Goal: Entertainment & Leisure: Consume media (video, audio)

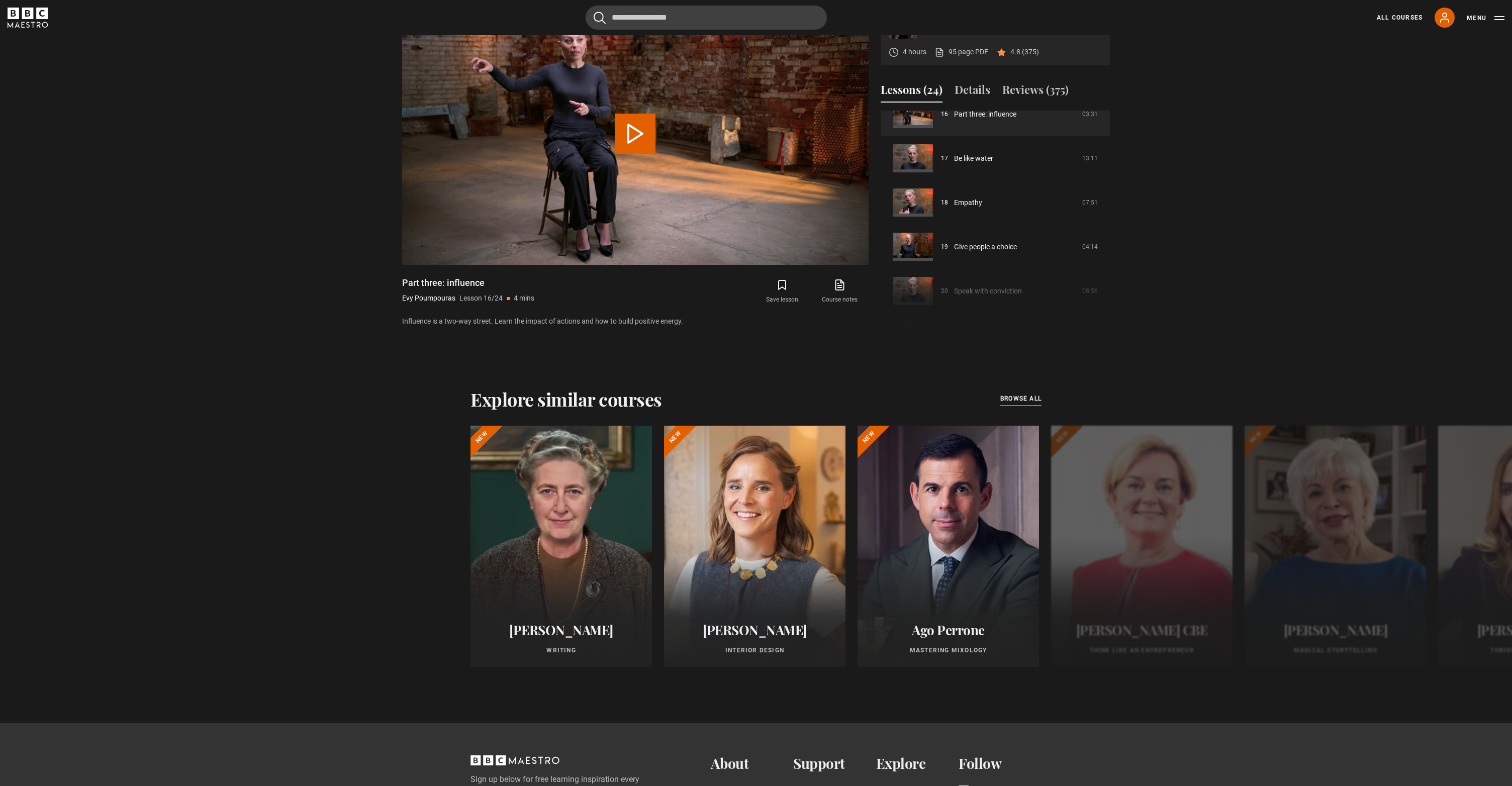
scroll to position [691, 0]
click at [622, 154] on button "Play Lesson Part three: influence" at bounding box center [635, 134] width 41 height 41
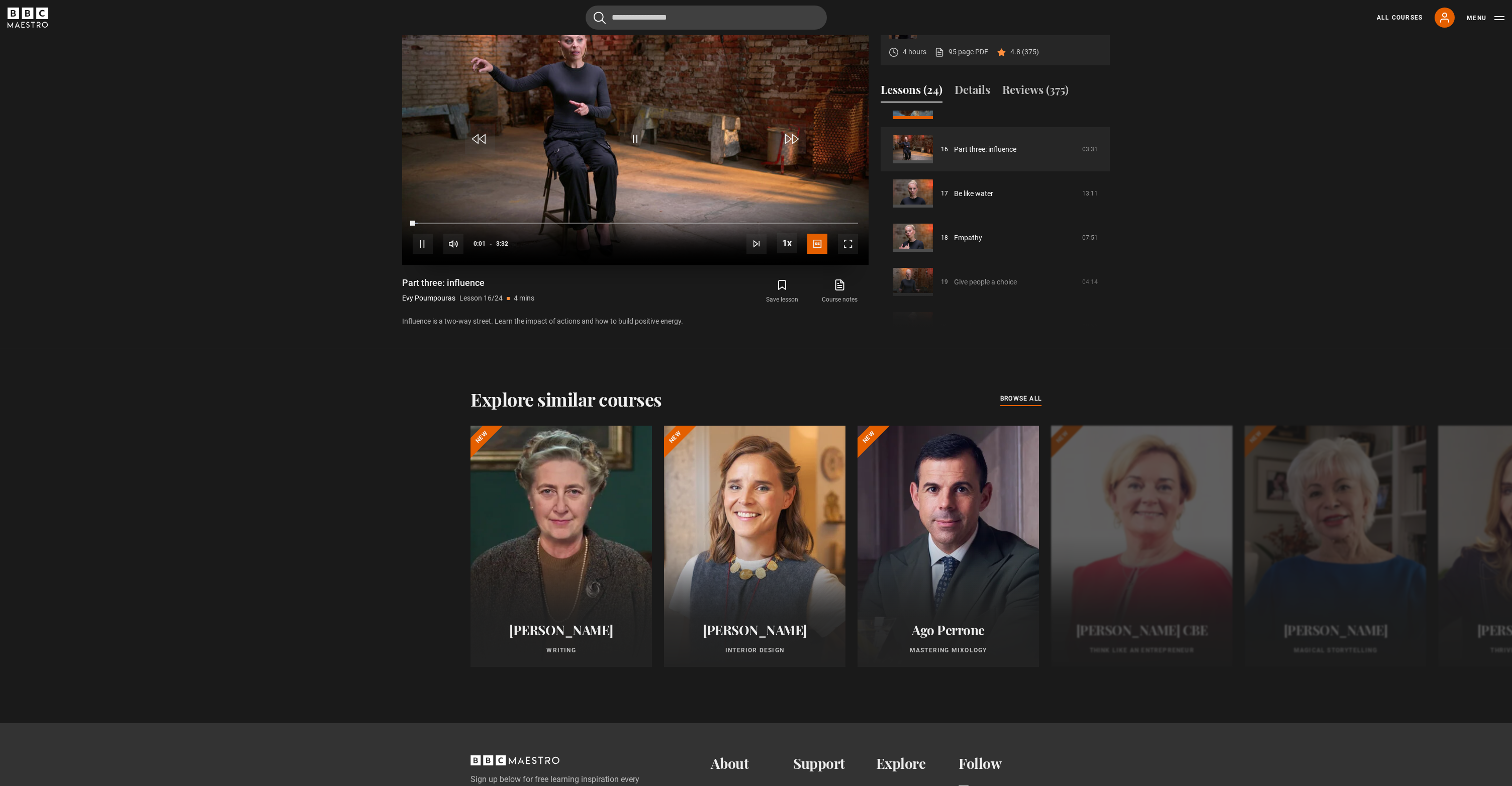
click at [851, 254] on span "Video Player" at bounding box center [848, 244] width 20 height 20
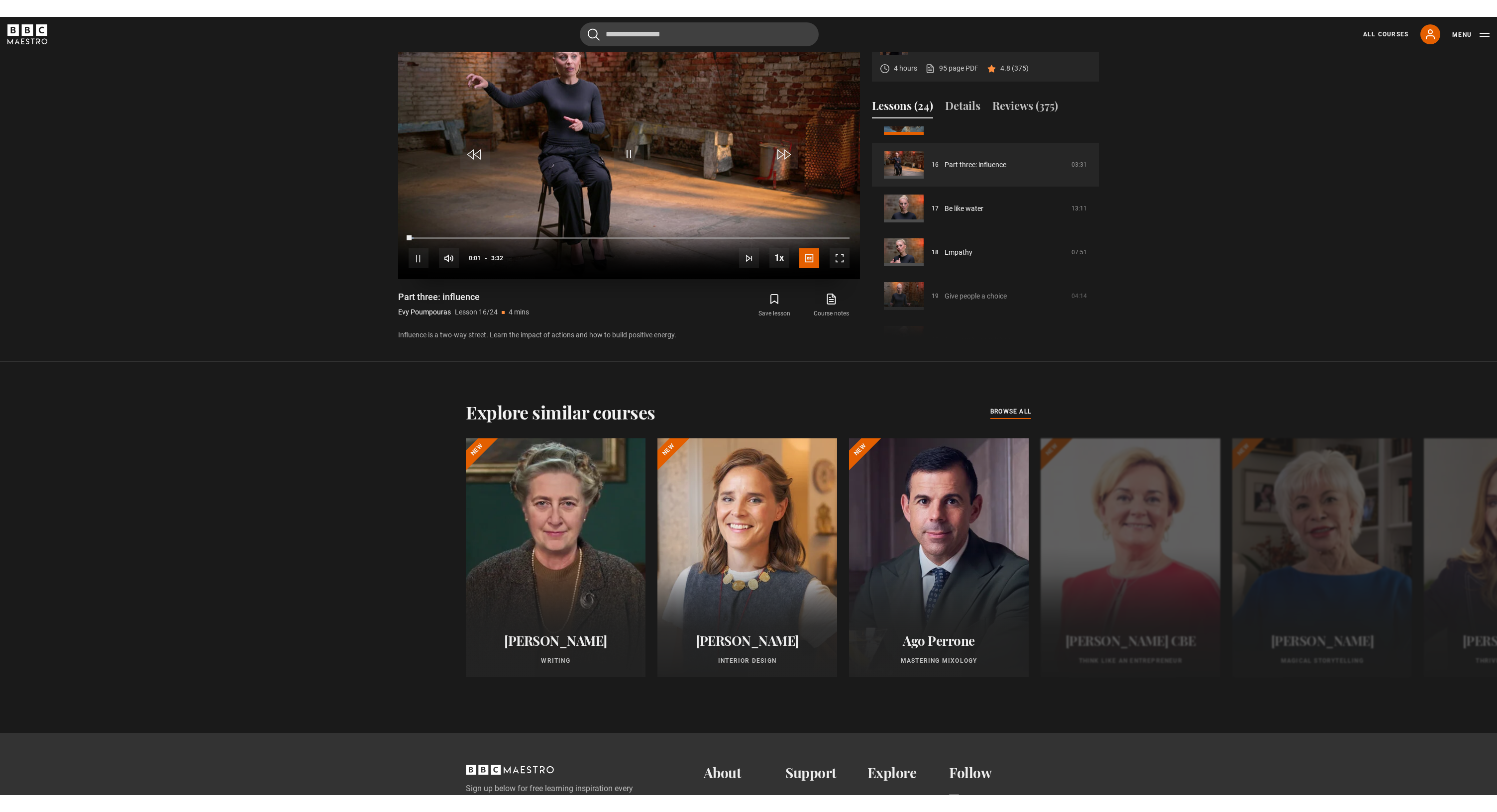
scroll to position [16, 0]
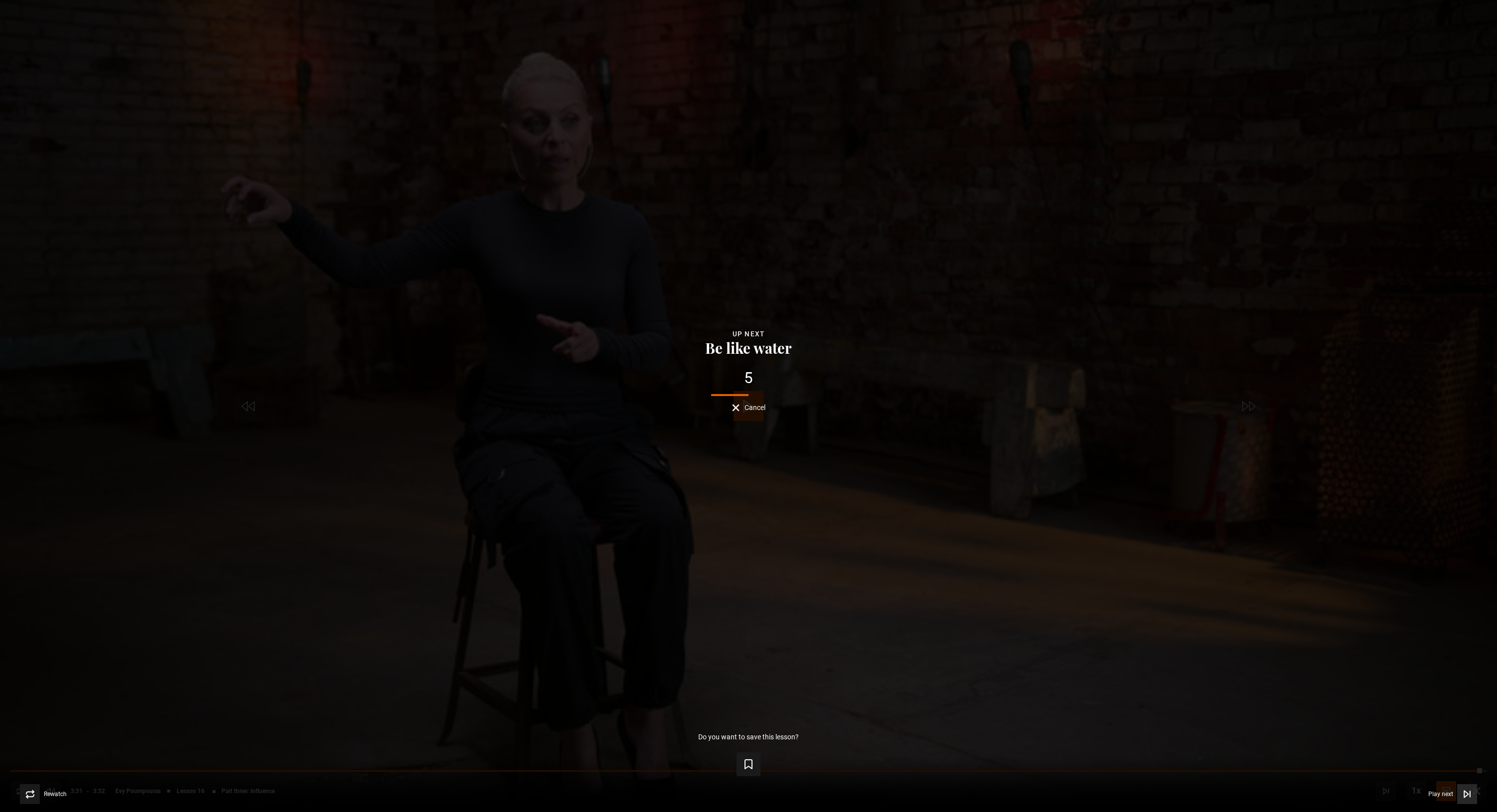
click at [1462, 778] on icon "Video Player" at bounding box center [1467, 793] width 10 height 10
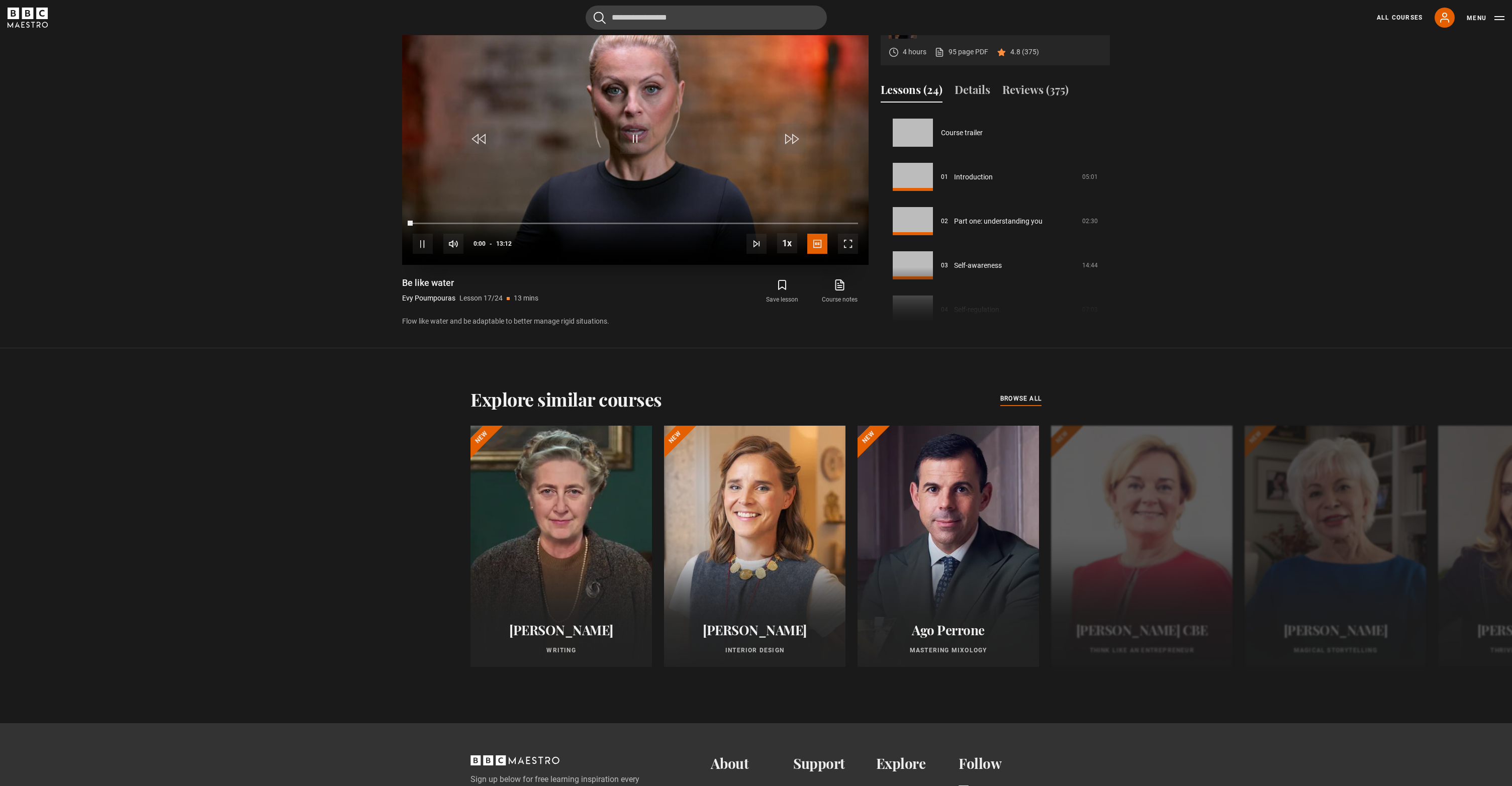
scroll to position [708, 0]
click at [850, 254] on span "Video Player" at bounding box center [848, 244] width 20 height 20
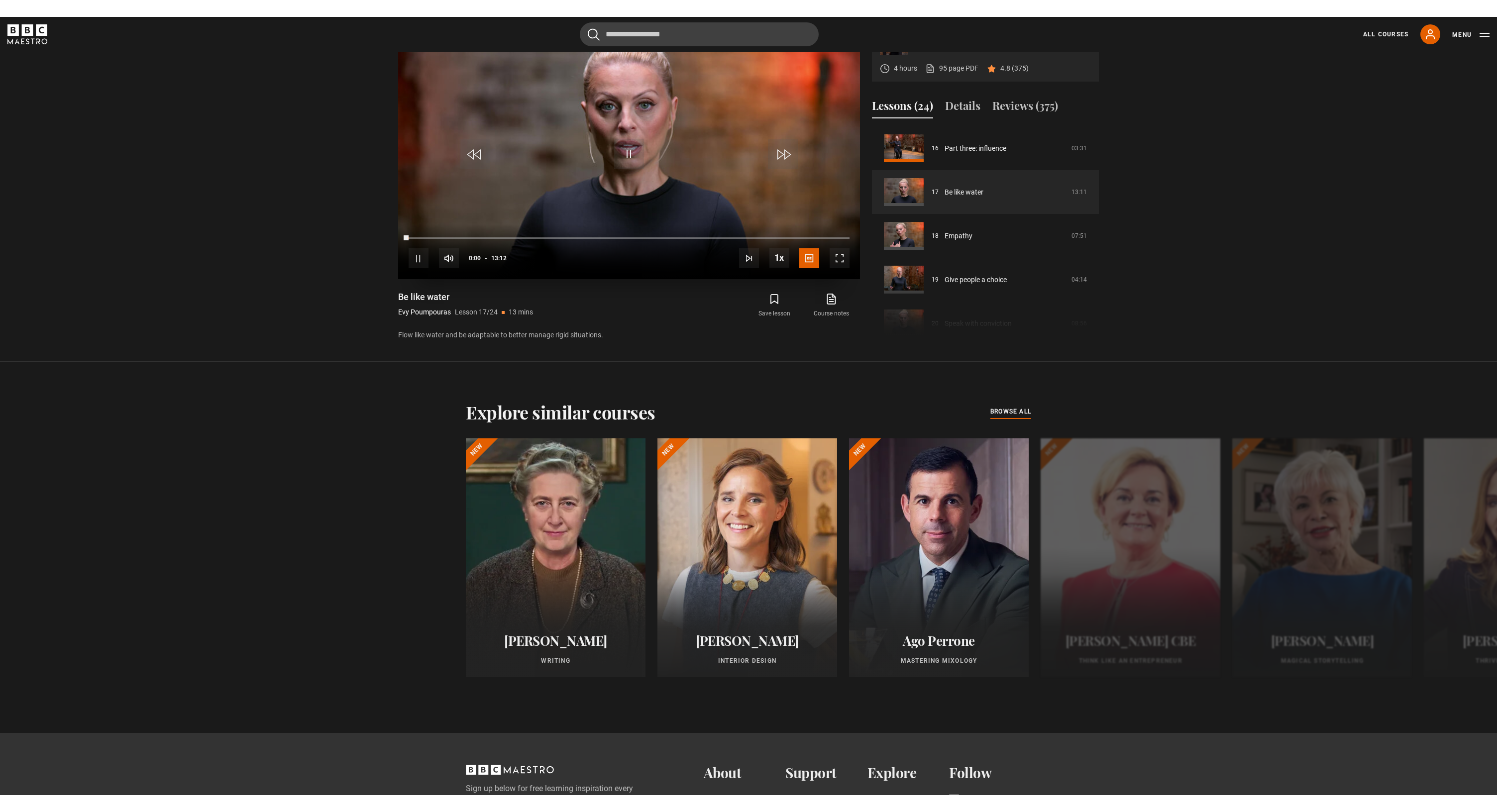
scroll to position [16, 0]
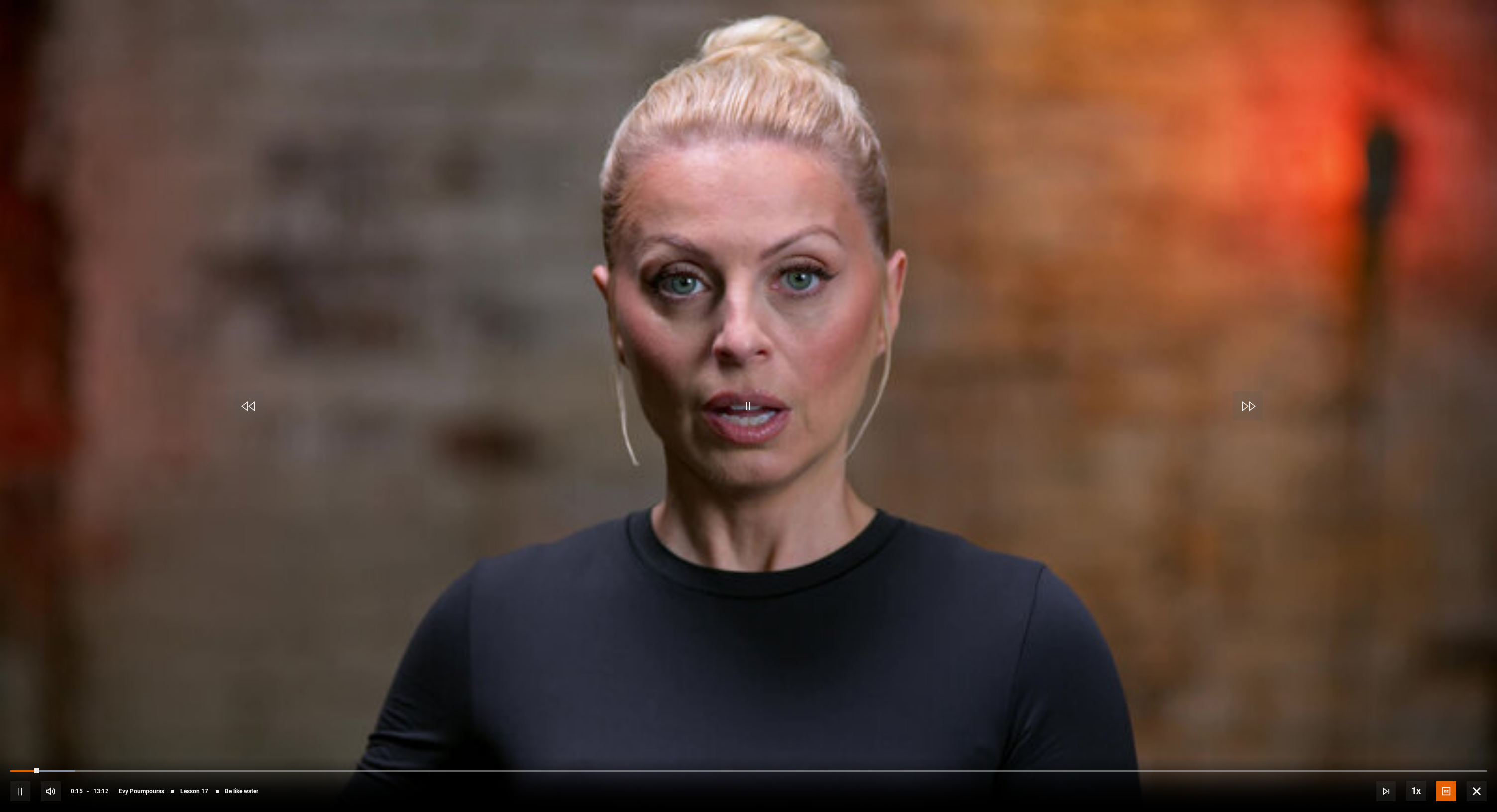
click at [751, 390] on video-js "Video Player is loading. Play Lesson Be like water 10s Skip Back 10 seconds Pau…" at bounding box center [748, 406] width 1497 height 812
click at [751, 408] on span "Video Player" at bounding box center [748, 405] width 30 height 30
click at [15, 770] on div "Progress Bar" at bounding box center [13, 770] width 5 height 3
click at [712, 457] on video-js "Video Player is loading. Play Lesson Be like water 10s Skip Back 10 seconds Pau…" at bounding box center [748, 406] width 1497 height 812
click at [299, 770] on div "Progress Bar" at bounding box center [179, 770] width 338 height 3
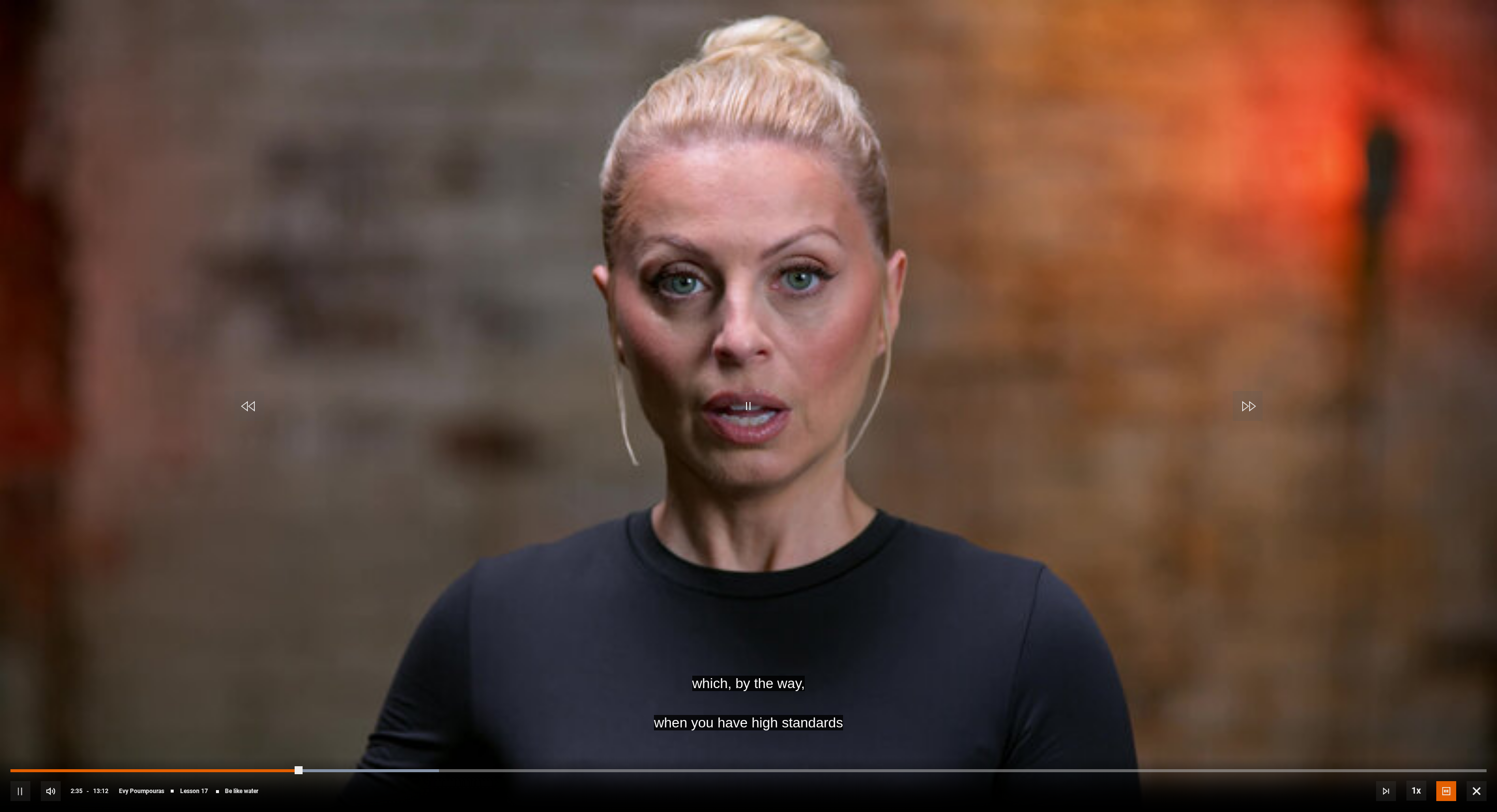
click at [275, 770] on div "Progress Bar" at bounding box center [156, 770] width 291 height 3
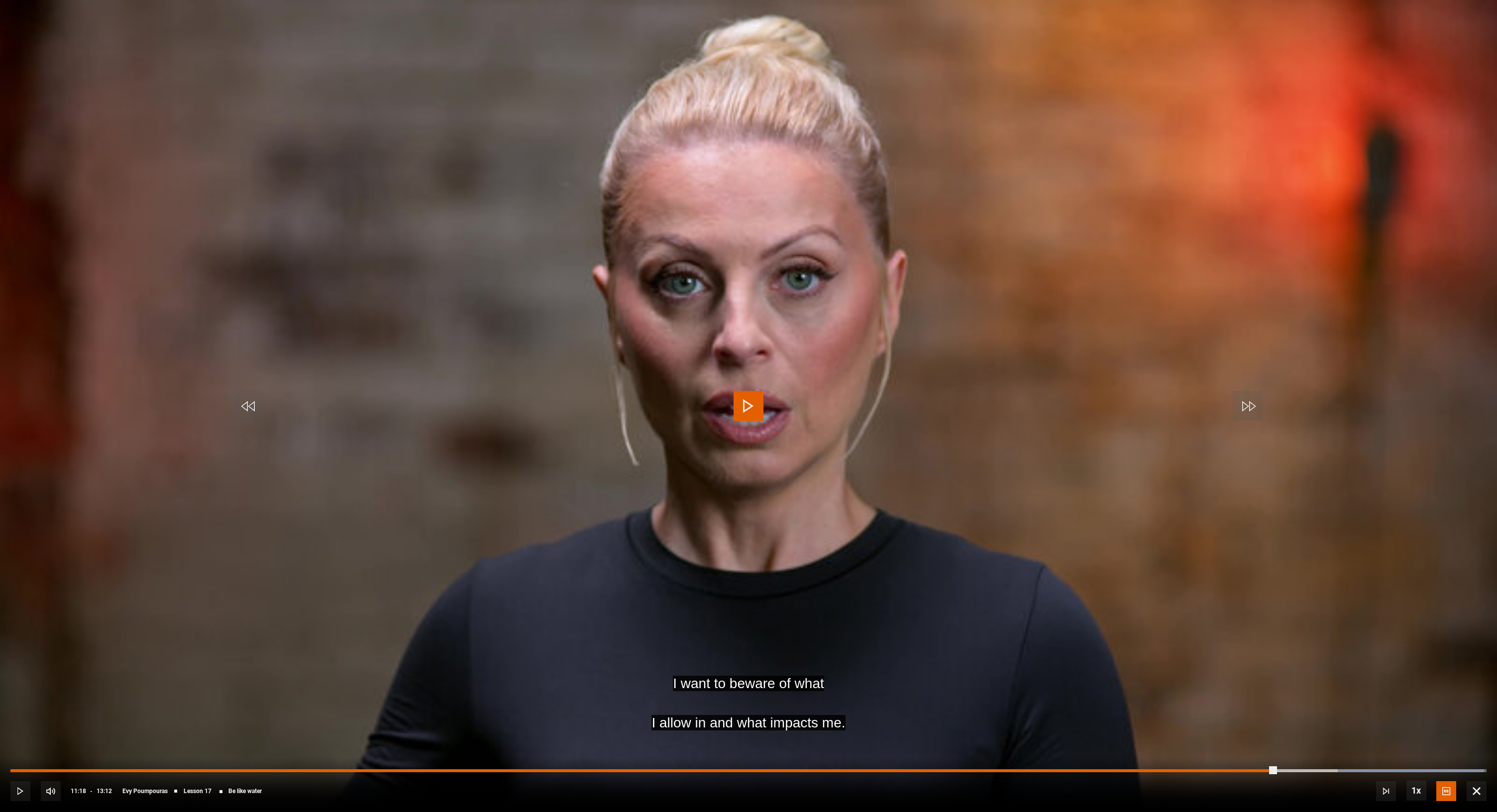
click at [1276, 770] on div "Progress Bar" at bounding box center [643, 770] width 1265 height 3
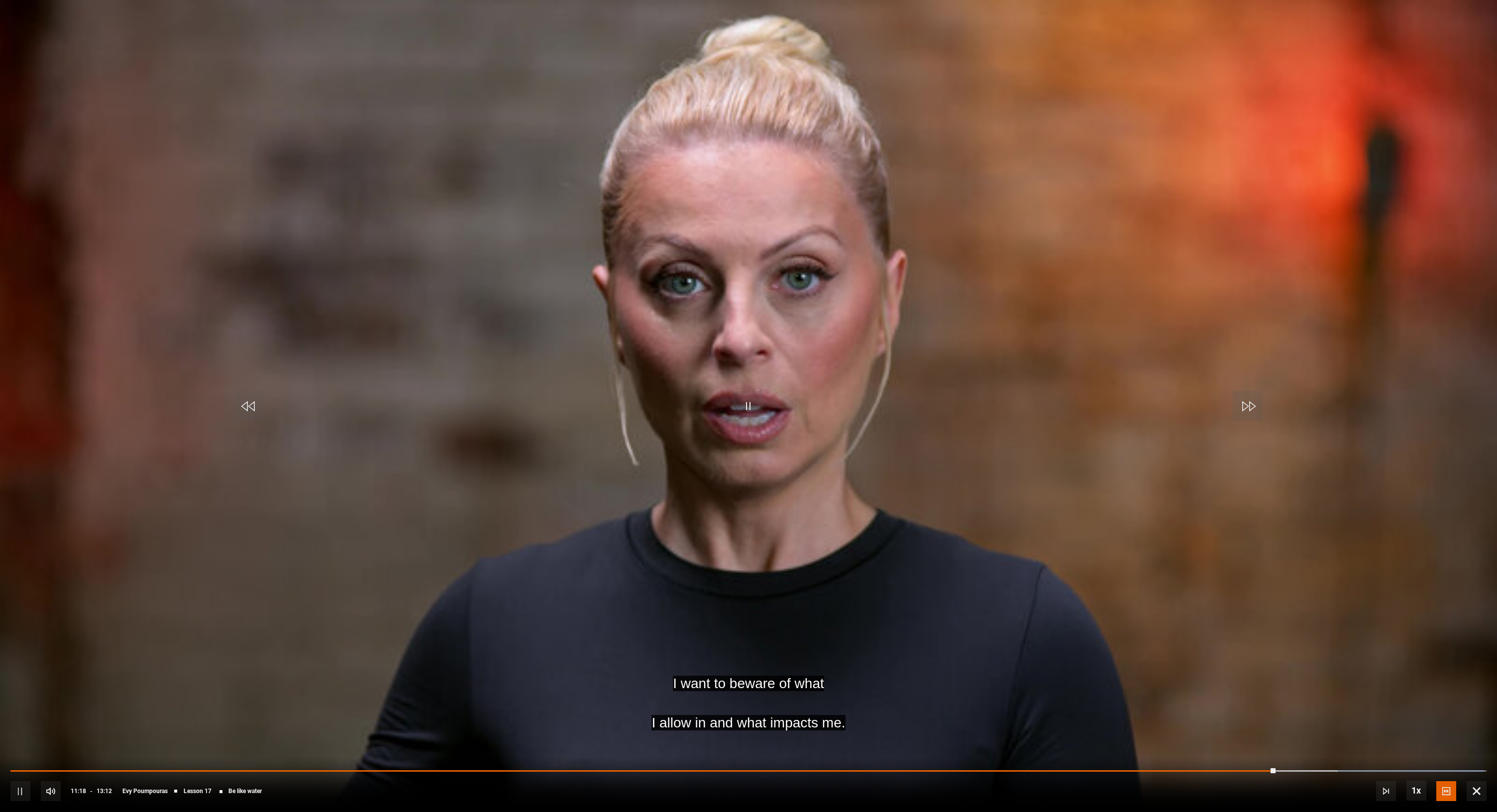
click at [0, 0] on div "Modal Window" at bounding box center [0, 0] width 0 height 0
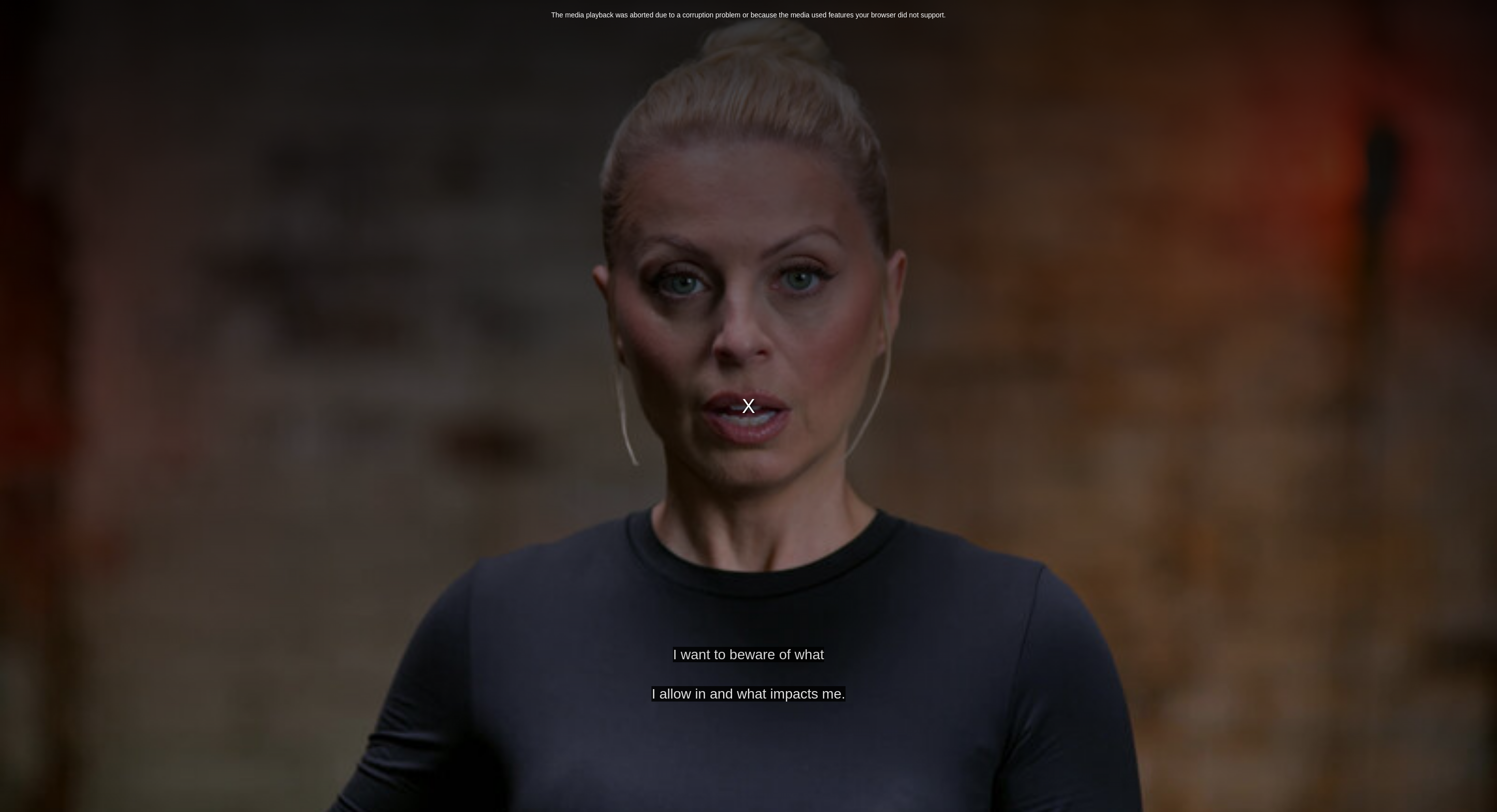
click at [744, 404] on div "The media playback was aborted due to a corruption problem or because the media…" at bounding box center [748, 406] width 1497 height 812
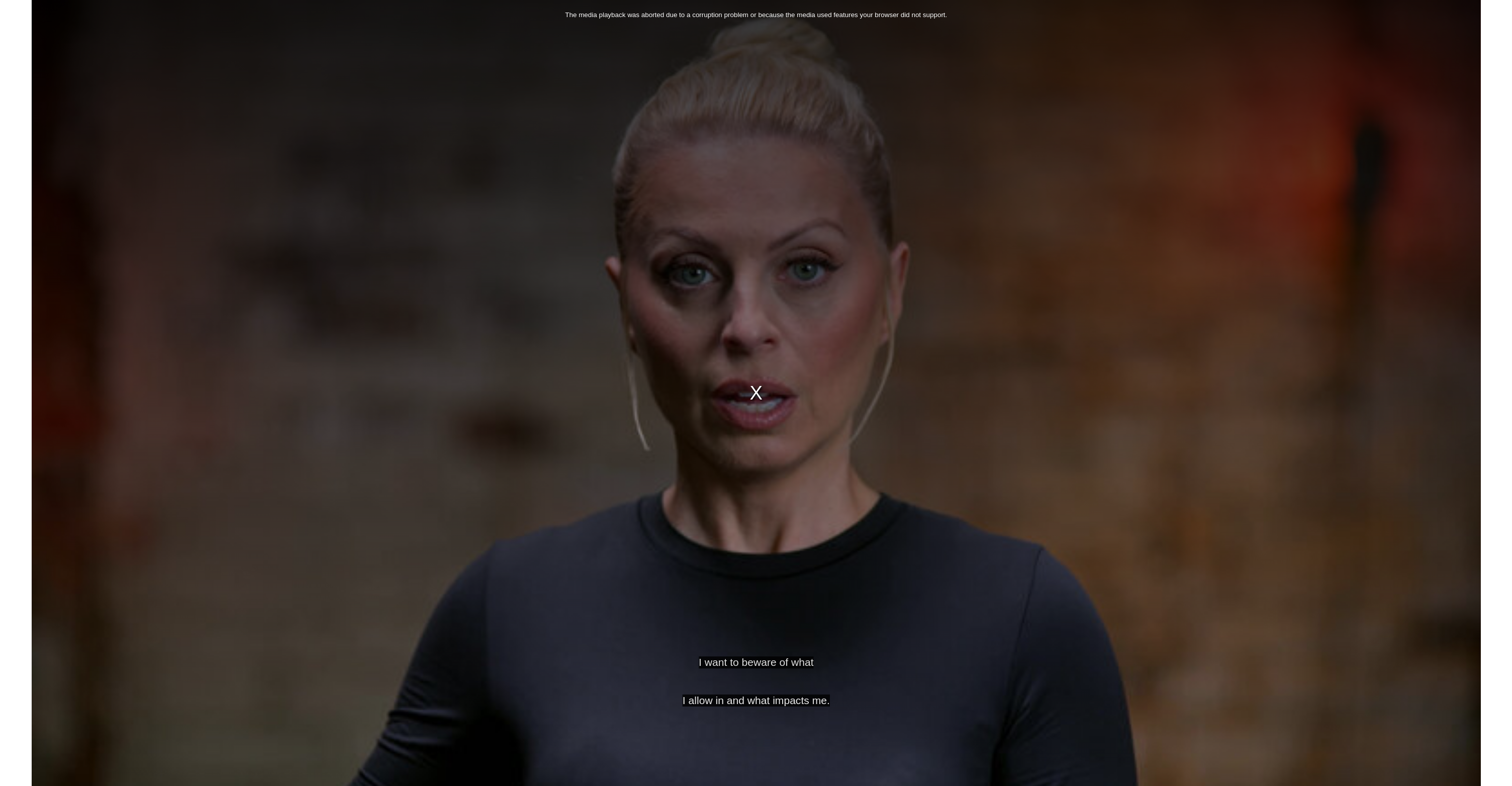
scroll to position [829, 0]
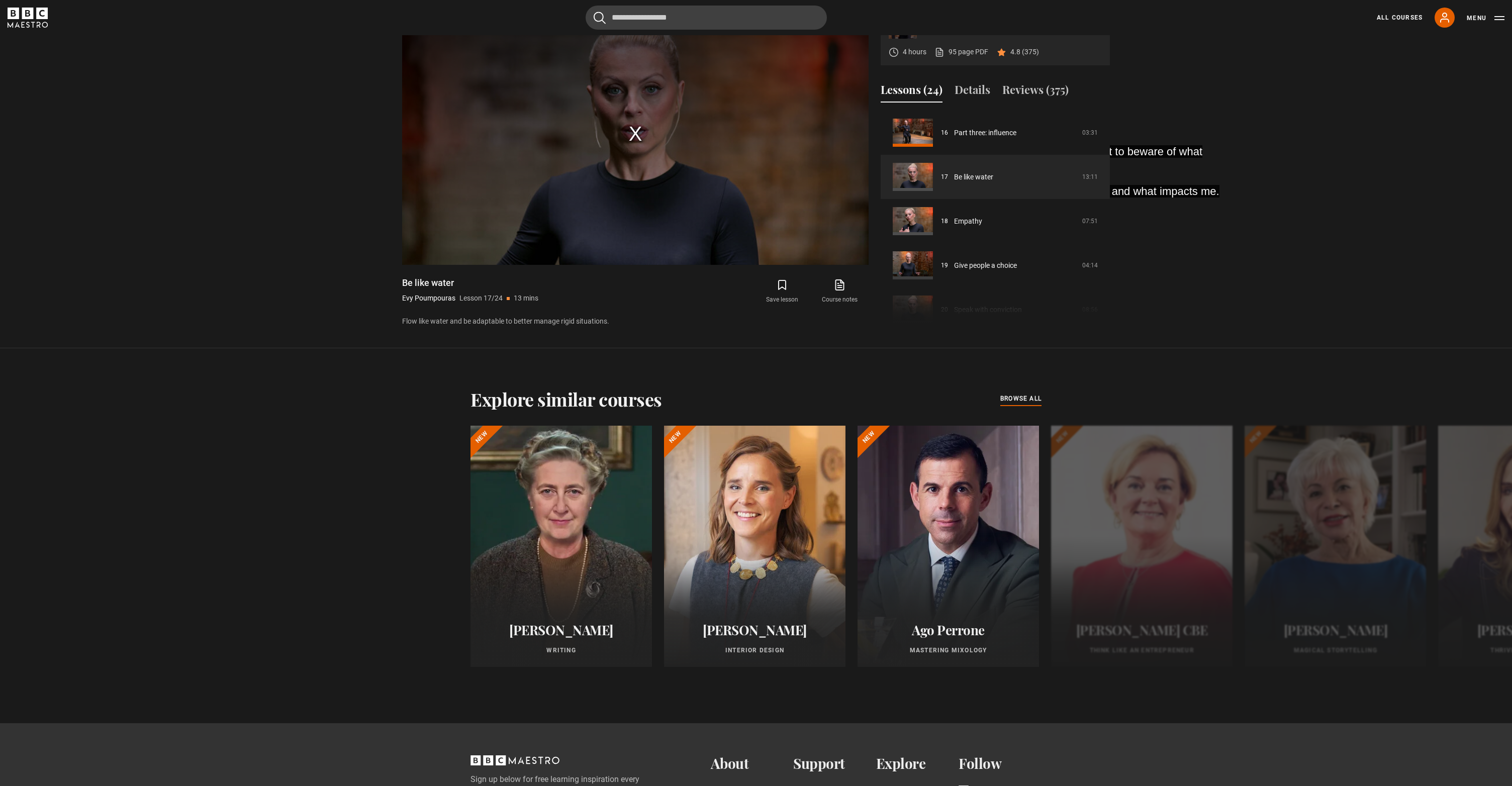
click at [693, 306] on div "Save lesson Course notes opens in new tab" at bounding box center [760, 292] width 218 height 29
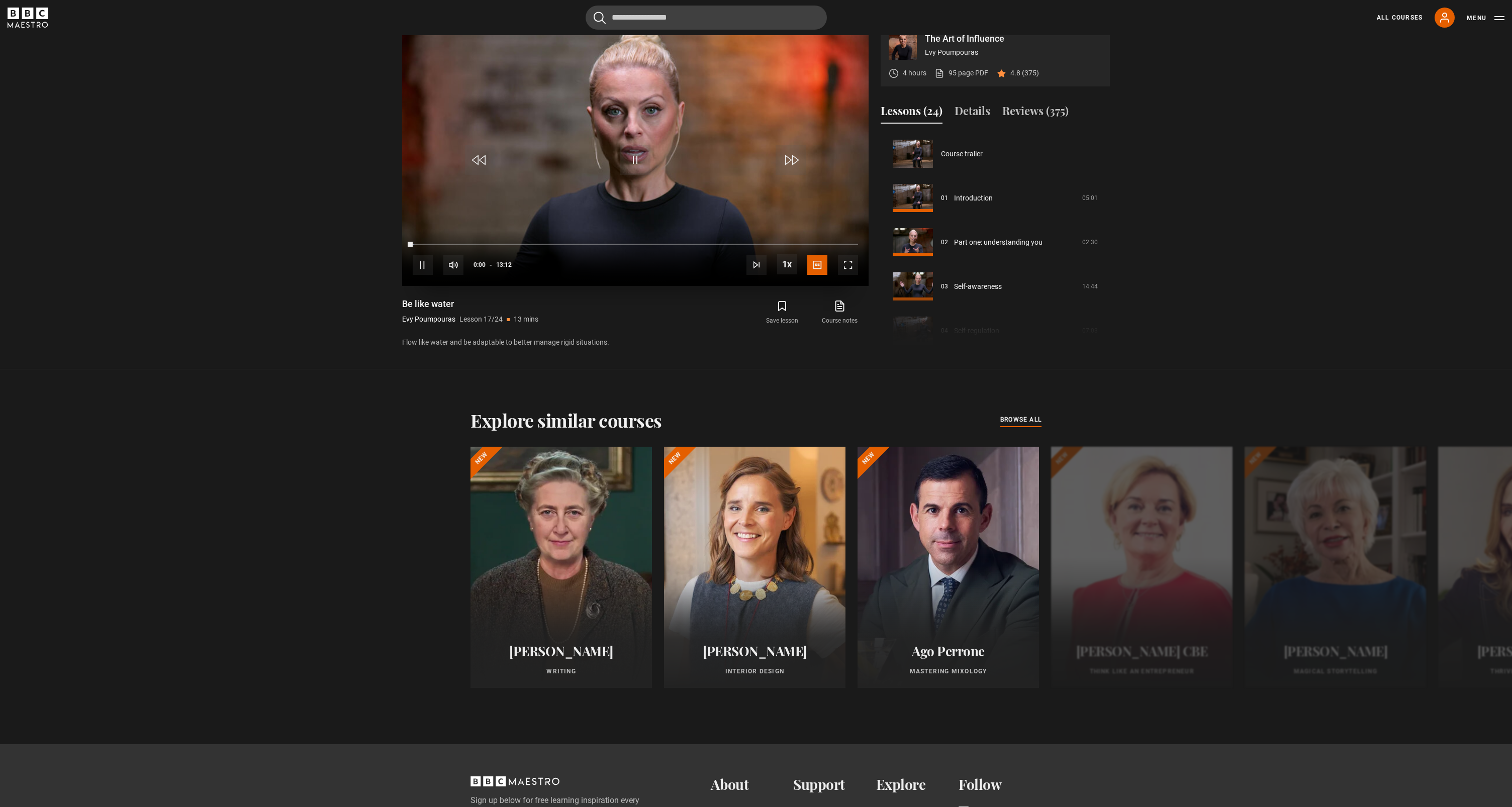
scroll to position [708, 0]
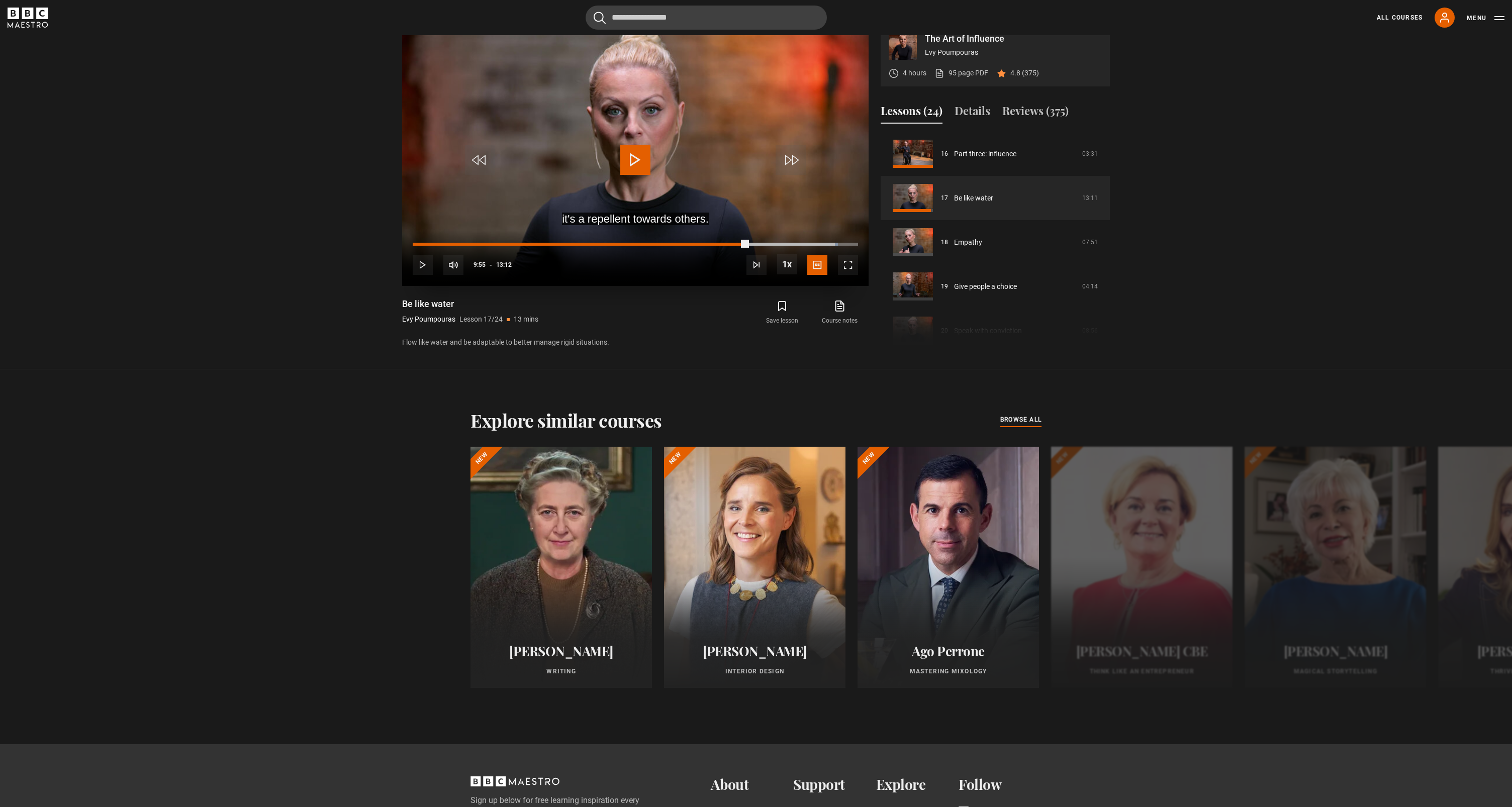
click at [747, 246] on div "Progress Bar" at bounding box center [580, 244] width 335 height 3
click at [852, 275] on span "Video Player" at bounding box center [848, 265] width 20 height 20
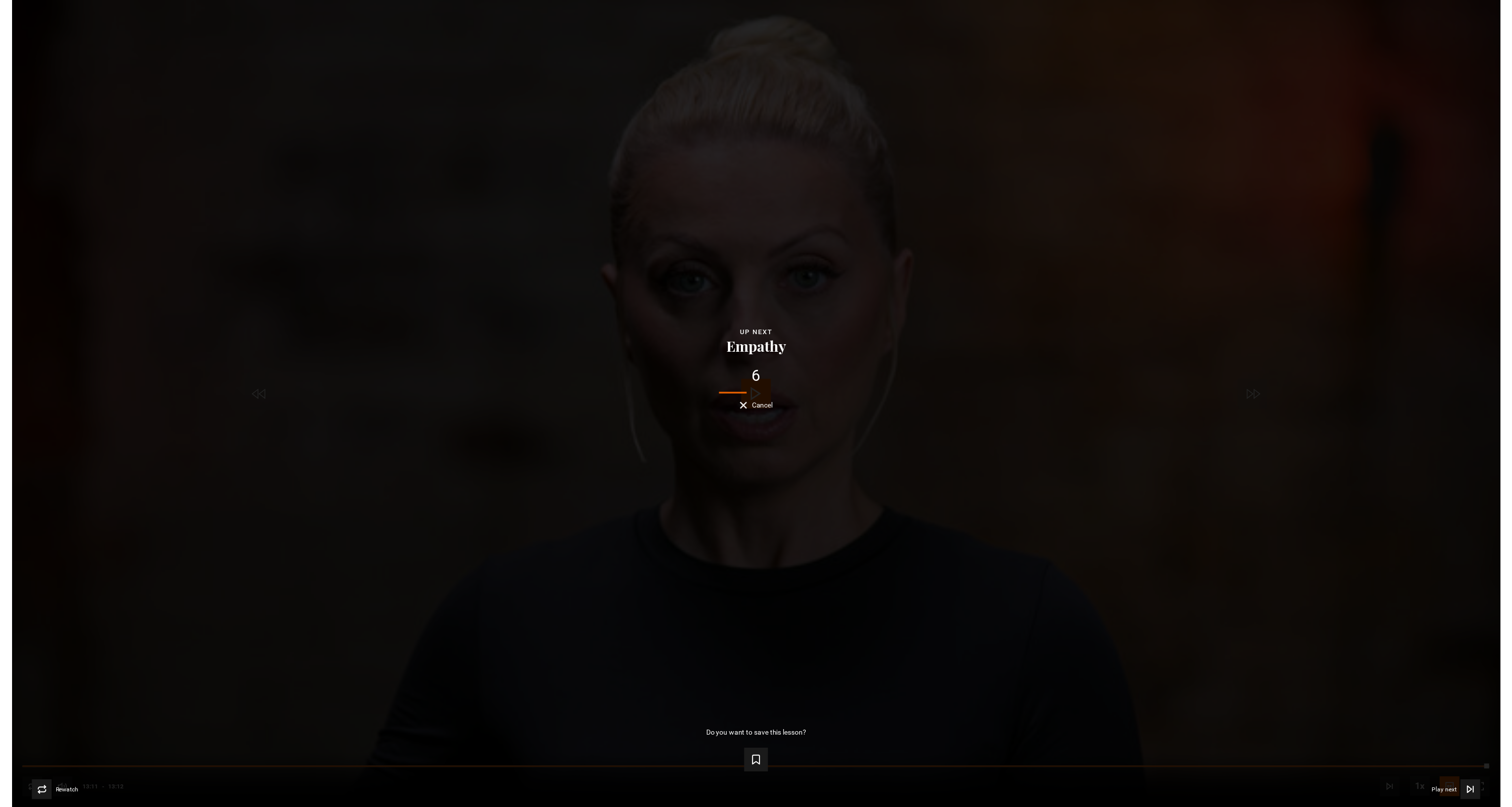
scroll to position [829, 0]
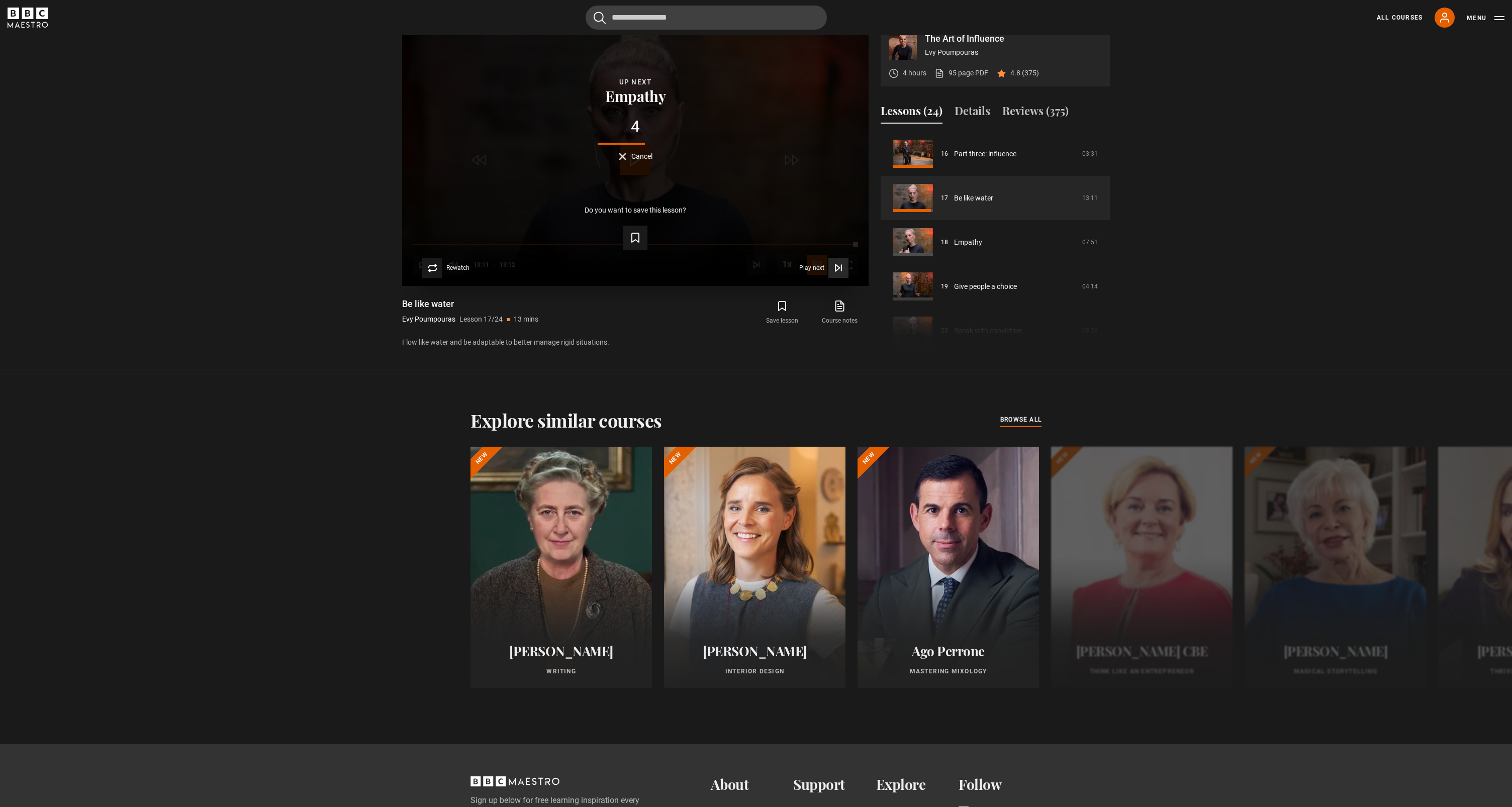
click at [836, 271] on icon "Video Player" at bounding box center [837, 267] width 4 height 6
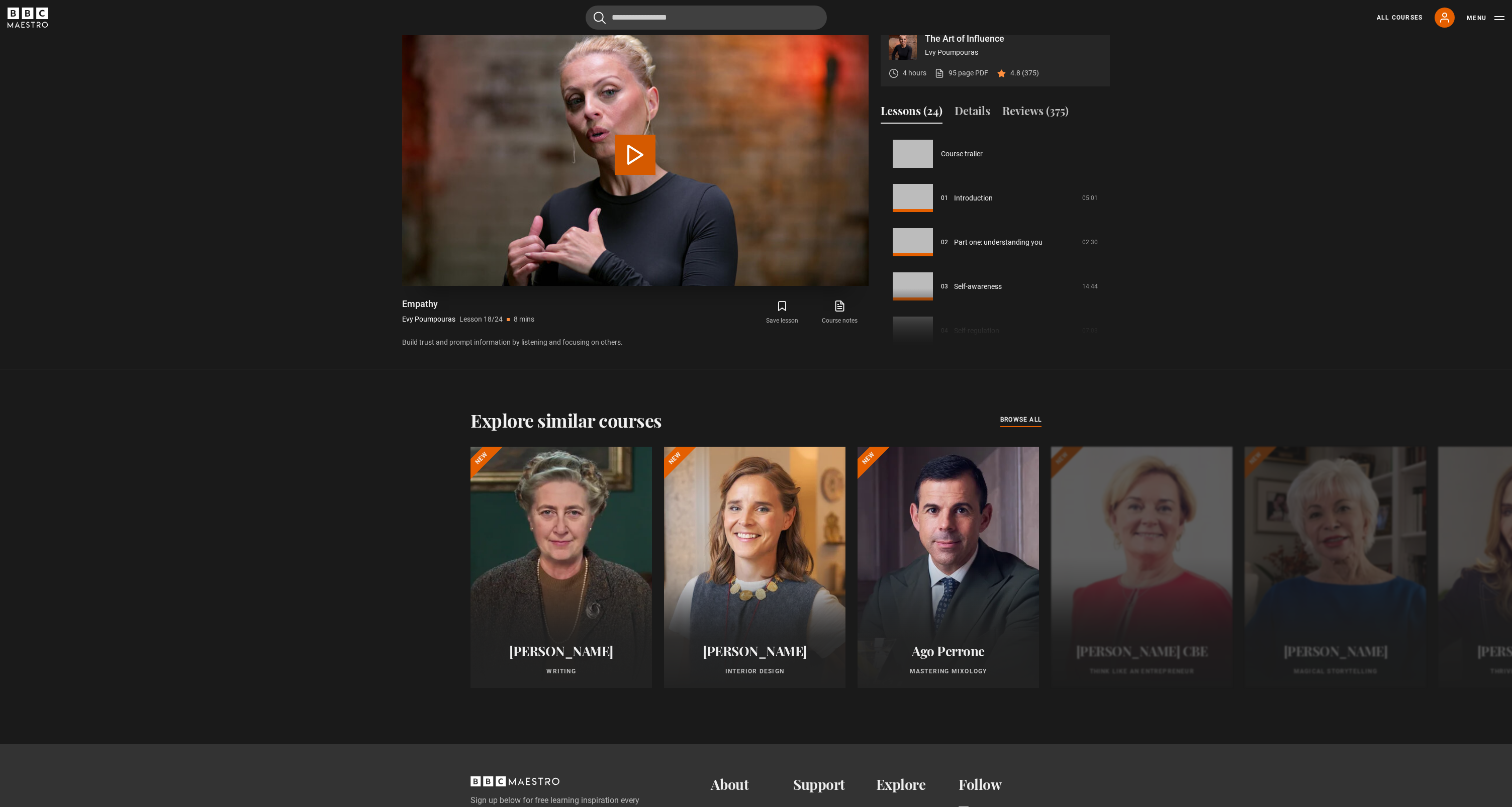
scroll to position [752, 0]
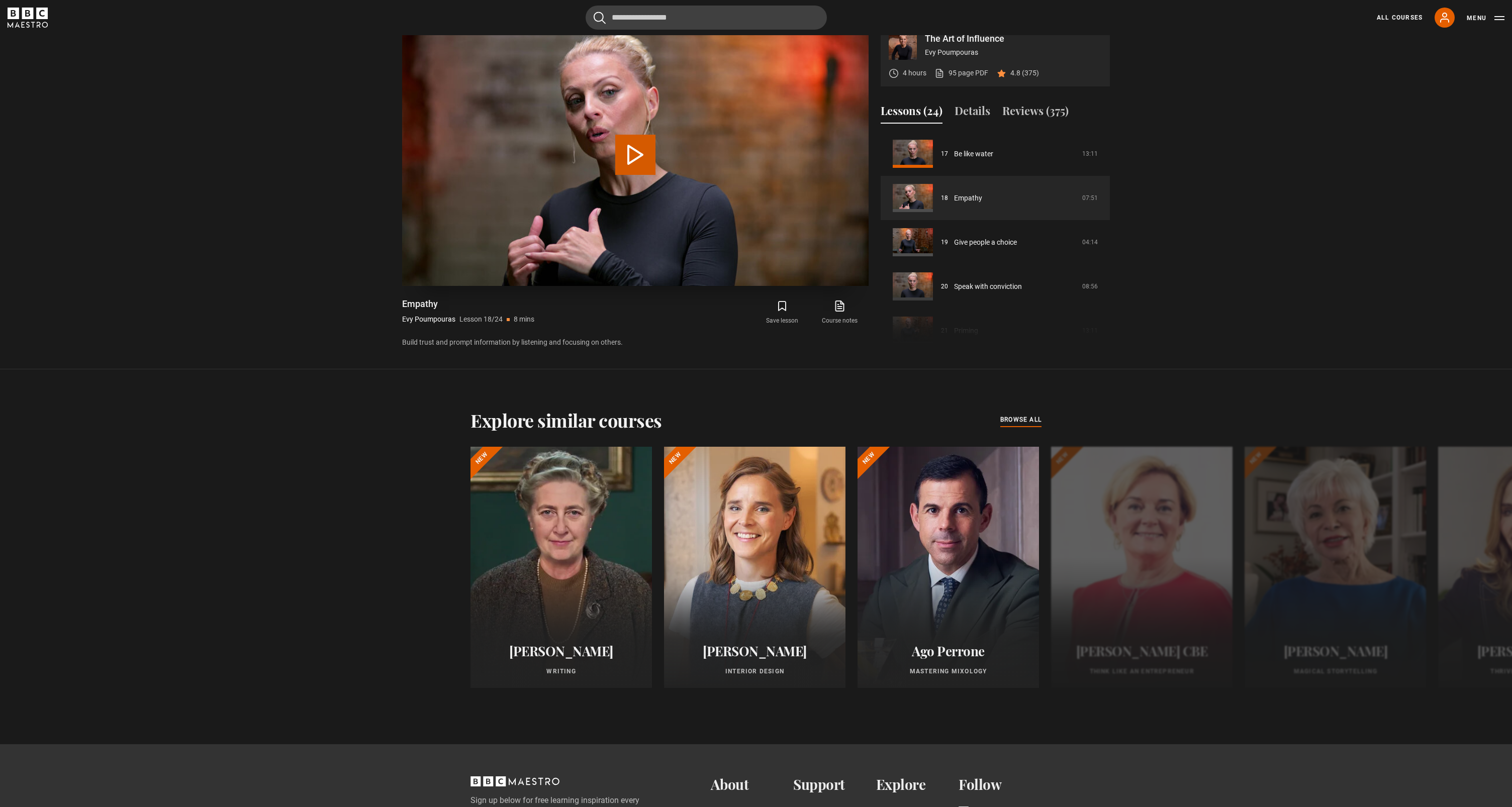
click at [629, 175] on button "Play Lesson Empathy" at bounding box center [635, 155] width 41 height 40
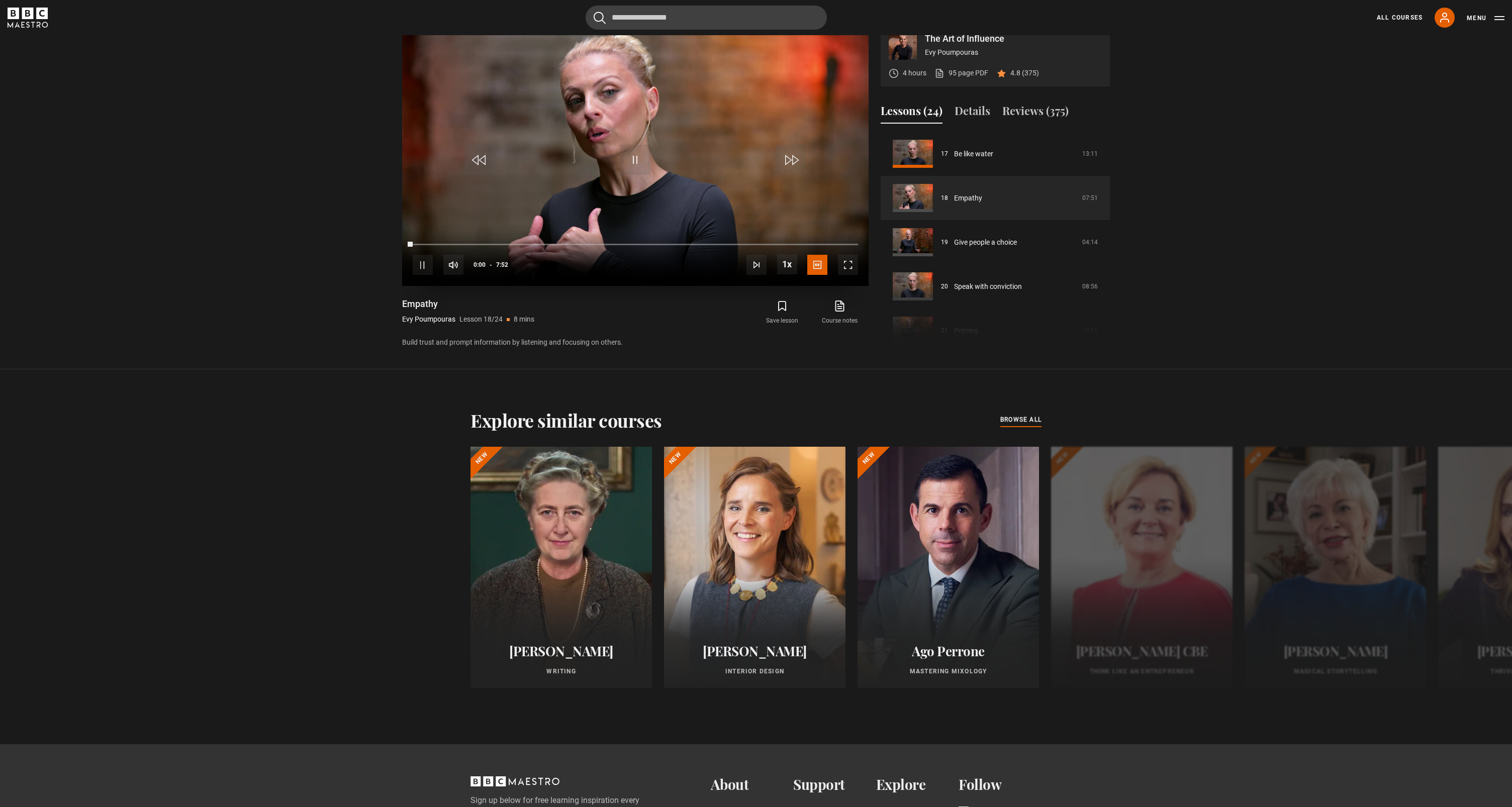
click at [850, 275] on span "Video Player" at bounding box center [848, 265] width 20 height 20
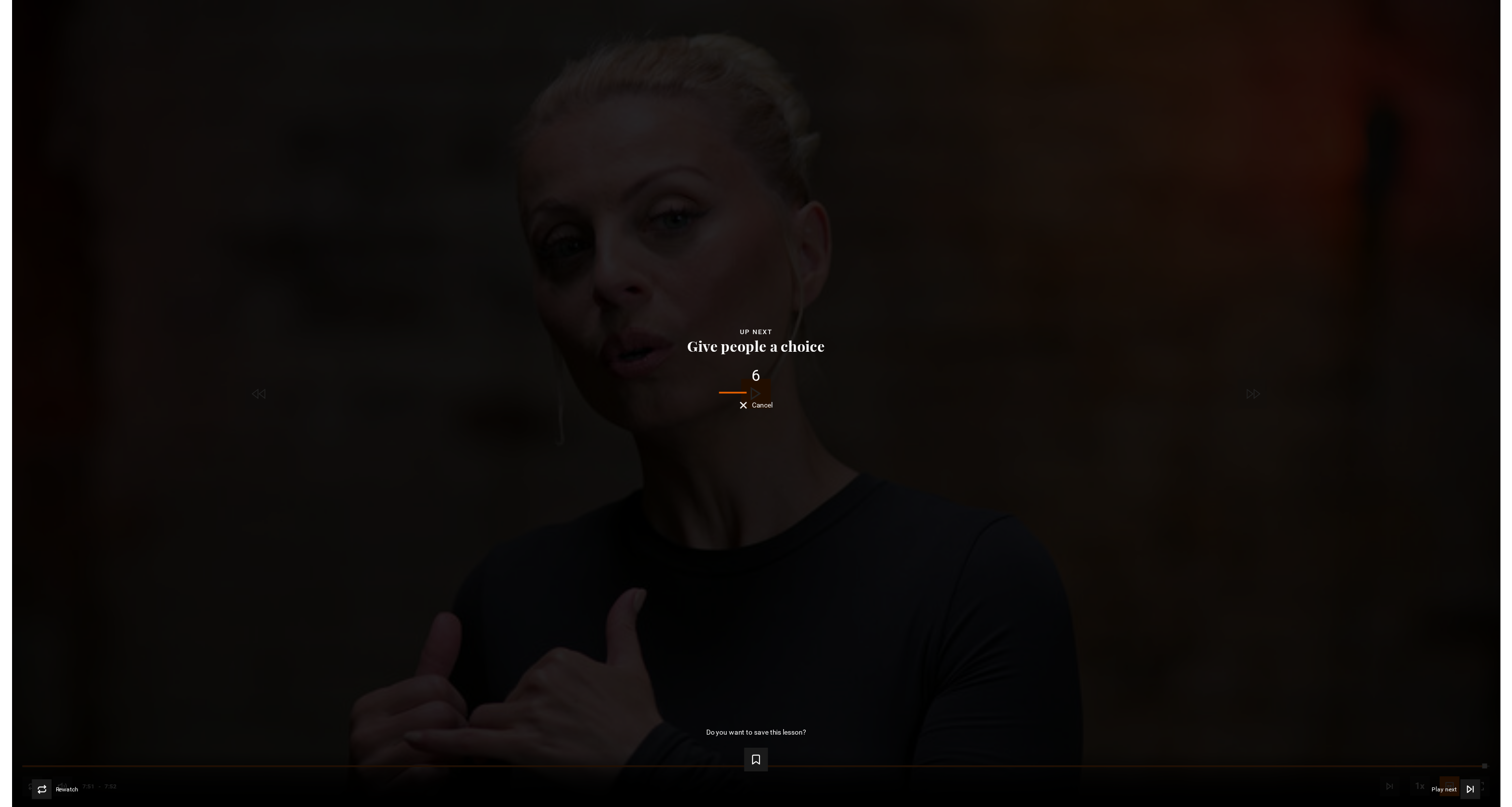
scroll to position [829, 0]
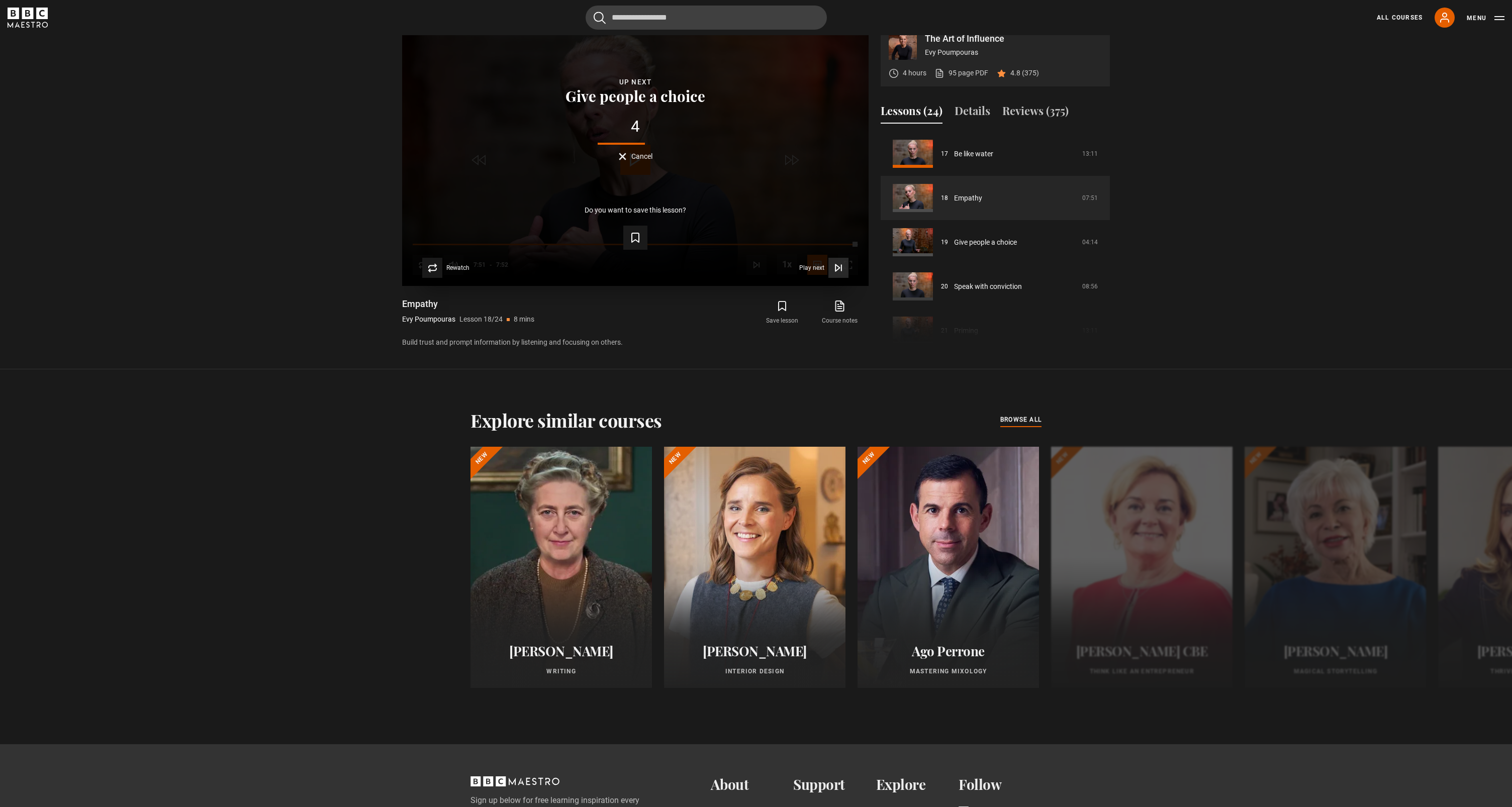
click at [840, 273] on icon "Video Player" at bounding box center [838, 268] width 10 height 10
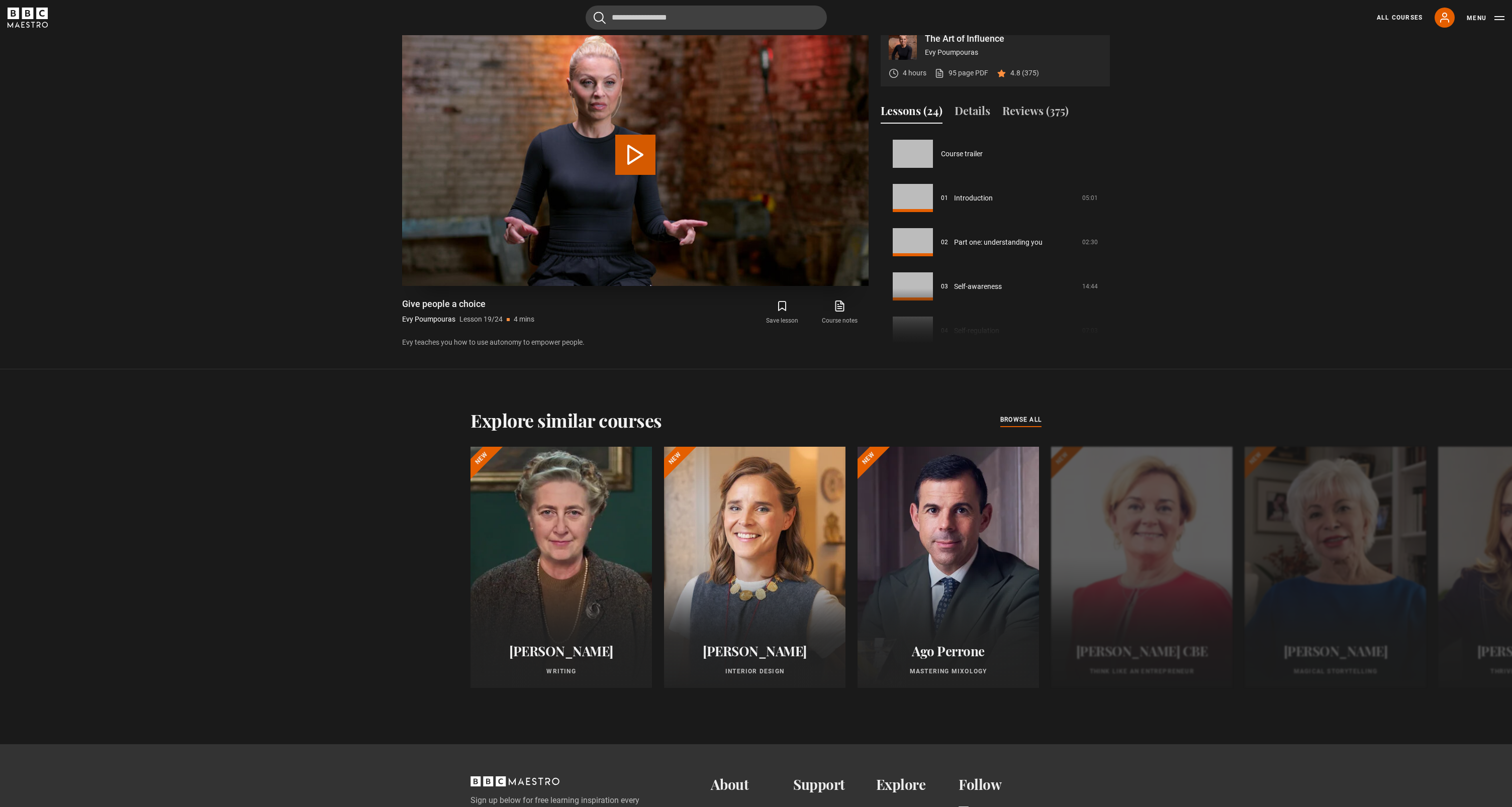
scroll to position [796, 0]
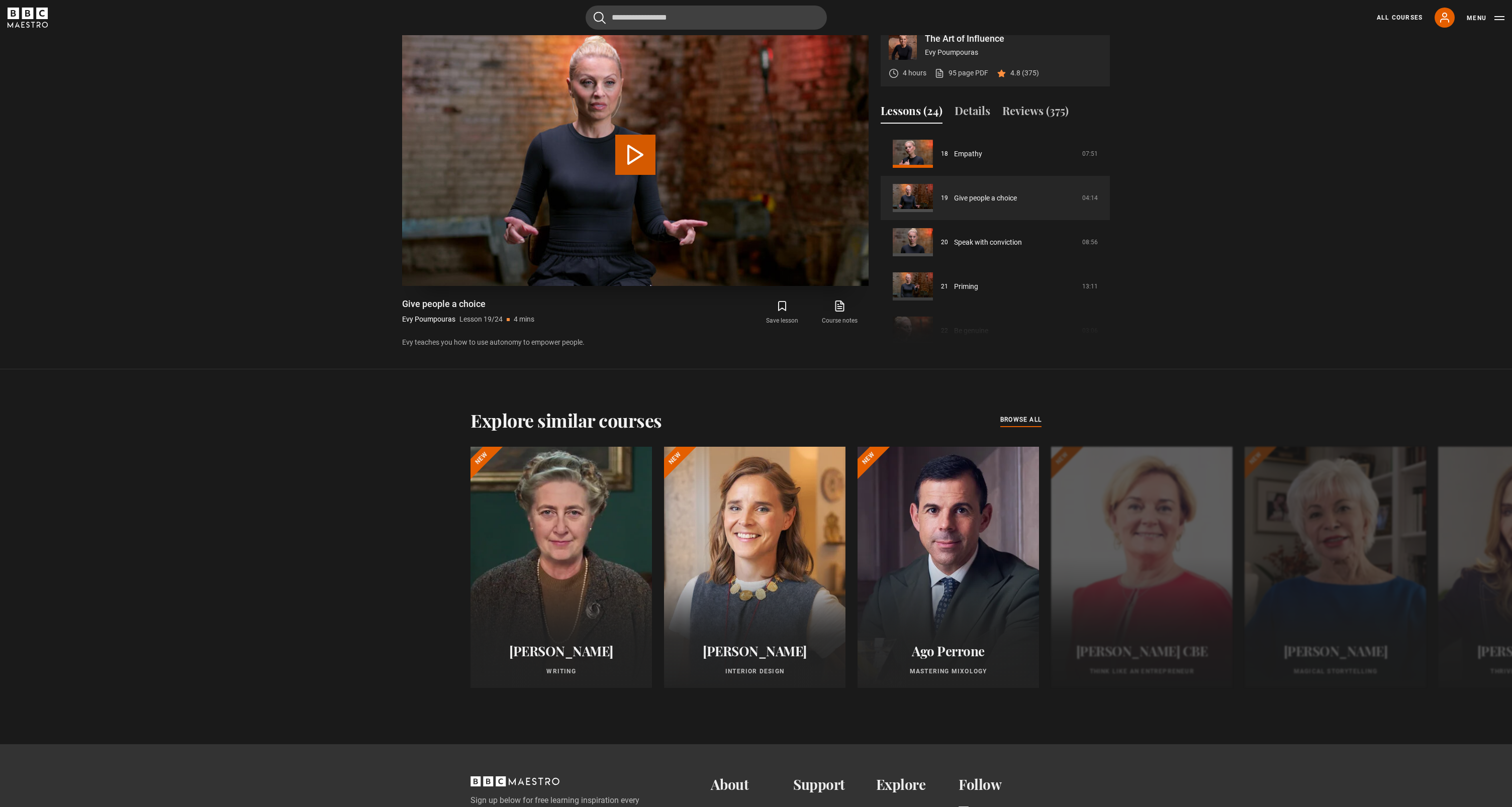
click at [652, 174] on button "Play Lesson Give people a choice" at bounding box center [635, 155] width 41 height 40
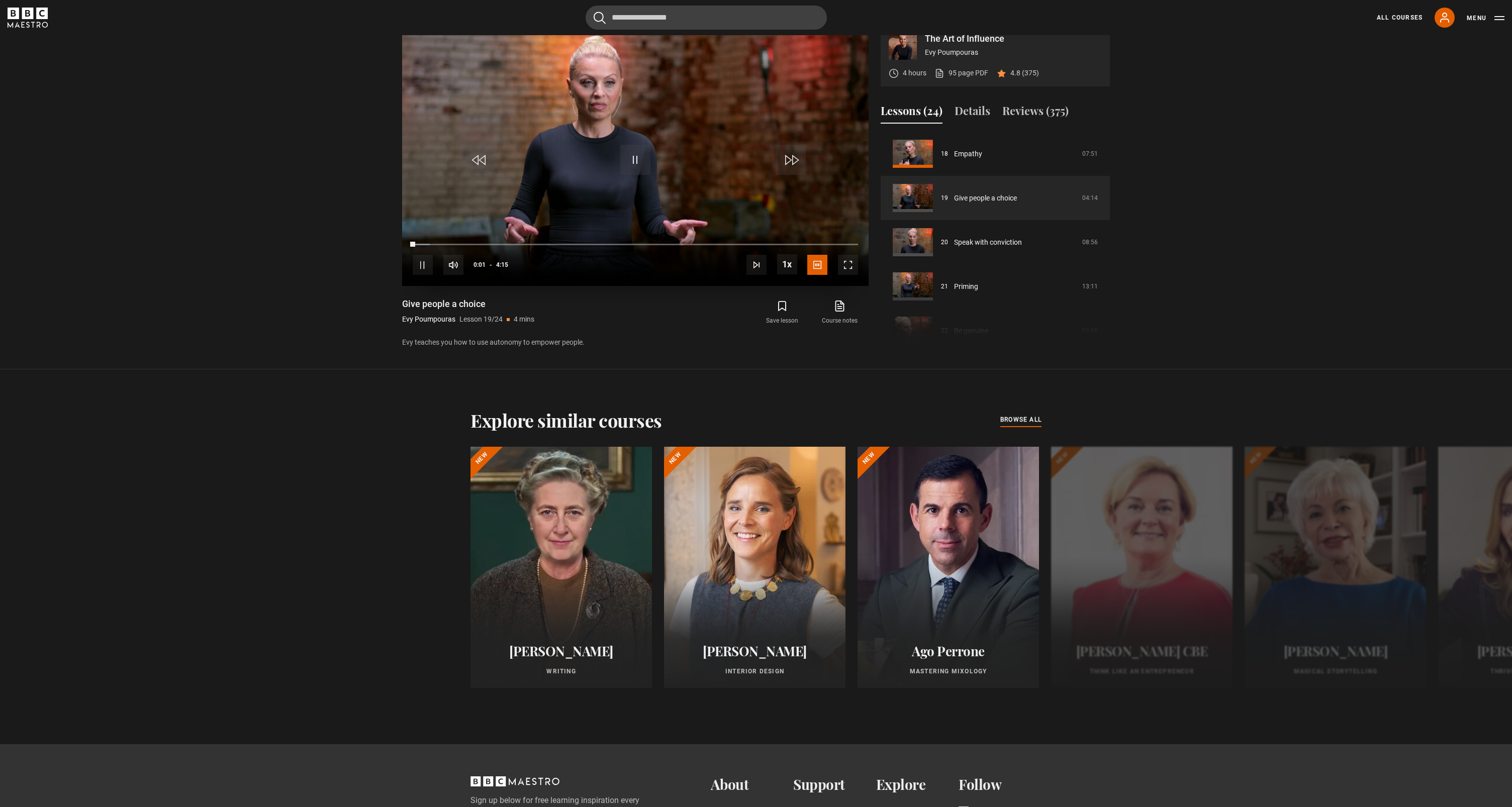
click at [849, 275] on span "Video Player" at bounding box center [848, 265] width 20 height 20
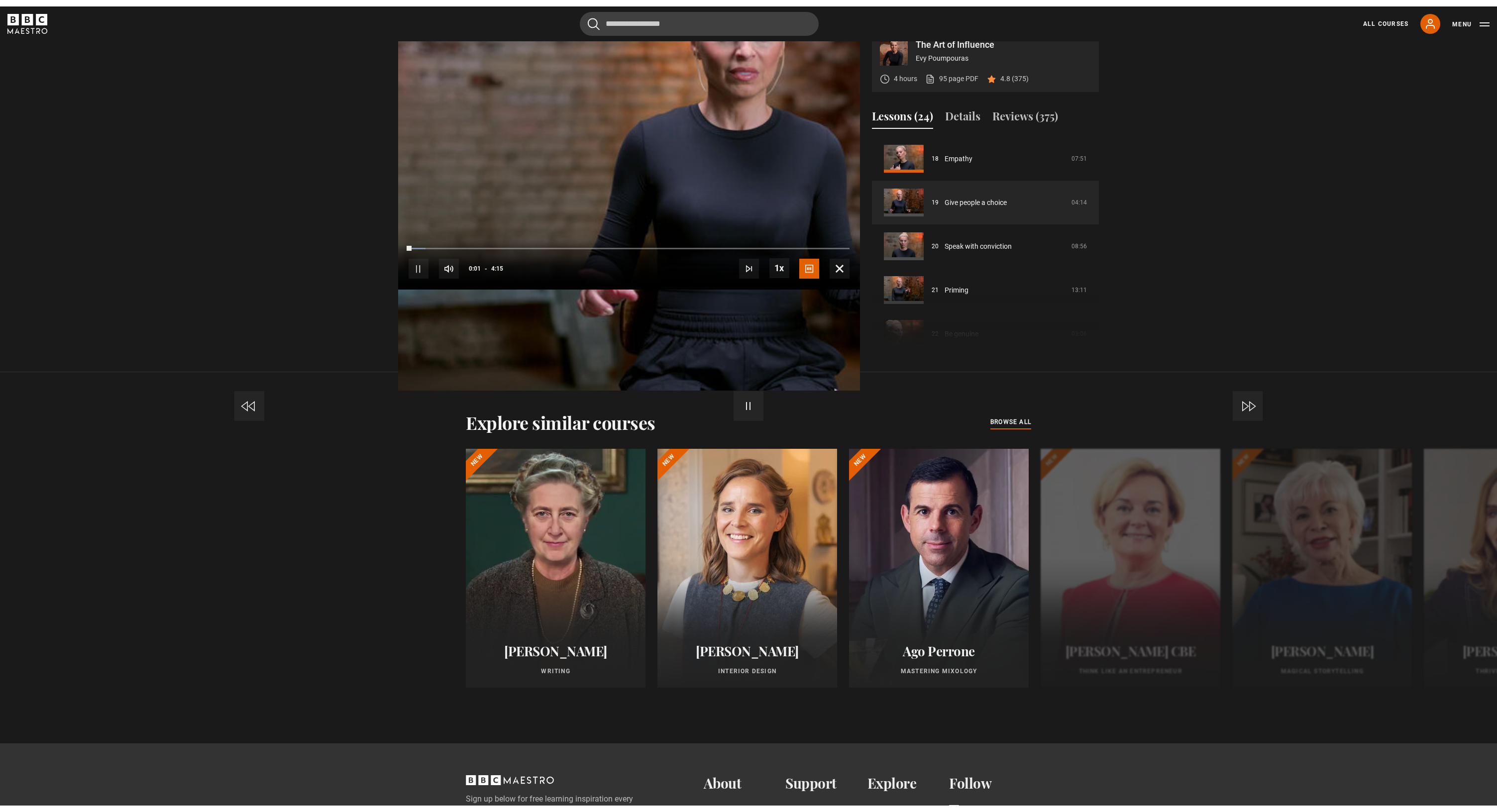
scroll to position [16, 0]
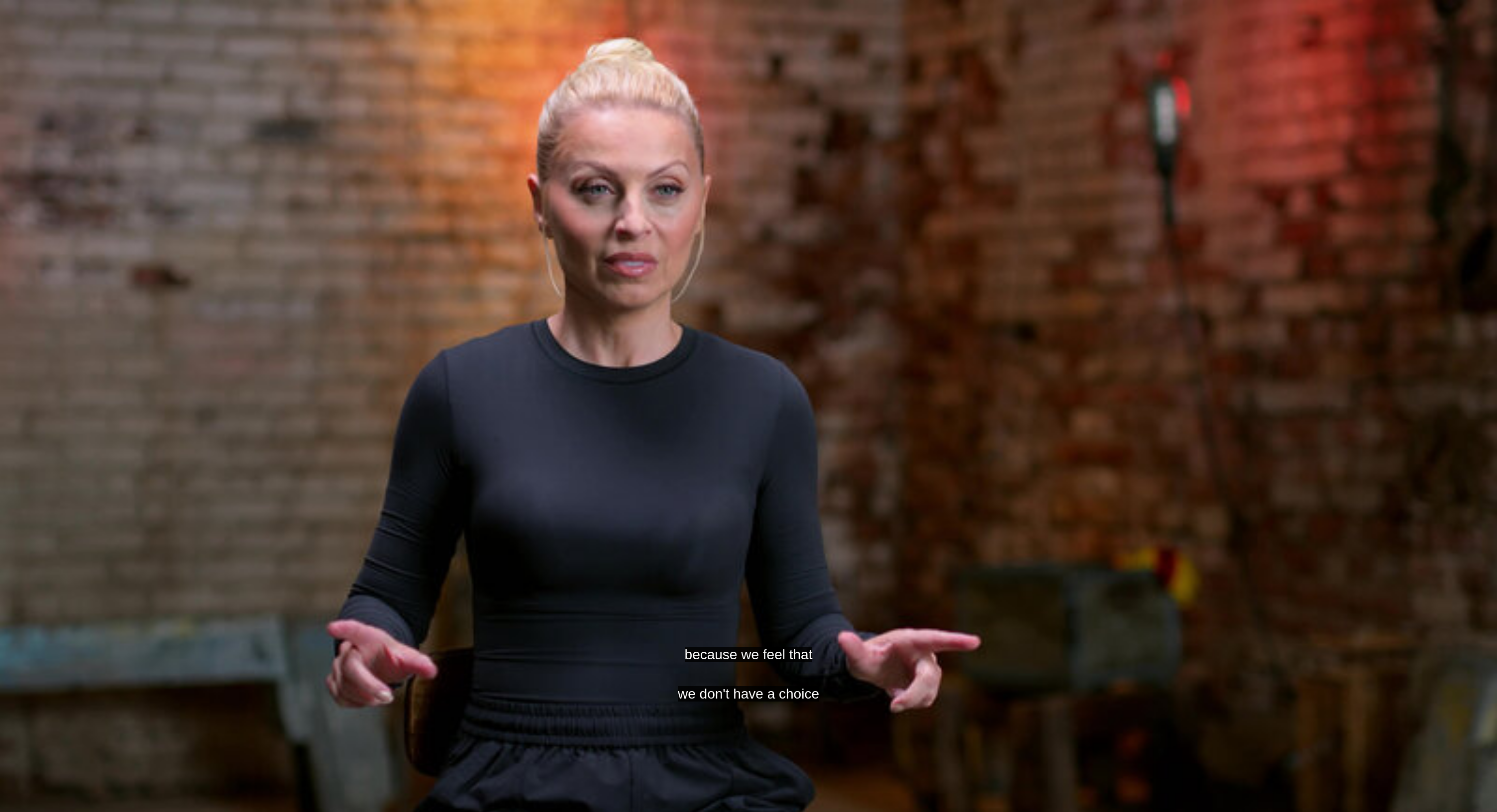
drag, startPoint x: 840, startPoint y: 279, endPoint x: -1, endPoint y: -16, distance: 891.2
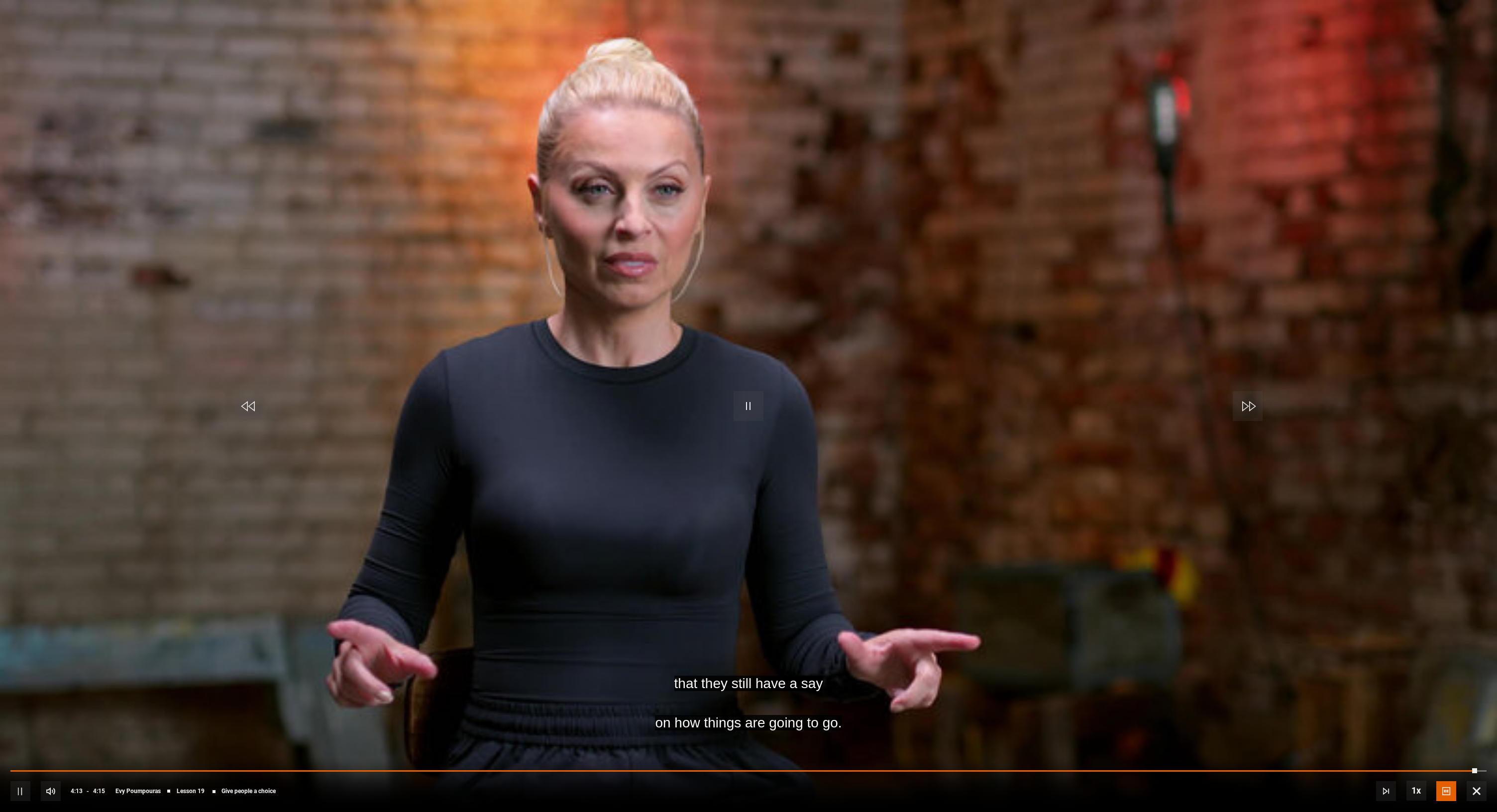
click at [1475, 791] on span "Video Player" at bounding box center [1477, 791] width 20 height 20
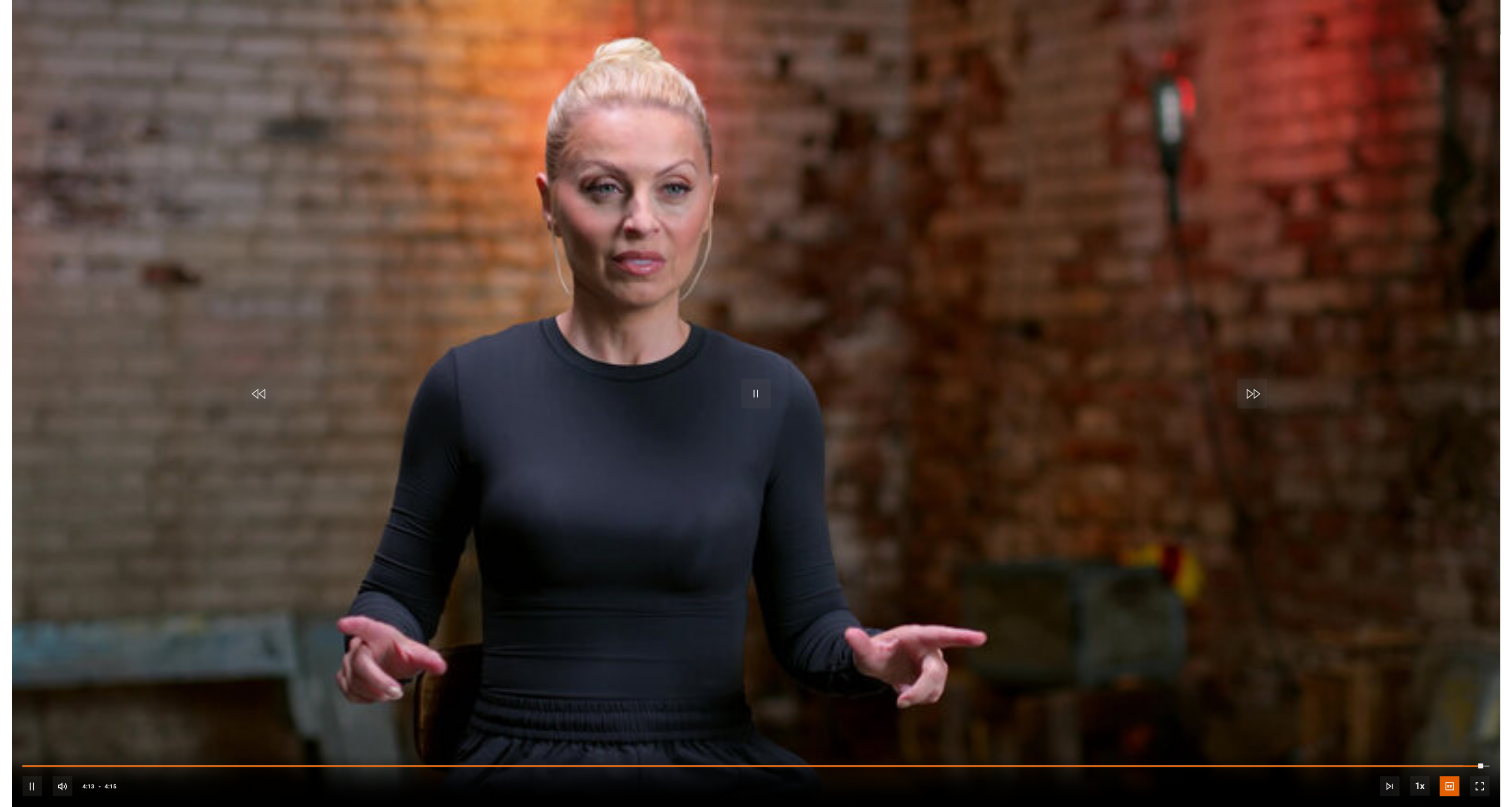
scroll to position [829, 0]
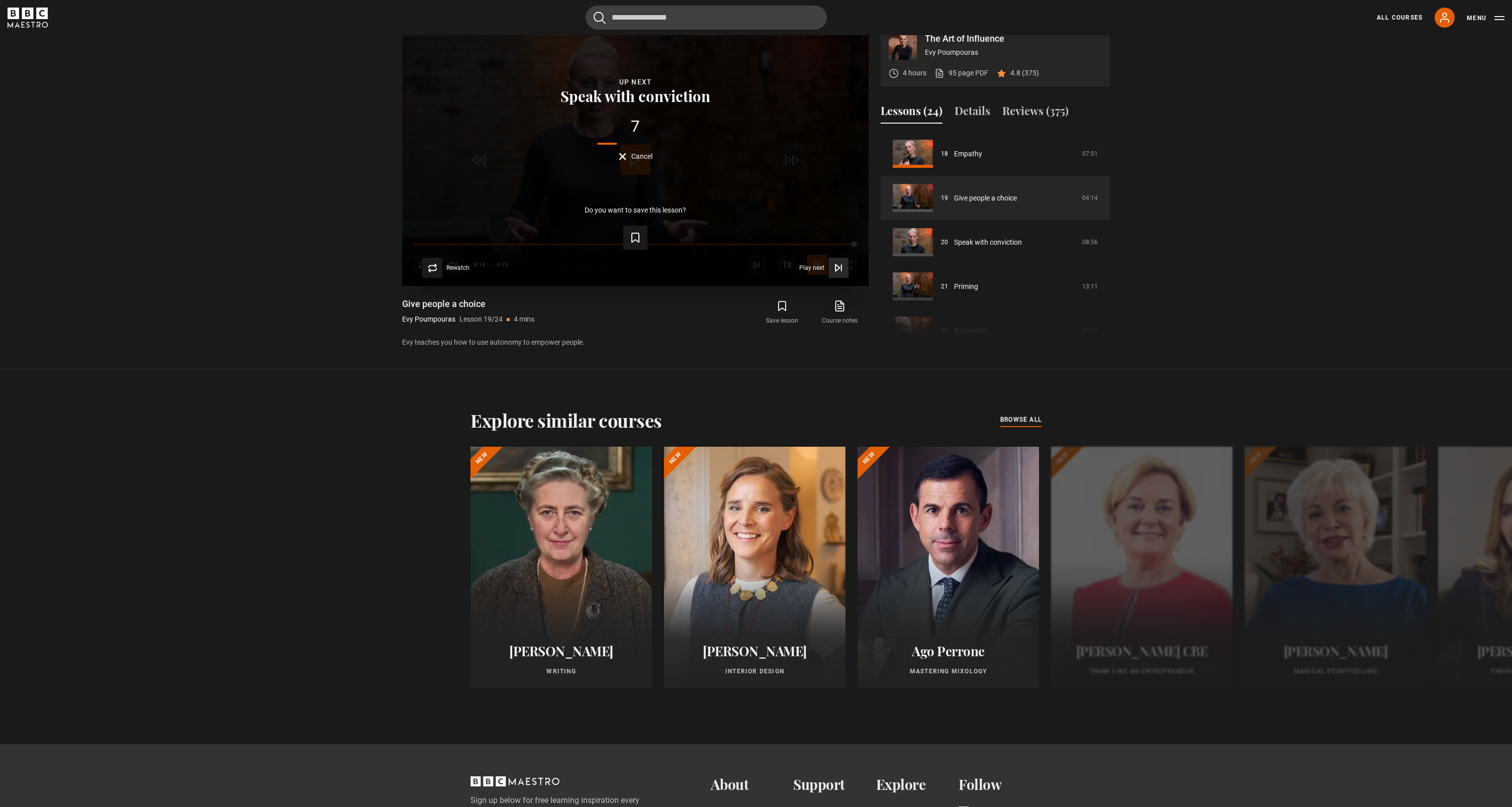
click at [839, 273] on icon "Video Player" at bounding box center [838, 268] width 10 height 10
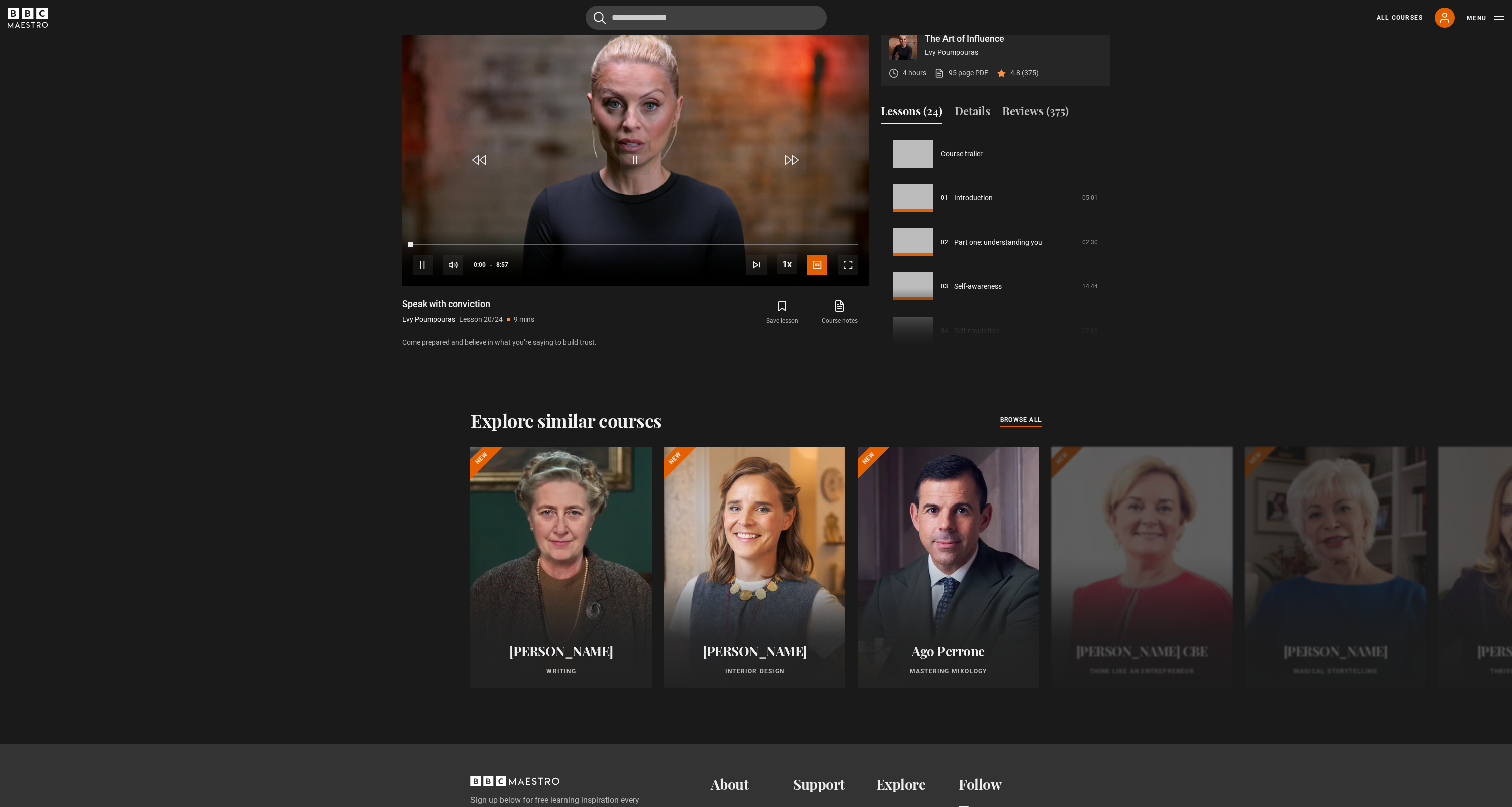
scroll to position [840, 0]
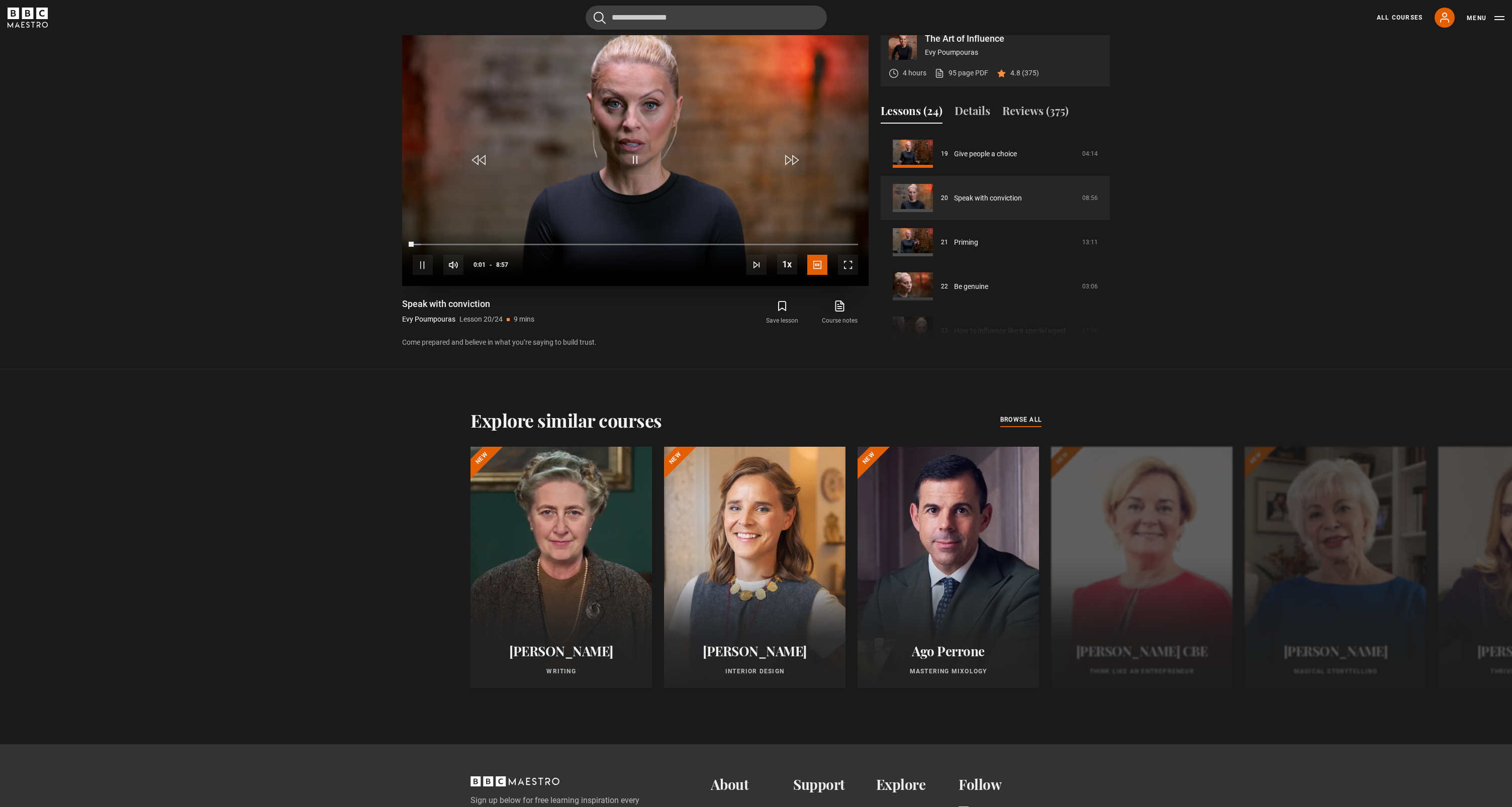
click at [843, 275] on span "Video Player" at bounding box center [848, 265] width 20 height 20
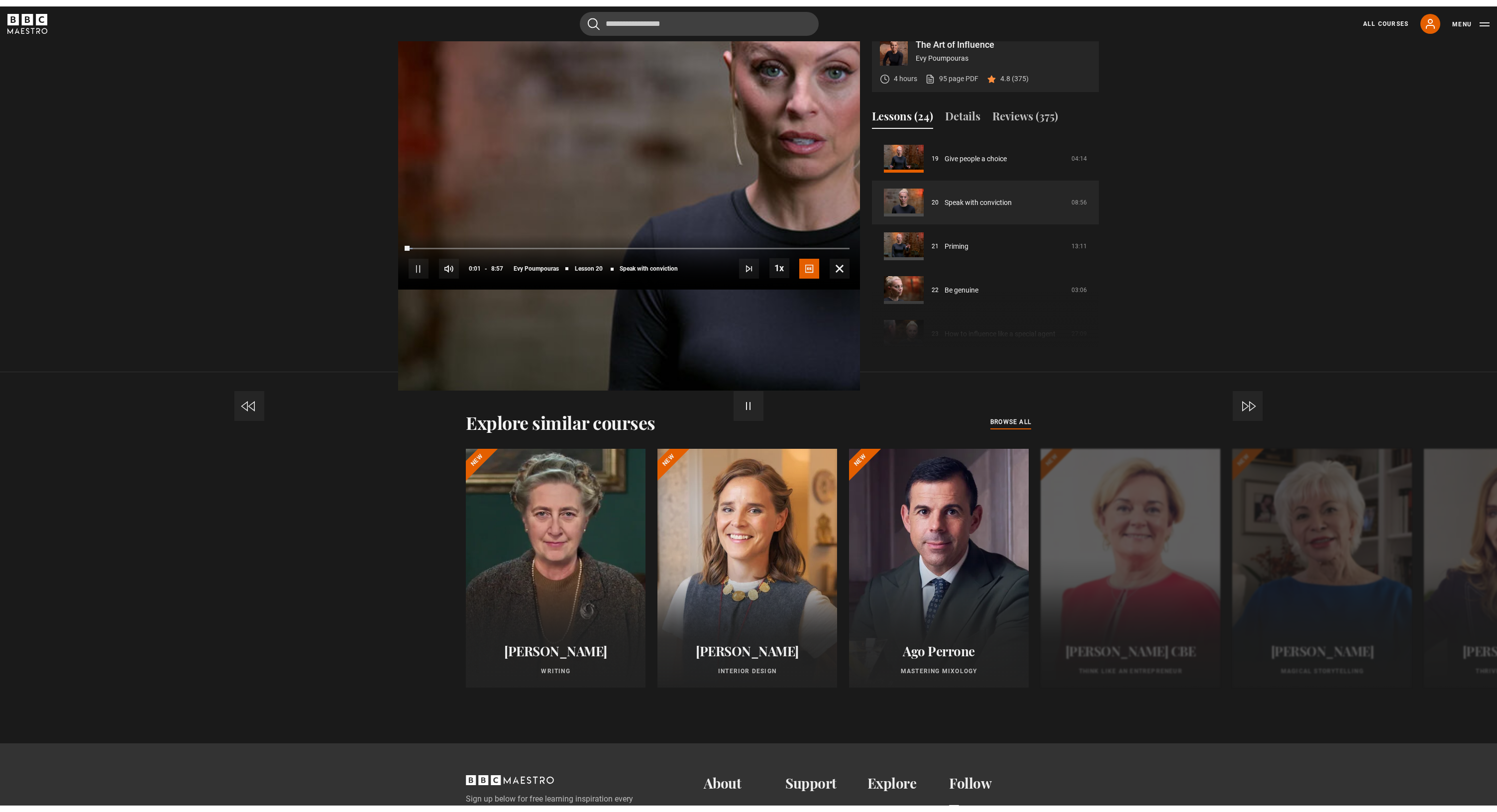
scroll to position [16, 0]
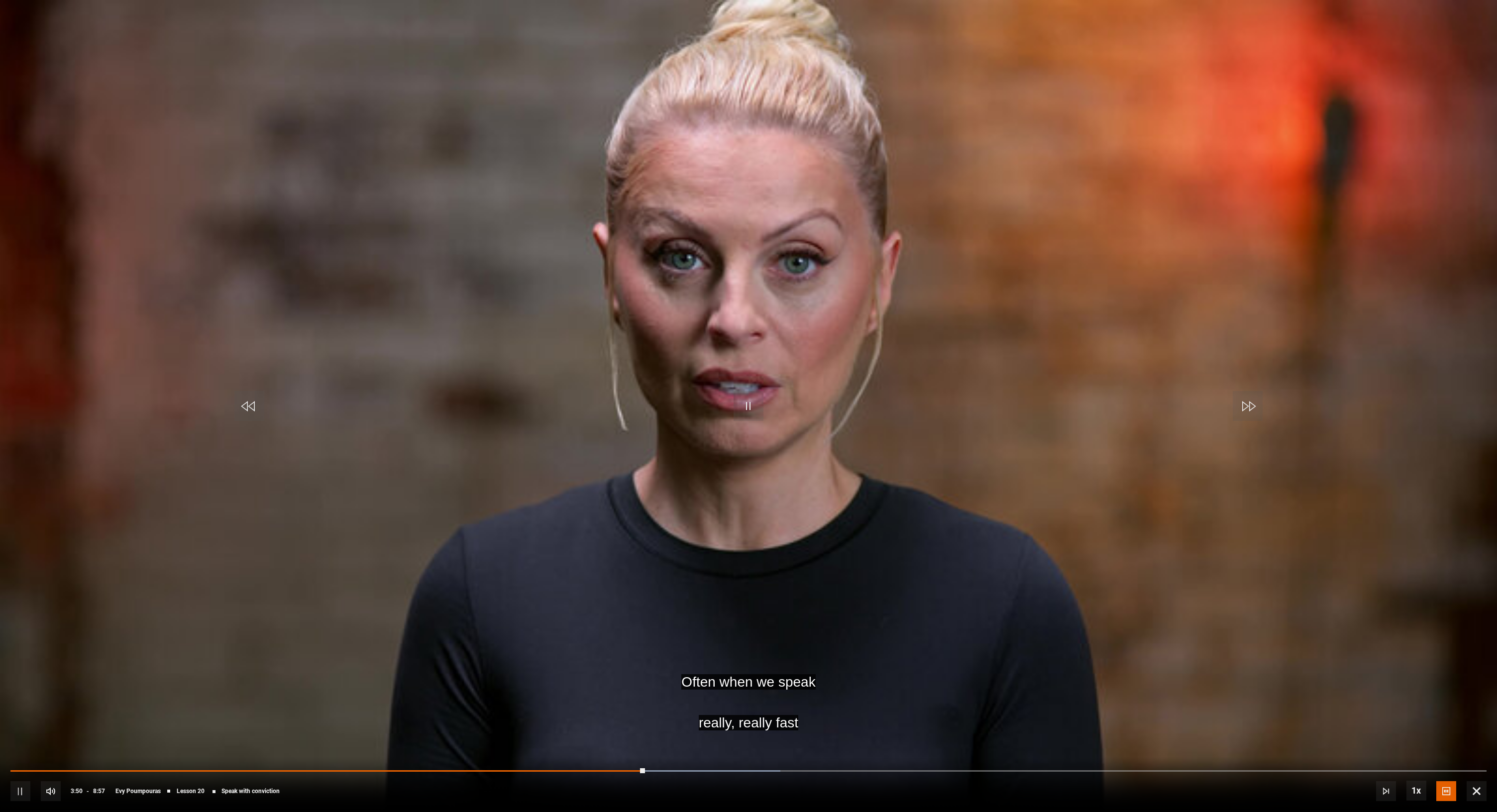
click at [750, 401] on span "Video Player" at bounding box center [748, 405] width 30 height 30
click at [977, 460] on video-js "sometimes to fit the situation. Video Player is loading. Play Lesson Speak with…" at bounding box center [748, 406] width 1497 height 812
click at [747, 405] on span "Video Player" at bounding box center [748, 405] width 30 height 30
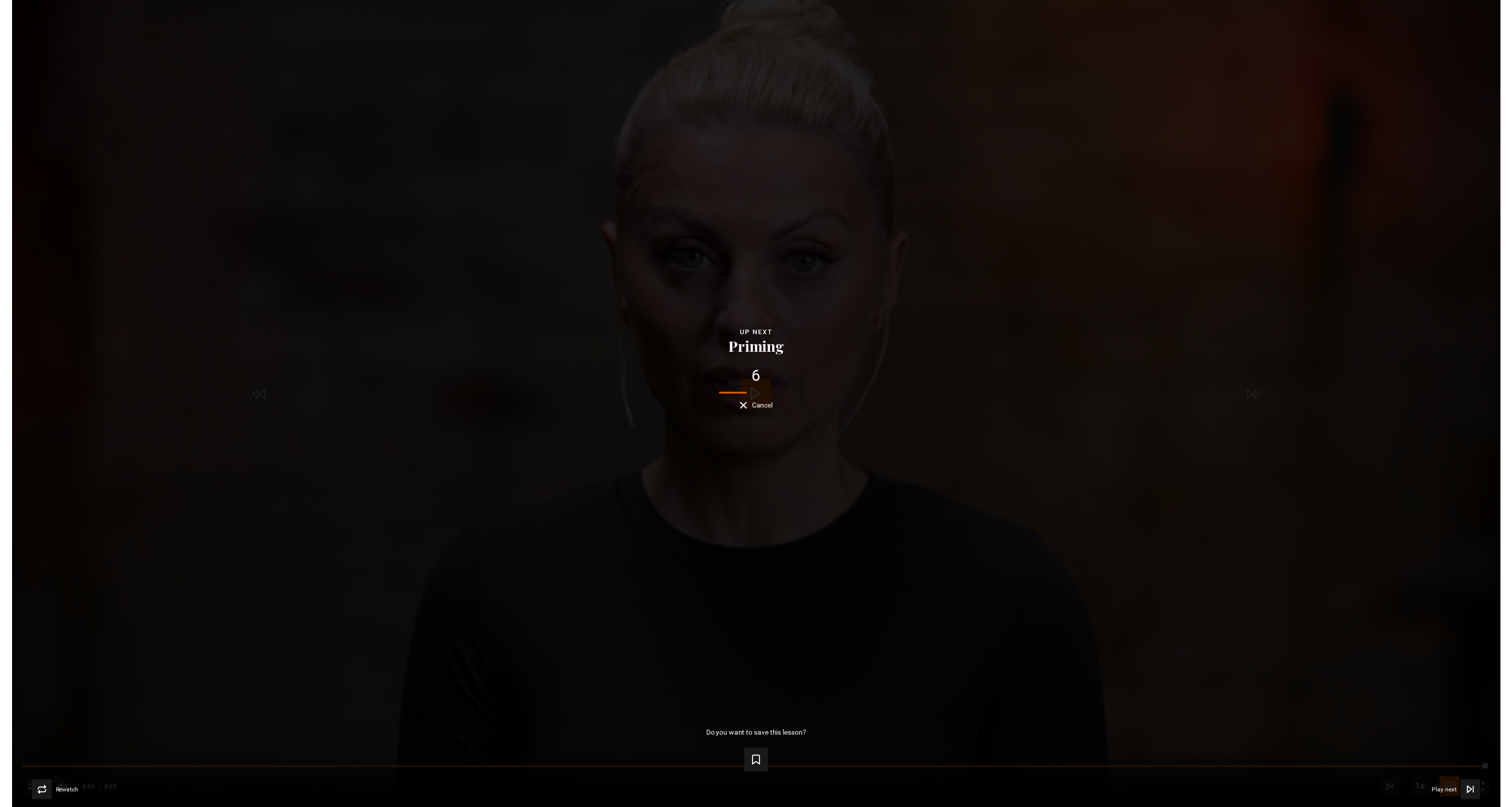
scroll to position [829, 0]
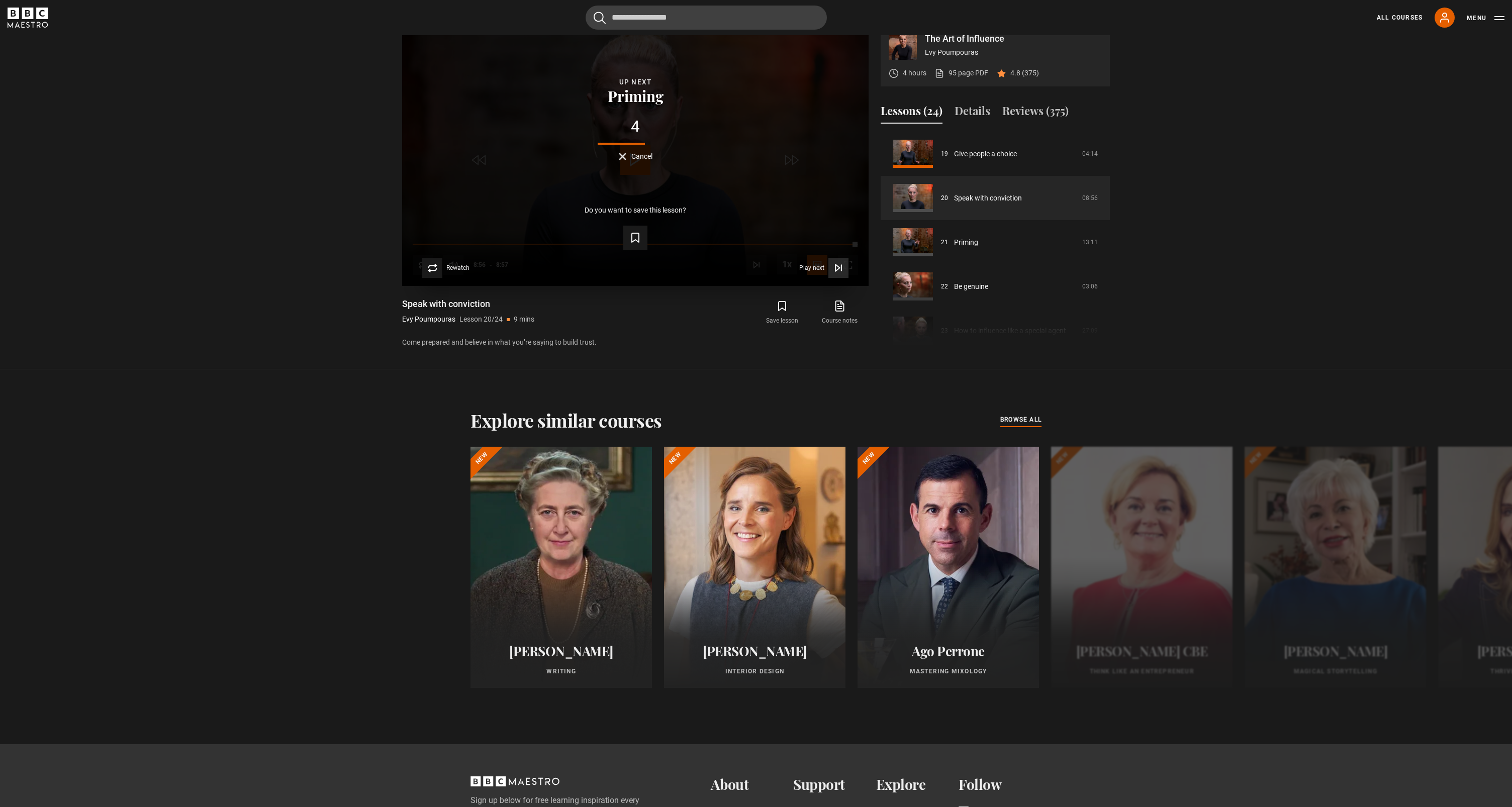
click at [841, 273] on icon "Video Player" at bounding box center [838, 268] width 10 height 10
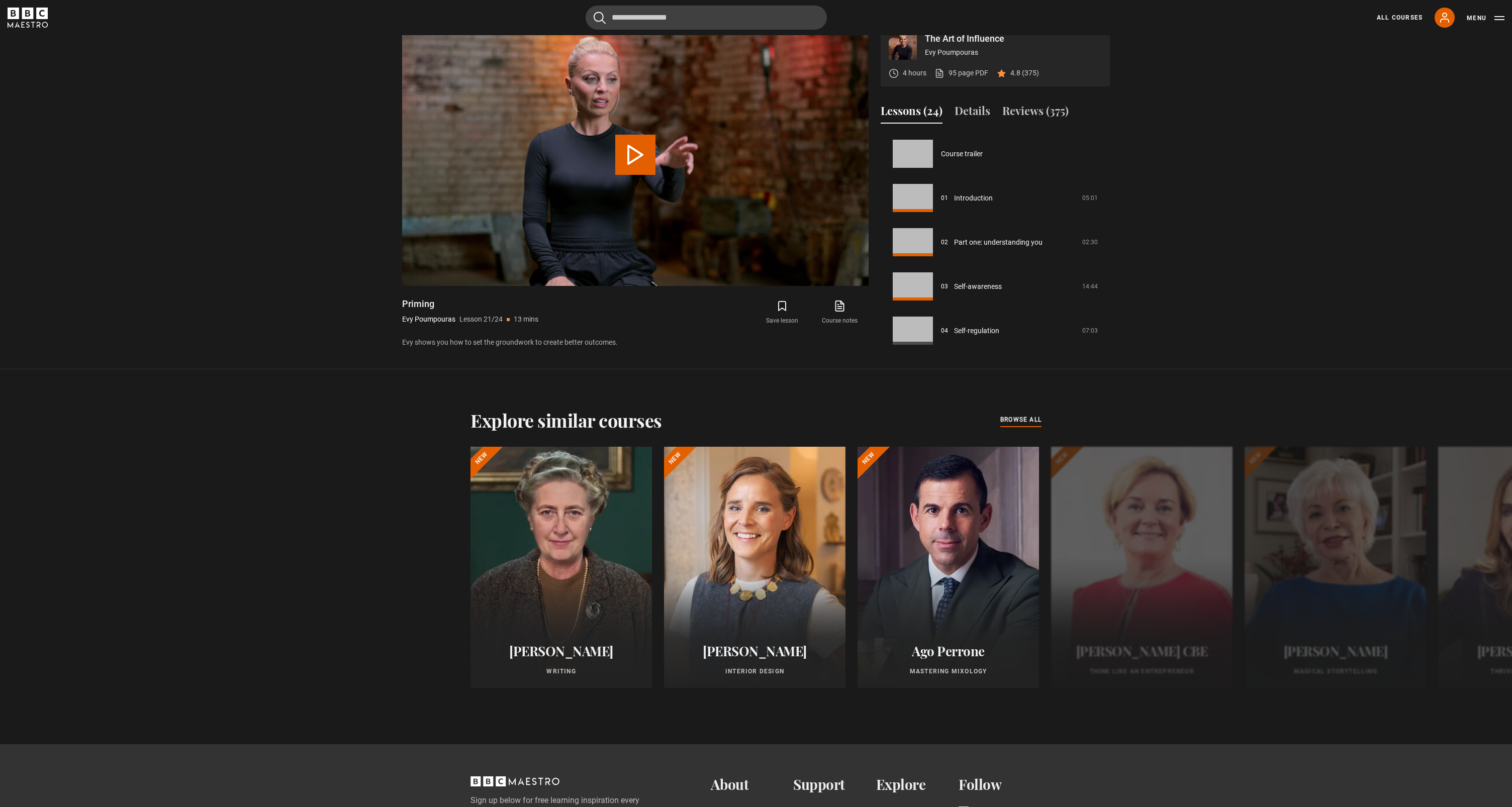
scroll to position [884, 0]
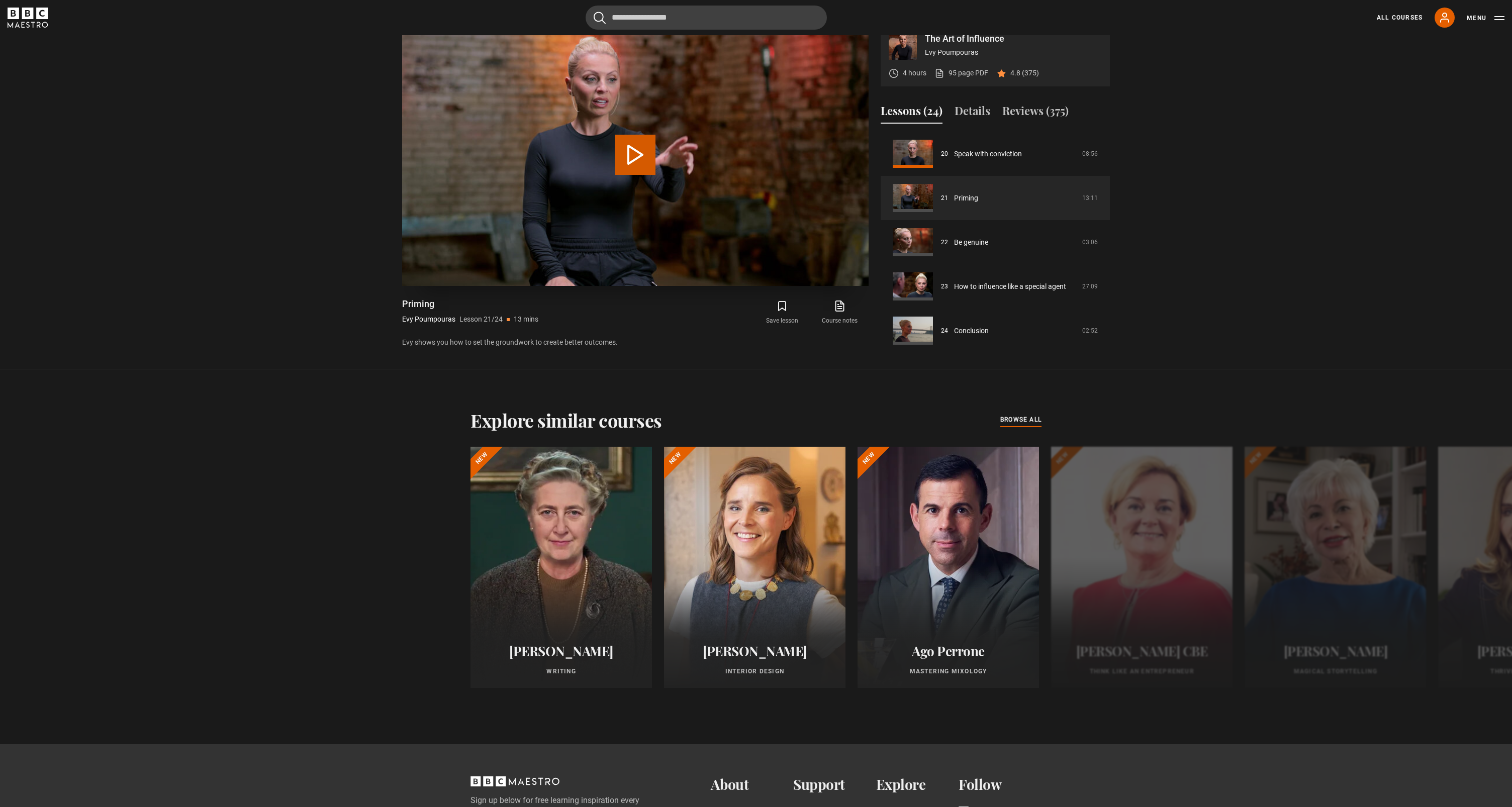
click at [635, 168] on button "Play Lesson Priming" at bounding box center [635, 155] width 41 height 40
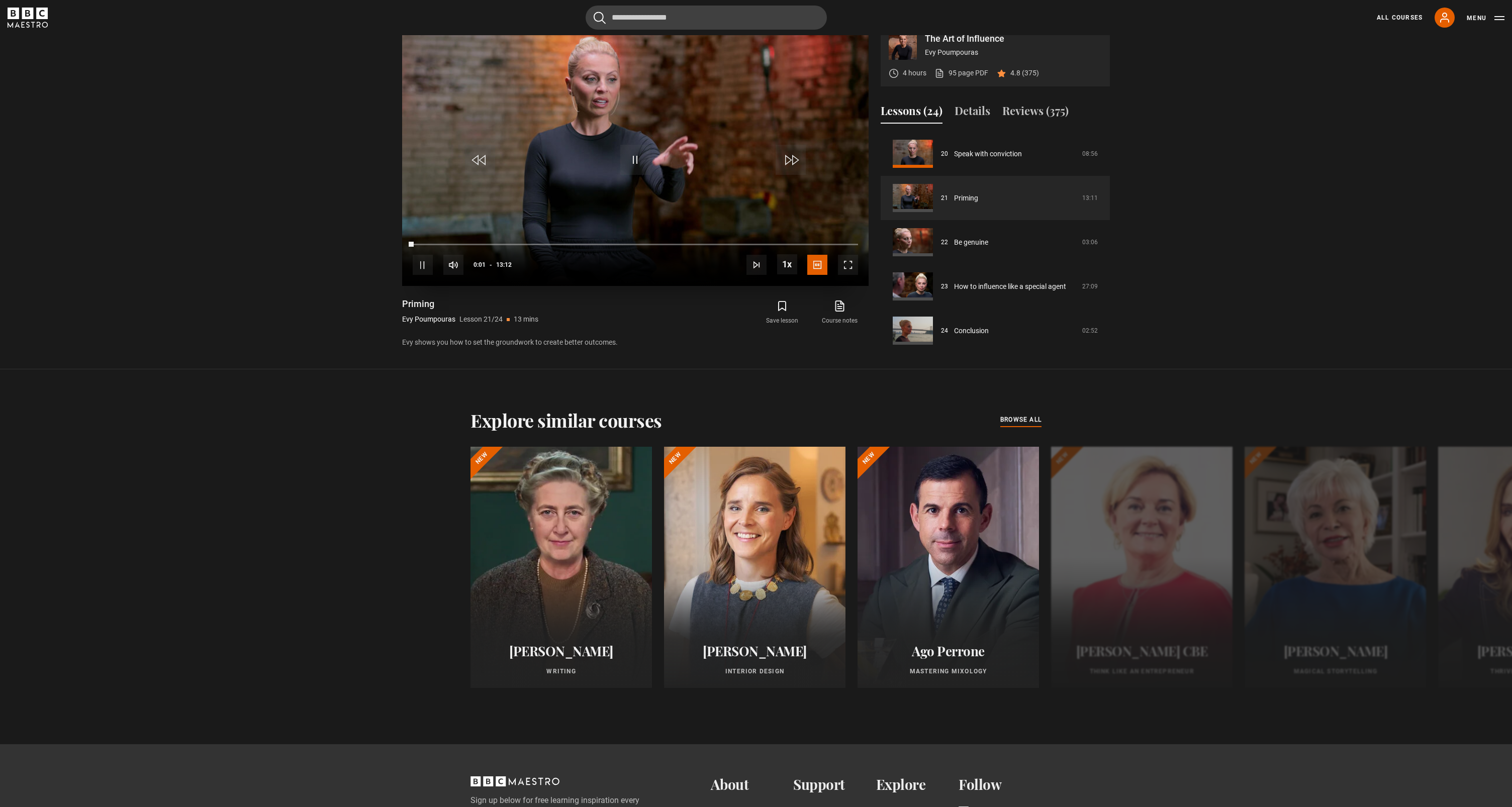
click at [849, 275] on span "Video Player" at bounding box center [848, 265] width 20 height 20
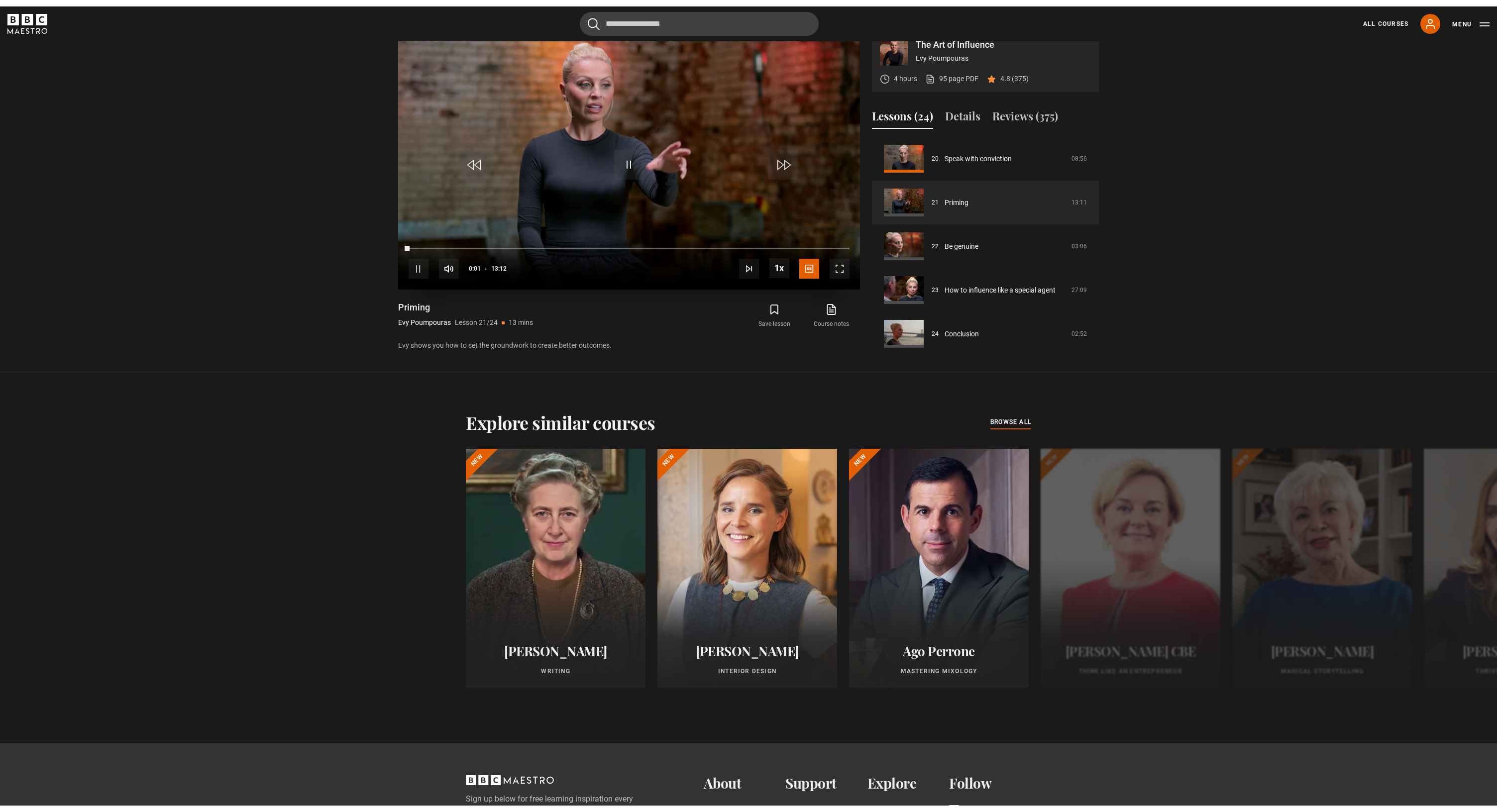
scroll to position [16, 0]
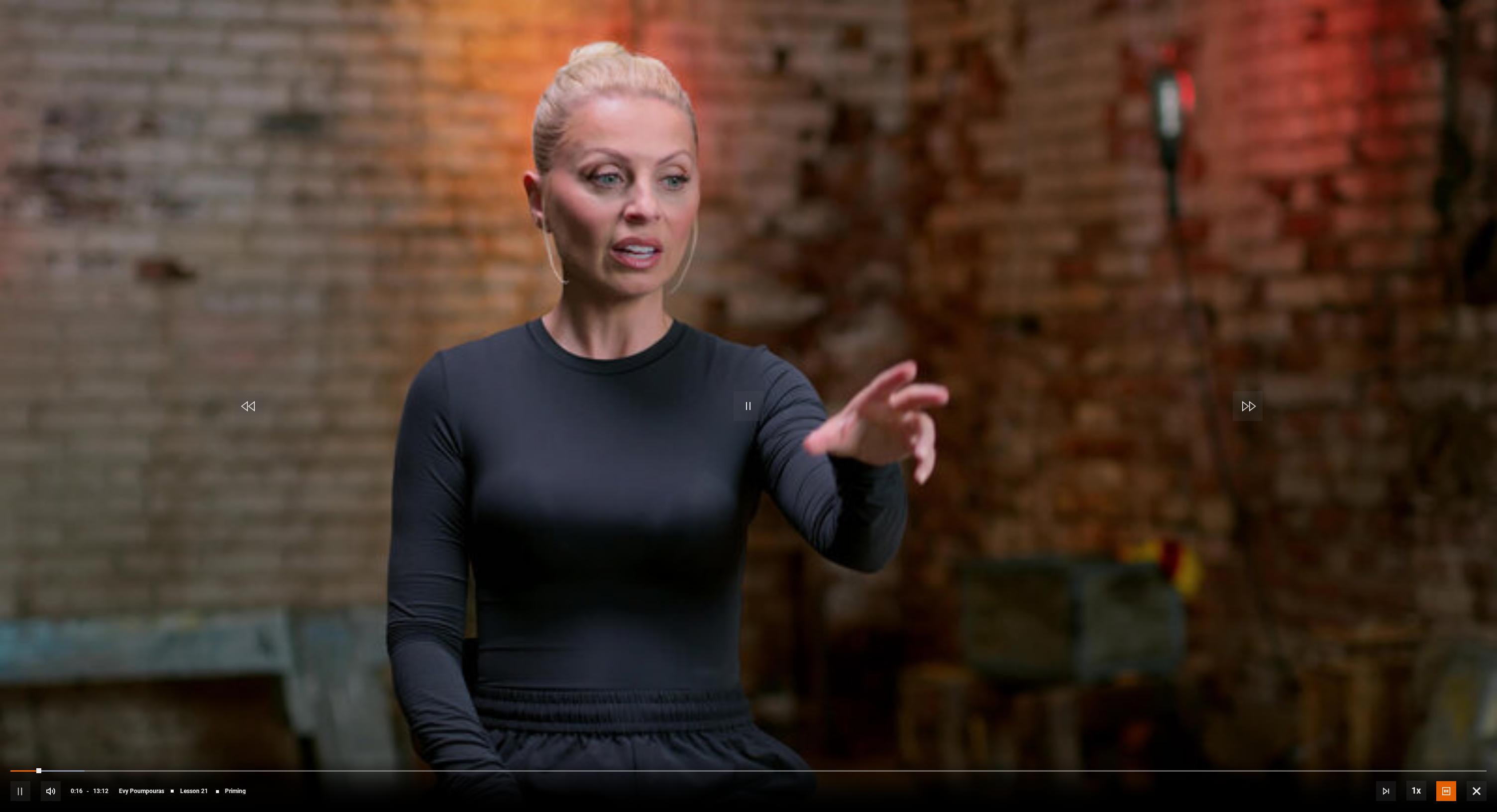
click at [747, 400] on span "Video Player" at bounding box center [748, 405] width 30 height 30
click at [753, 412] on span "Video Player" at bounding box center [748, 405] width 30 height 30
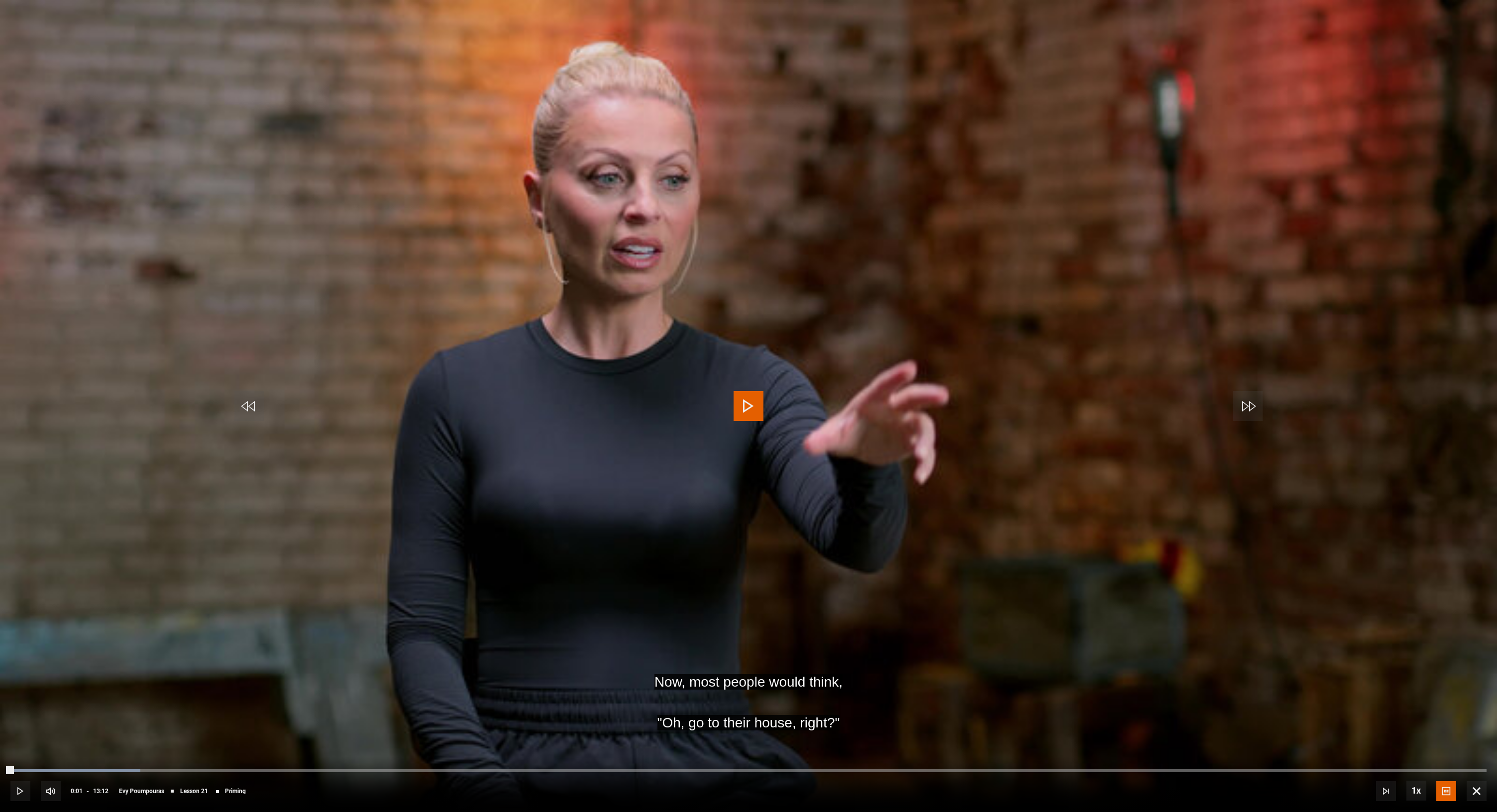
click at [12, 771] on div "Progress Bar" at bounding box center [11, 770] width 2 height 3
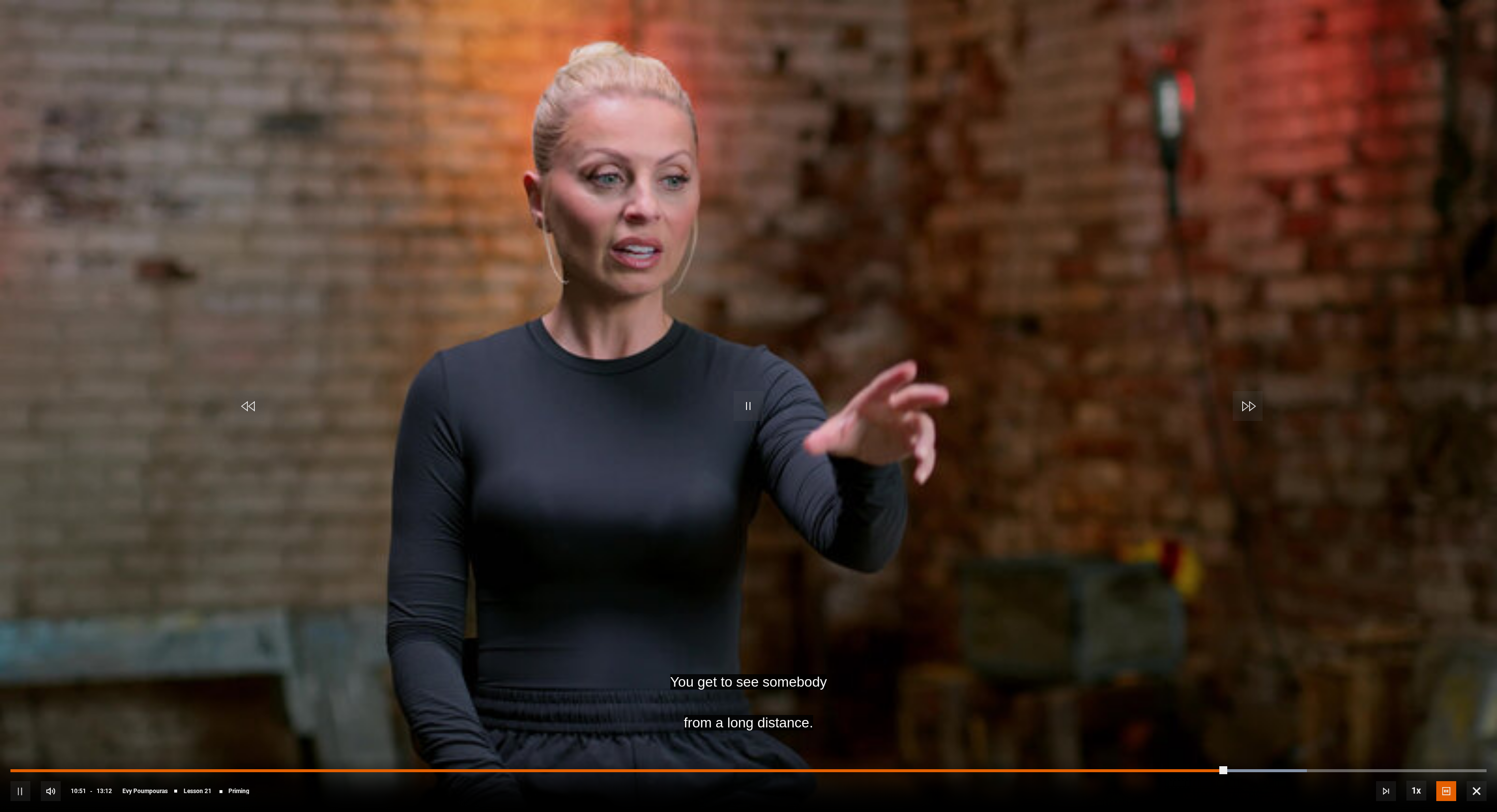
click at [1116, 770] on div "Progress Bar" at bounding box center [618, 770] width 1215 height 3
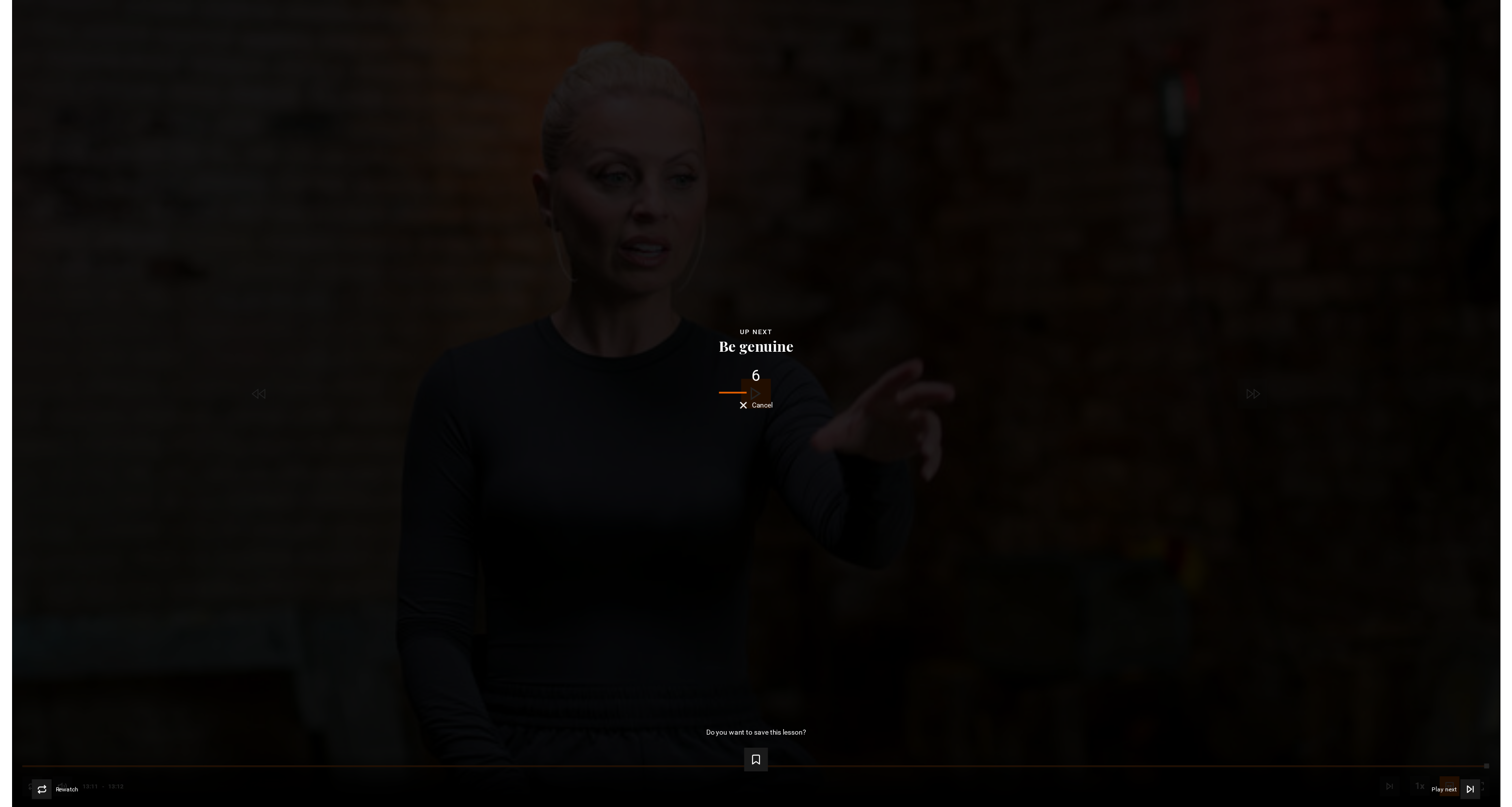
scroll to position [829, 0]
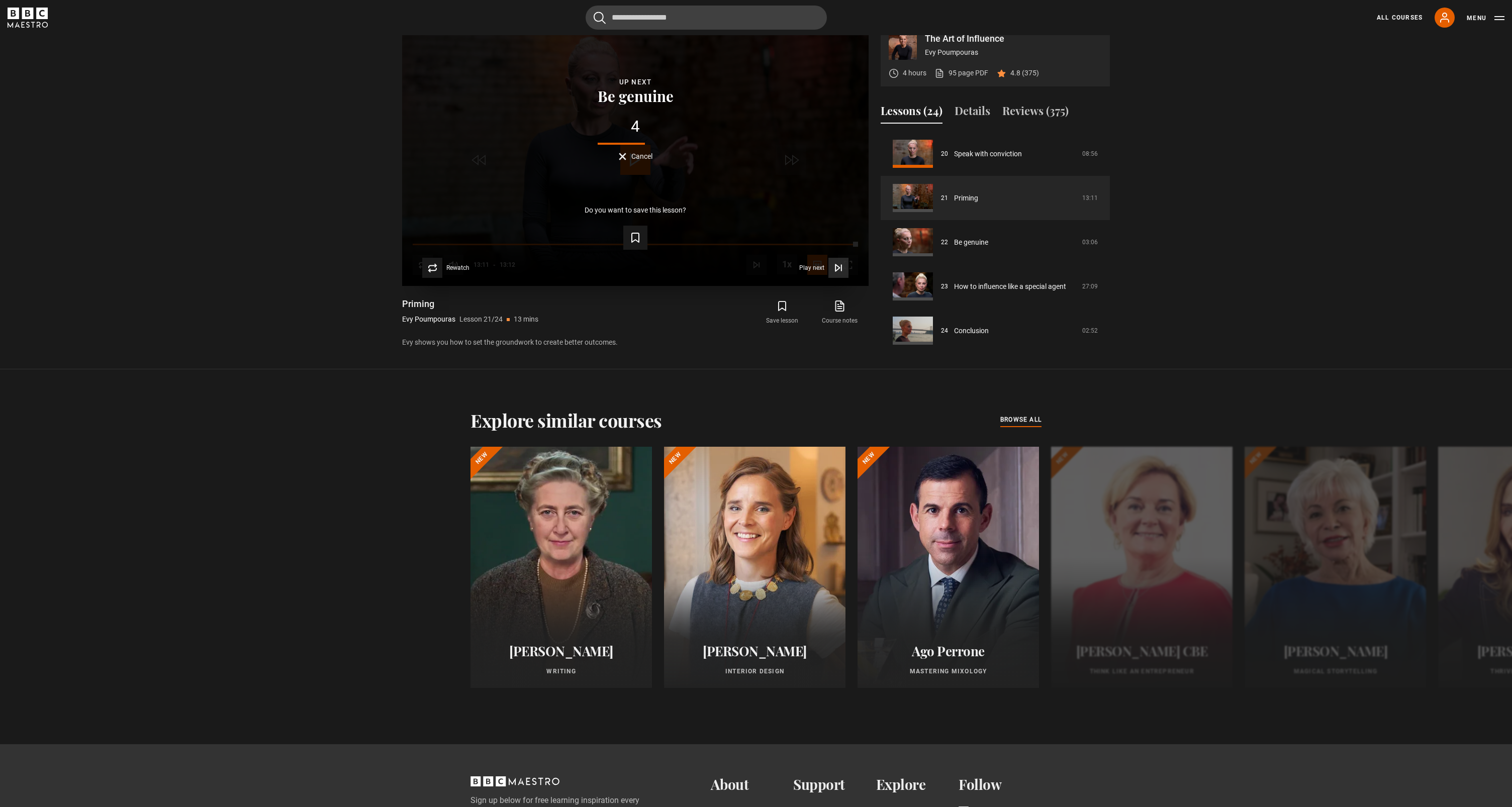
click at [840, 273] on icon "Video Player" at bounding box center [838, 268] width 10 height 10
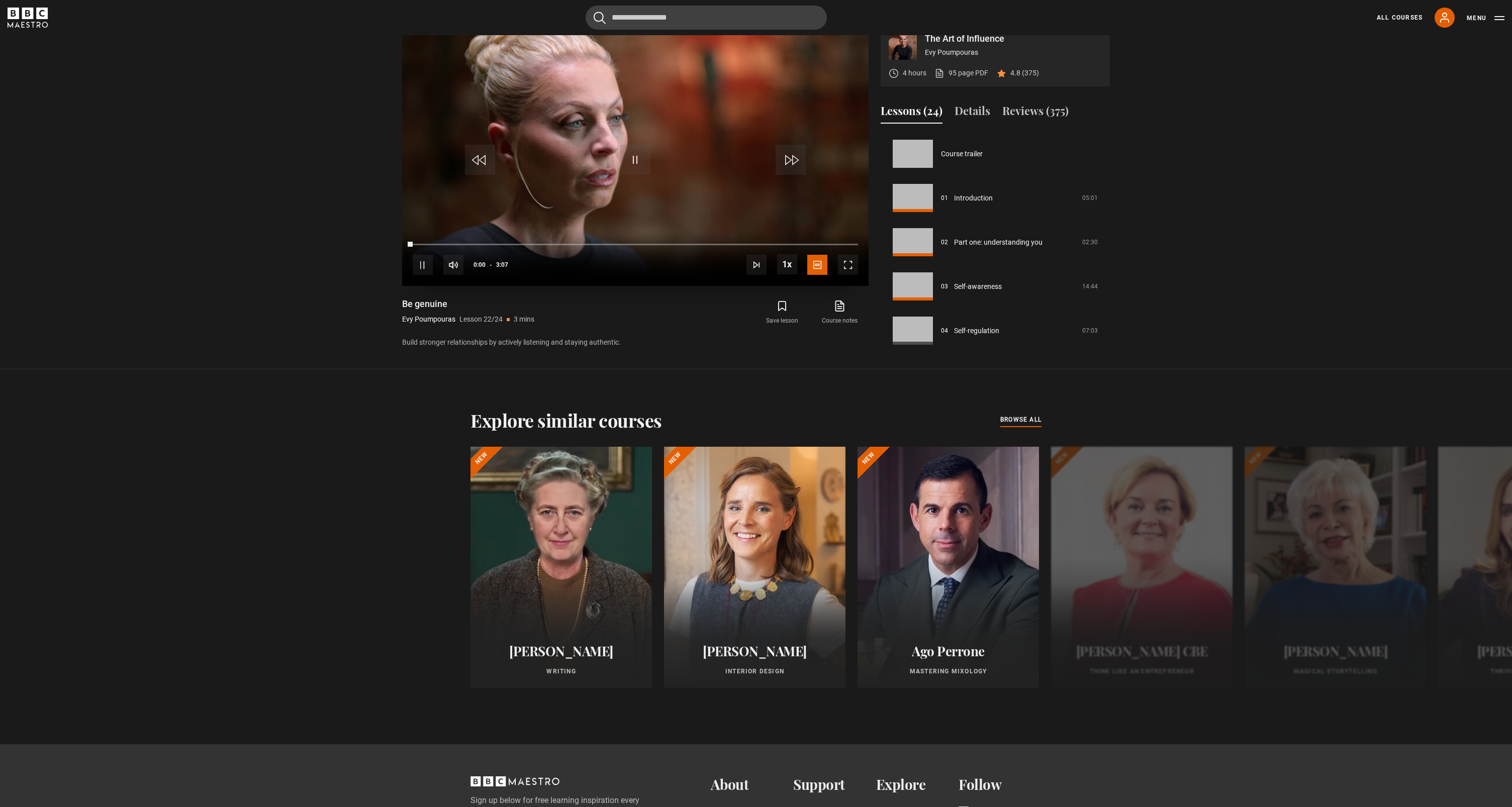
click at [852, 275] on span "Video Player" at bounding box center [848, 265] width 20 height 20
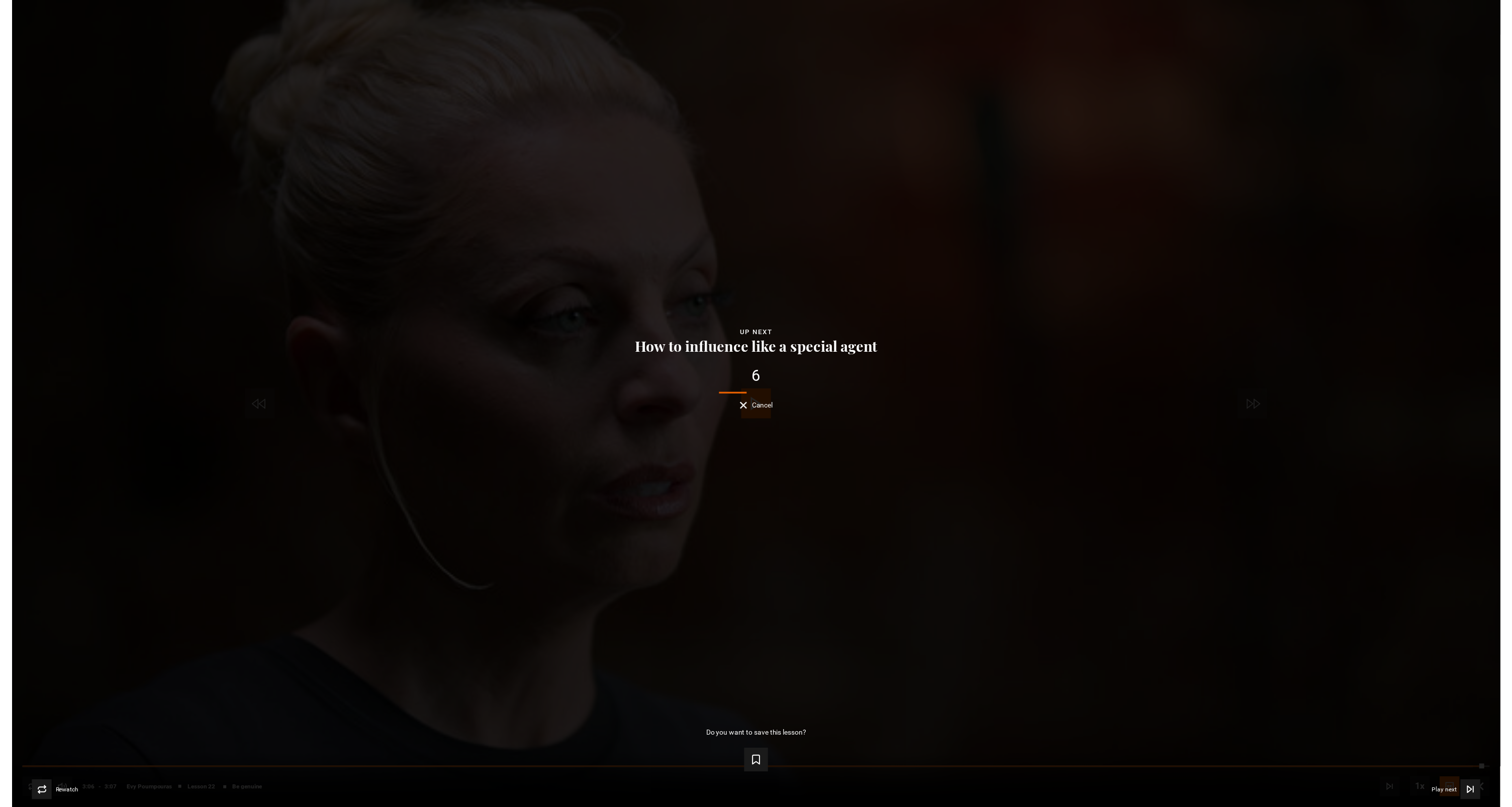
scroll to position [829, 0]
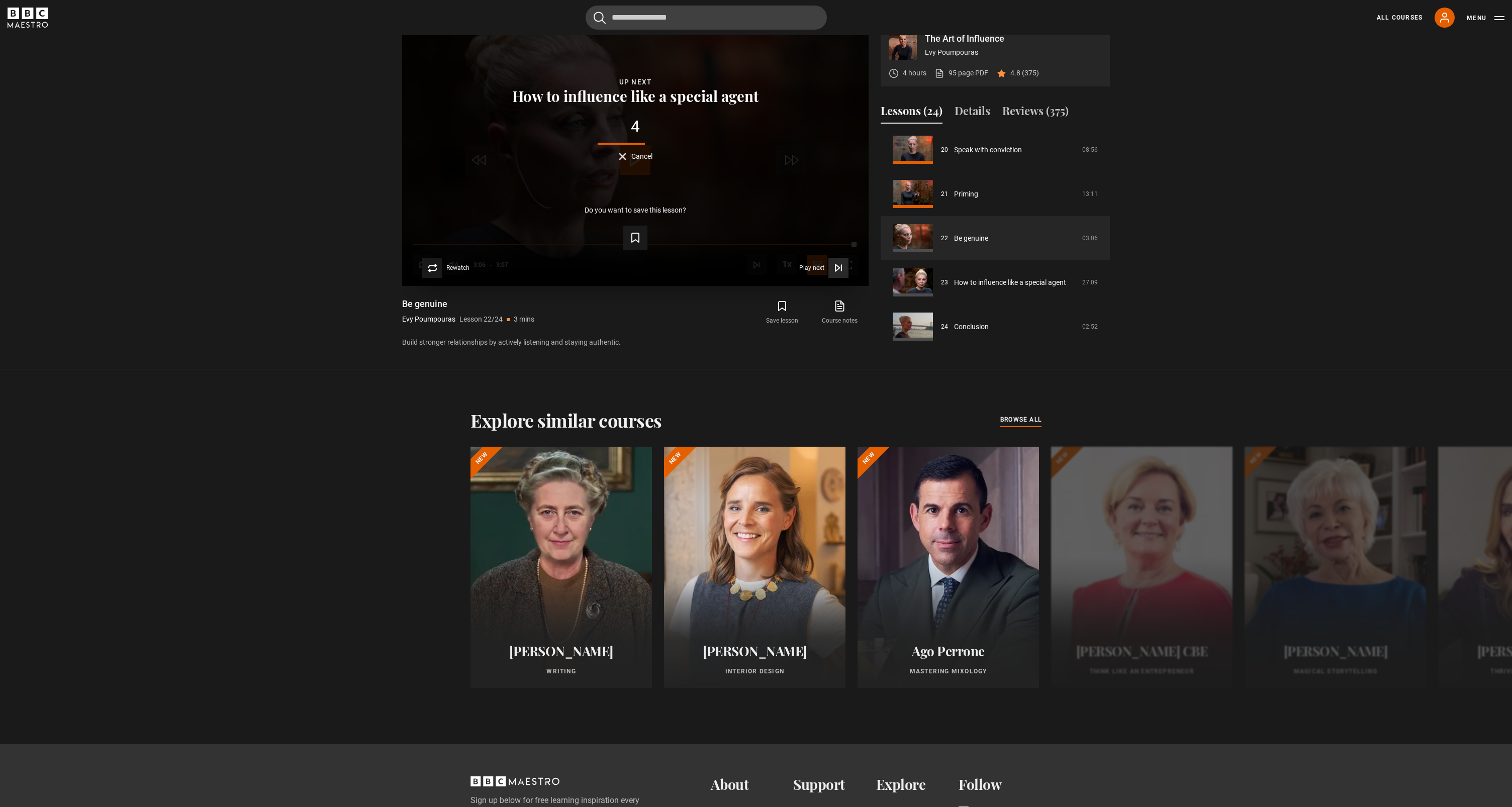
click at [838, 271] on icon "Video Player" at bounding box center [837, 267] width 4 height 6
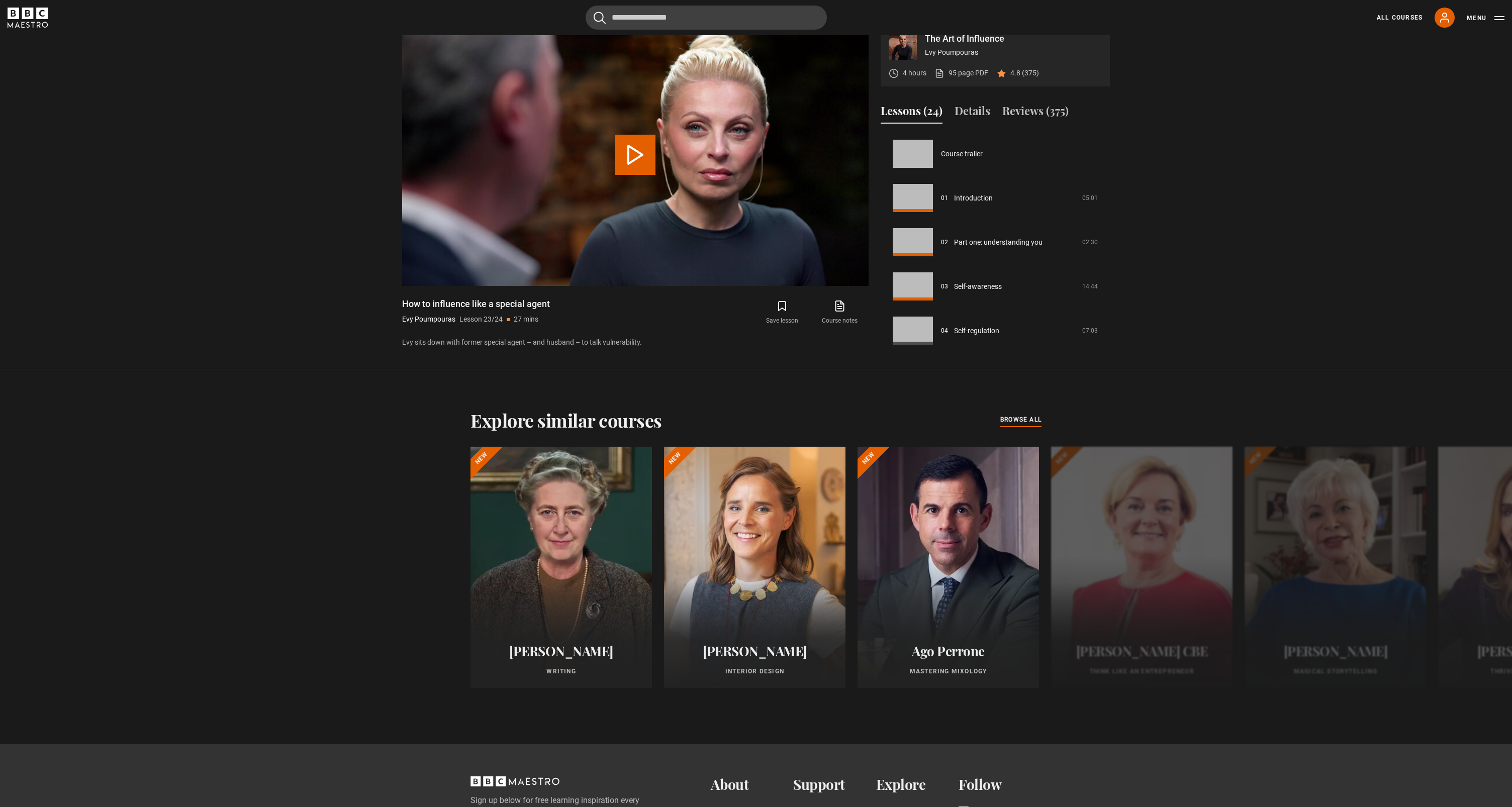
scroll to position [889, 0]
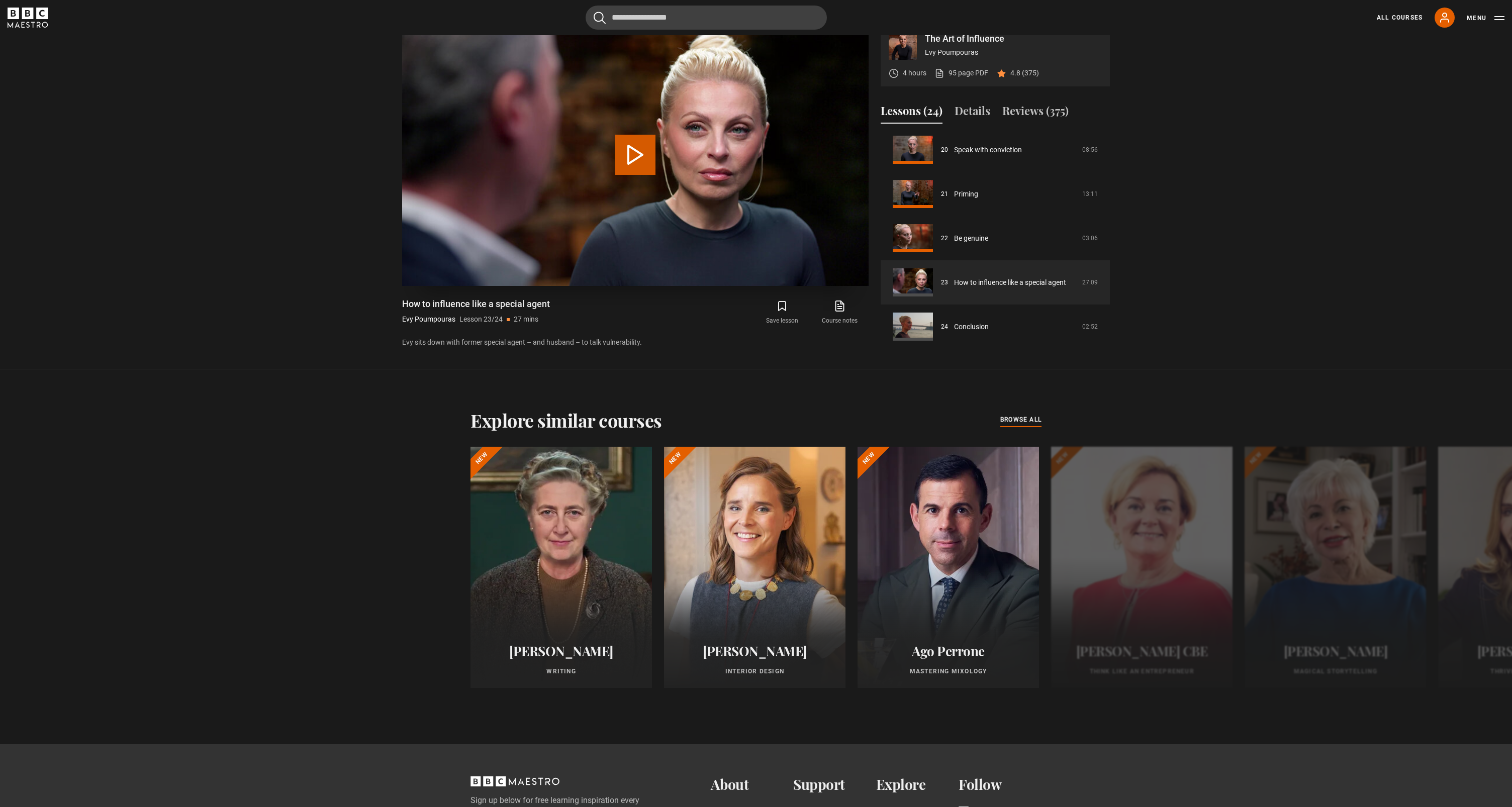
click at [636, 175] on button "Play Lesson How to influence like a special agent" at bounding box center [635, 155] width 41 height 40
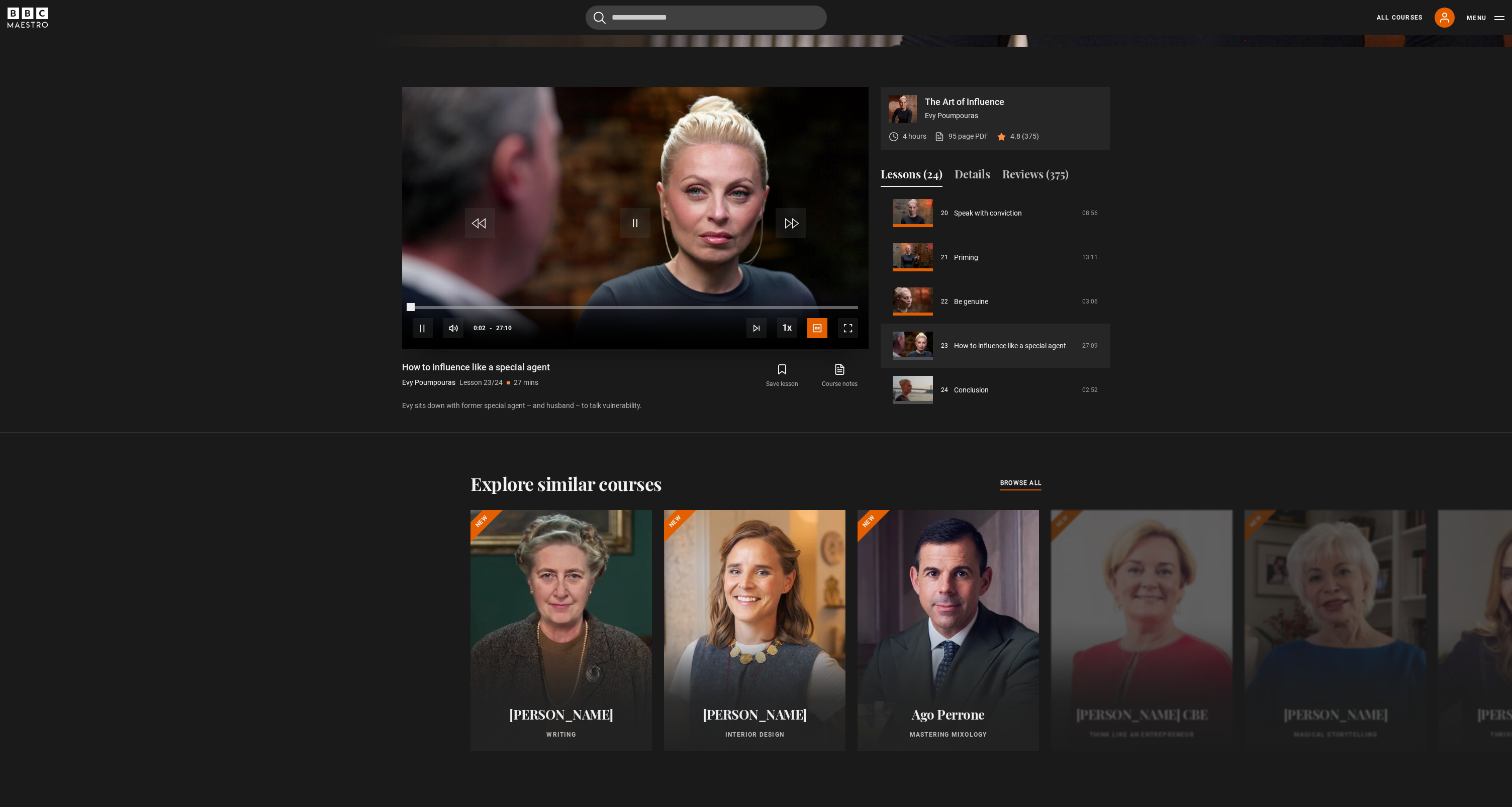
scroll to position [550, 0]
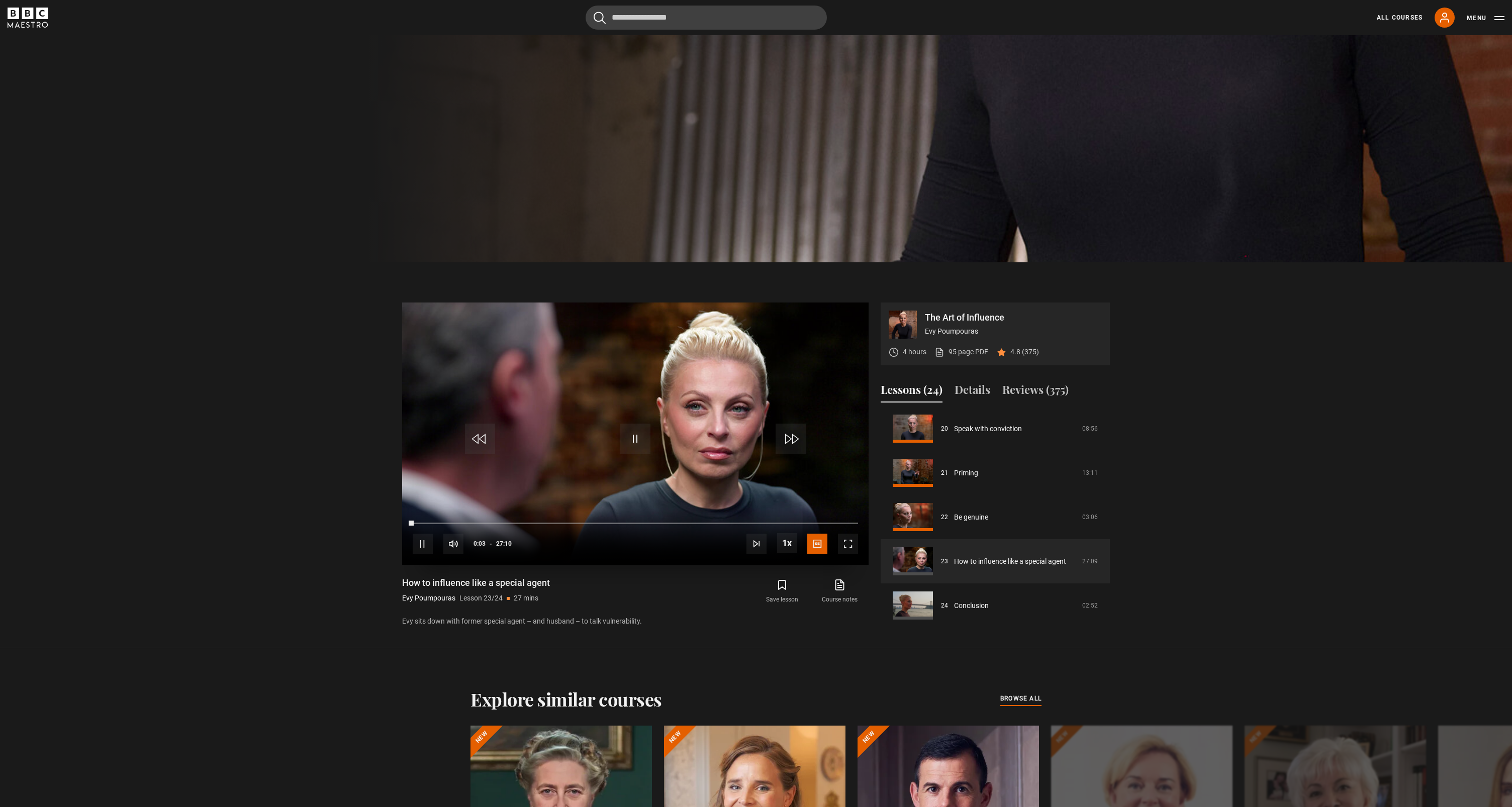
click at [848, 554] on span "Video Player" at bounding box center [848, 543] width 20 height 20
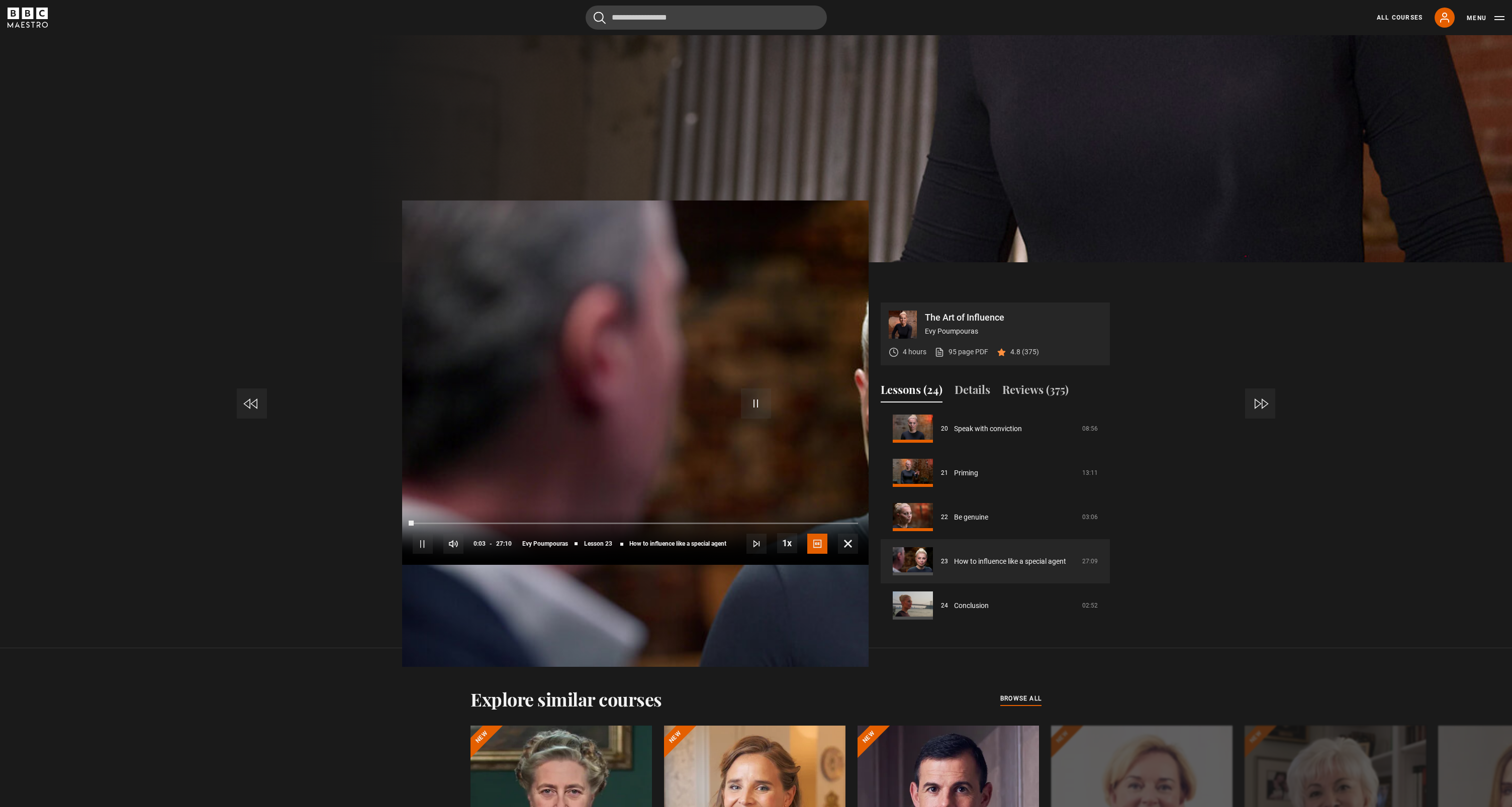
scroll to position [16, 0]
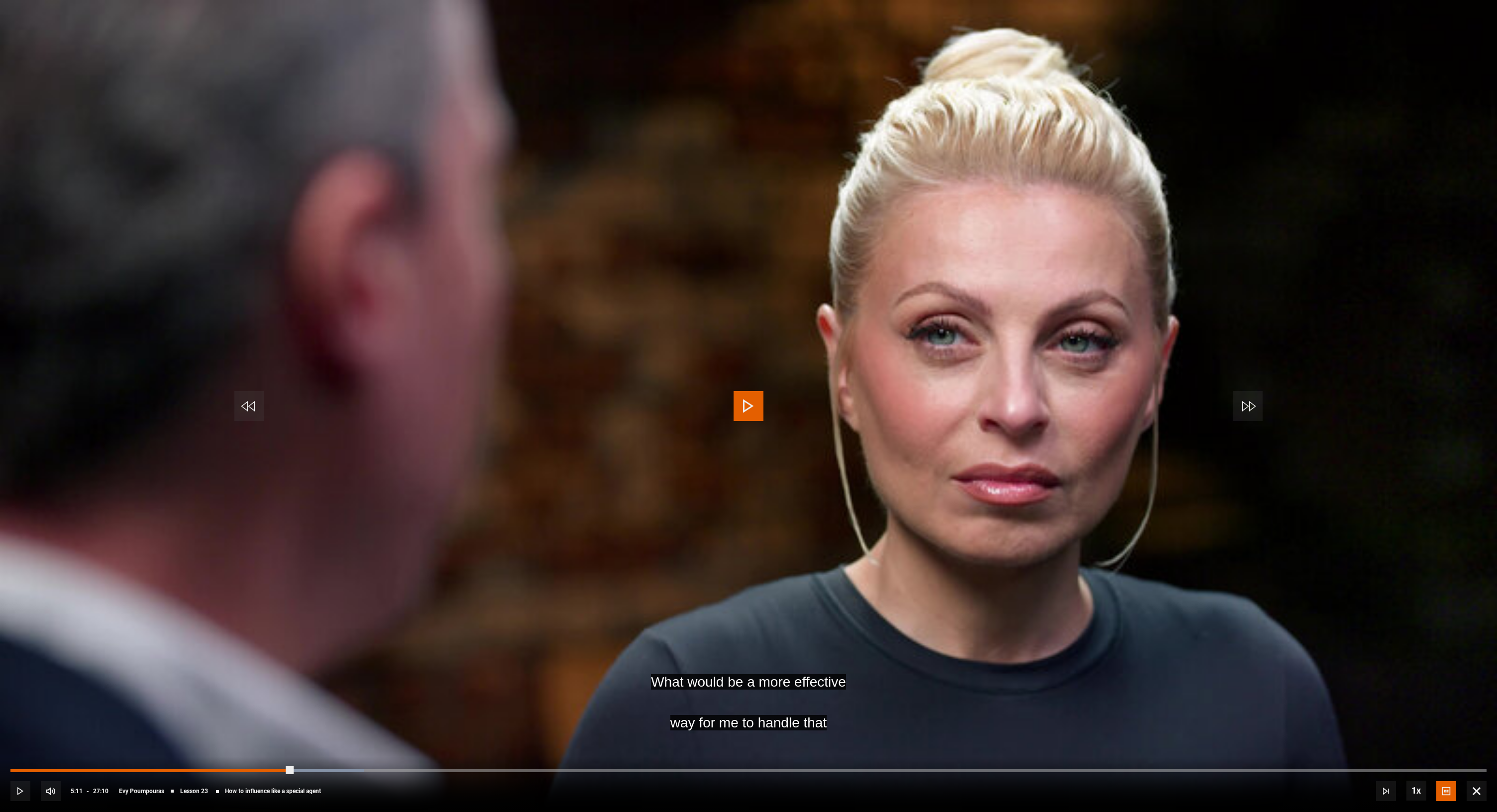
click at [292, 771] on div "Progress Bar" at bounding box center [151, 770] width 282 height 3
click at [525, 770] on div "Progress Bar" at bounding box center [281, 770] width 542 height 3
click at [487, 771] on div "Progress Bar" at bounding box center [269, 770] width 518 height 3
click at [601, 771] on div "Progress Bar" at bounding box center [323, 770] width 626 height 3
click at [637, 771] on div "Progress Bar" at bounding box center [337, 770] width 653 height 3
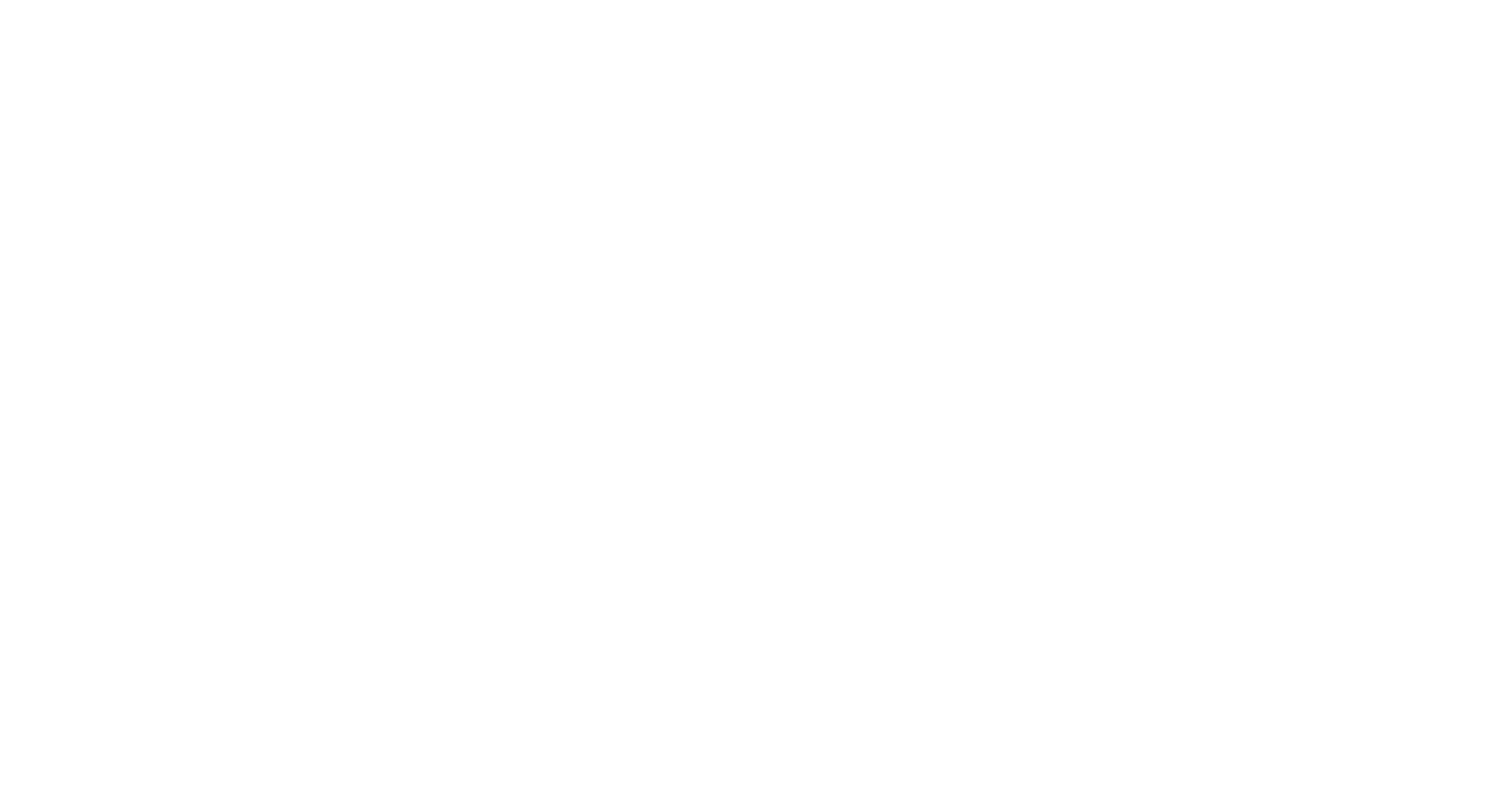
scroll to position [215, 0]
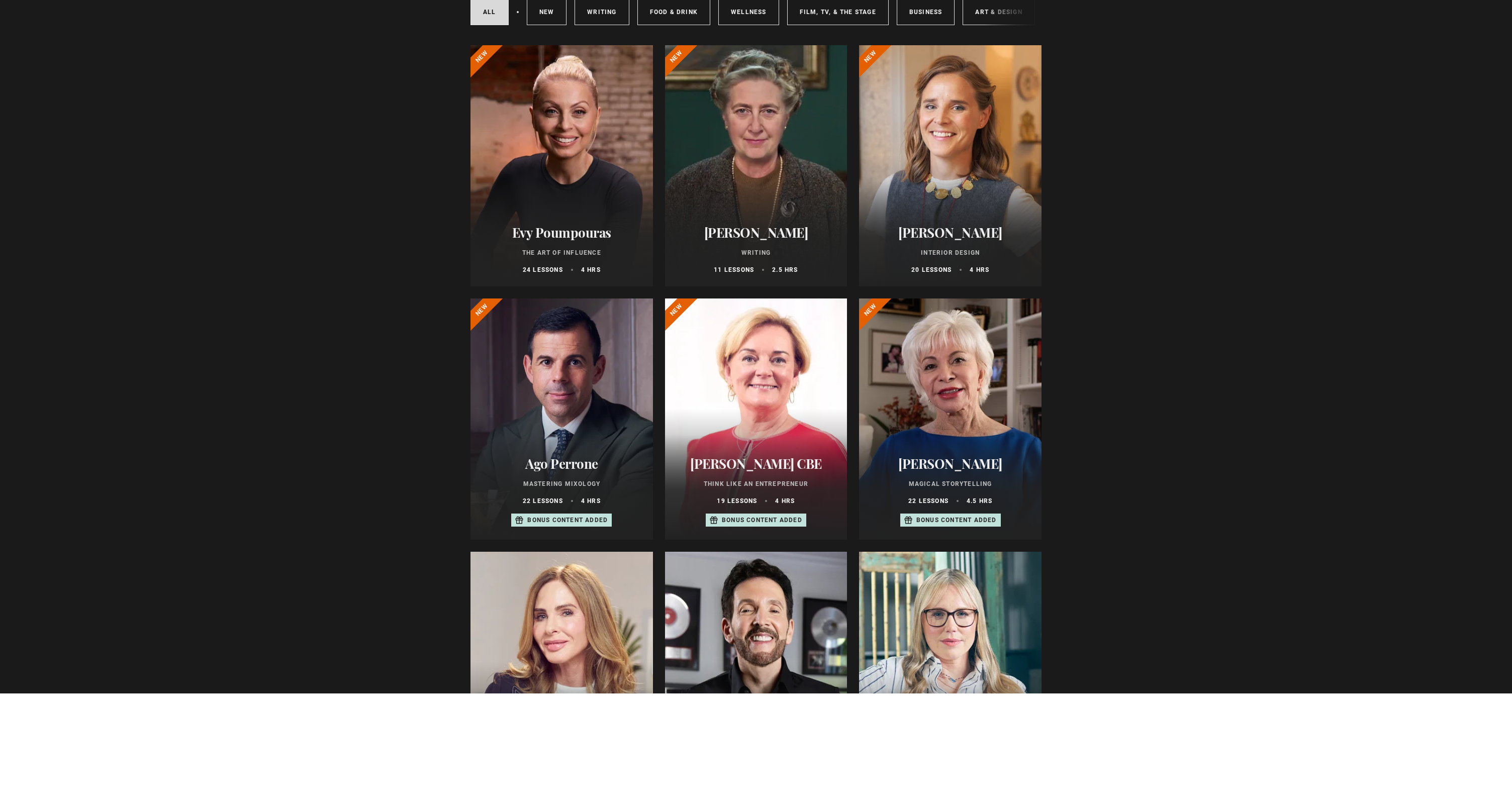
click at [942, 666] on div at bounding box center [950, 786] width 183 height 241
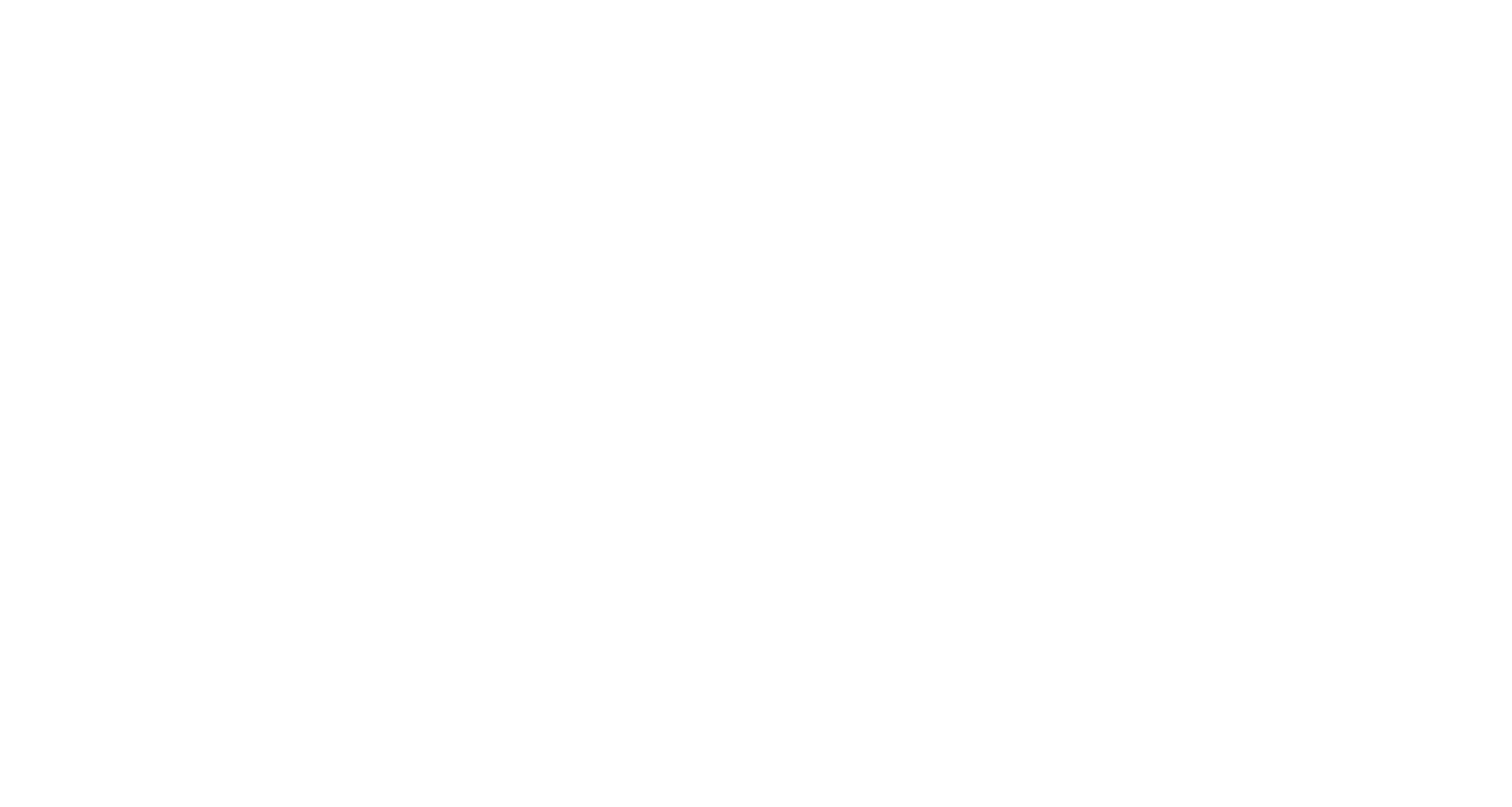
scroll to position [301, 0]
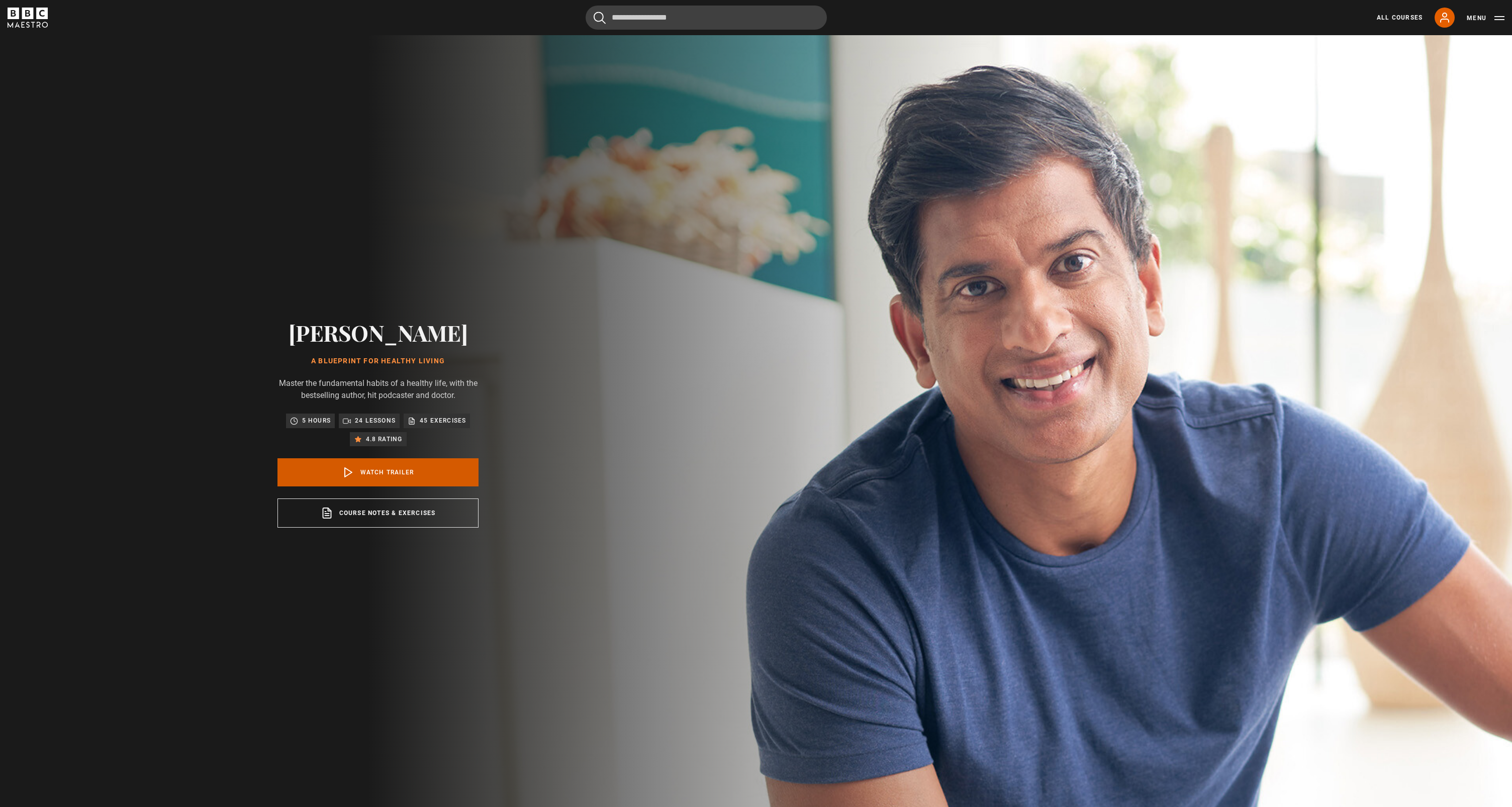
click at [366, 487] on link "Watch Trailer" at bounding box center [378, 472] width 201 height 28
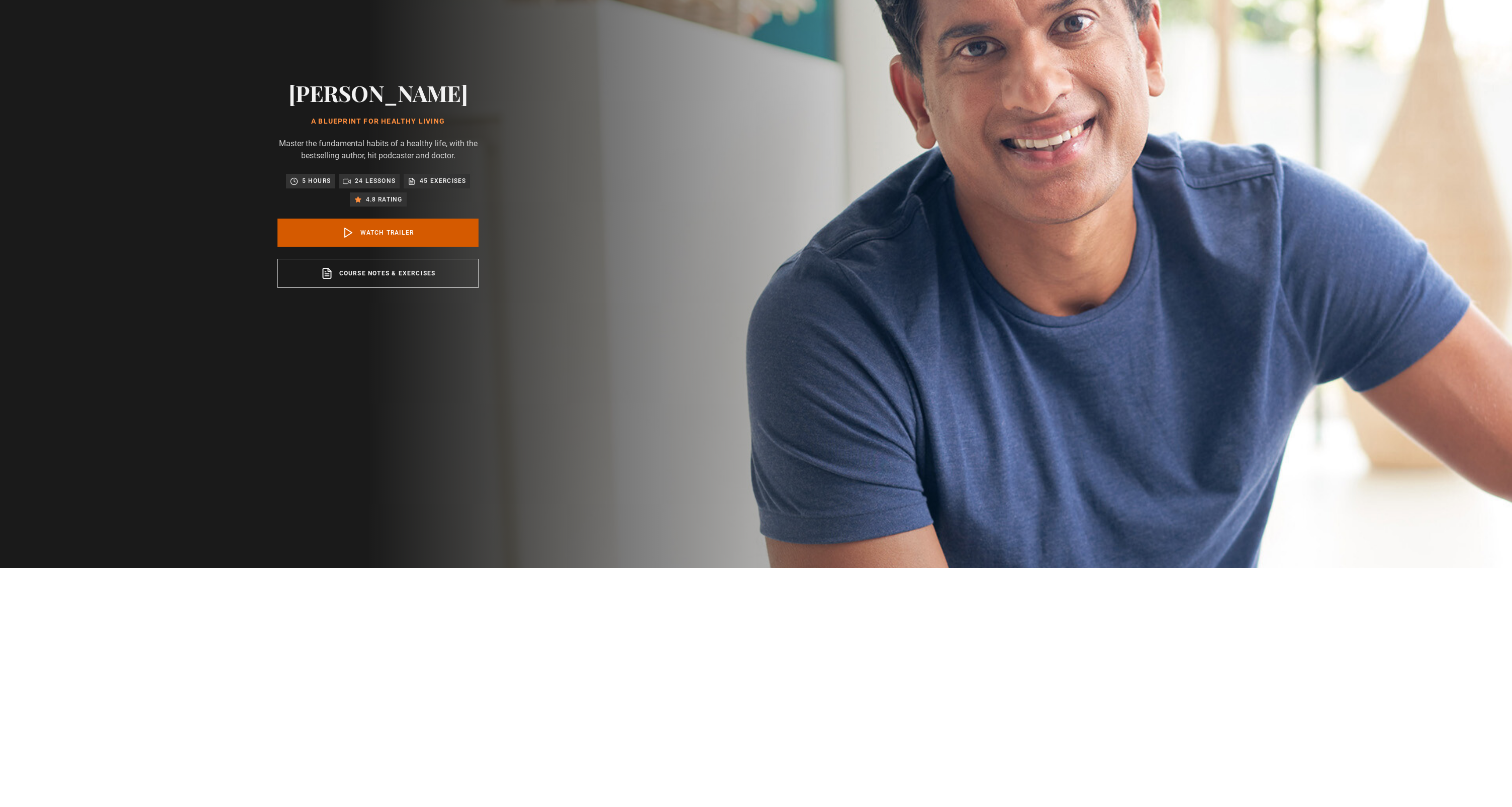
scroll to position [171, 0]
